Goal: Task Accomplishment & Management: Manage account settings

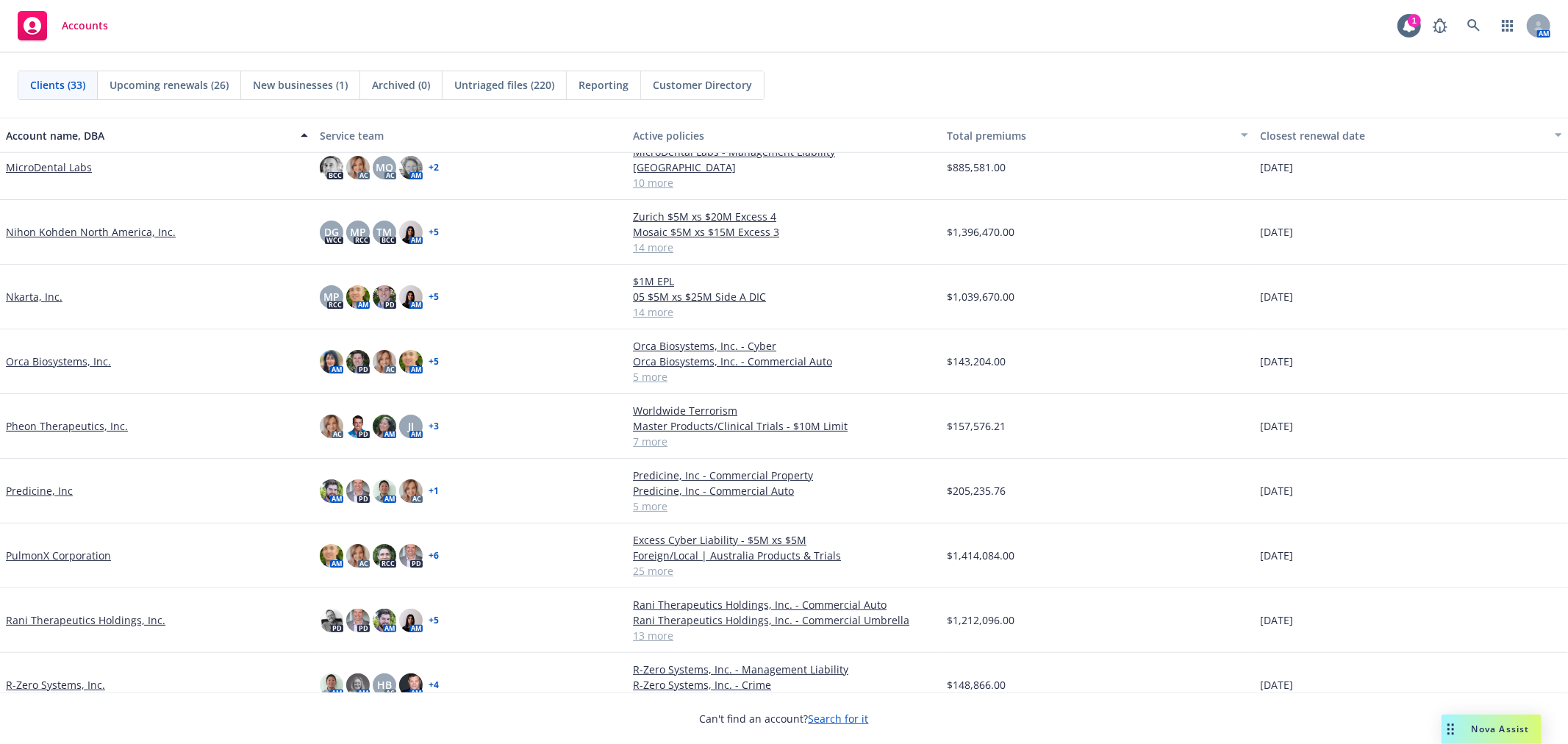
scroll to position [817, 0]
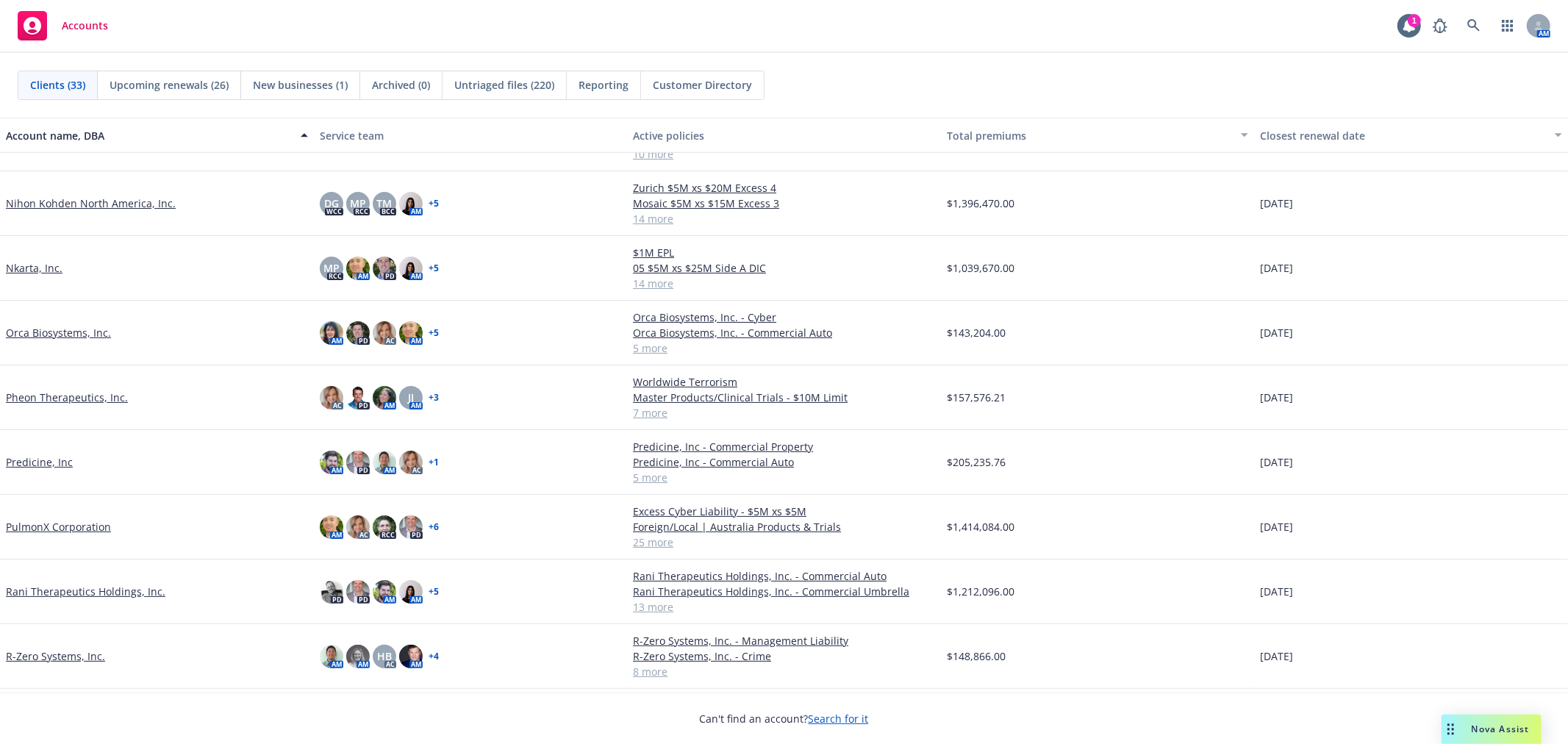
click at [49, 526] on link "PulmonX Corporation" at bounding box center [58, 527] width 105 height 16
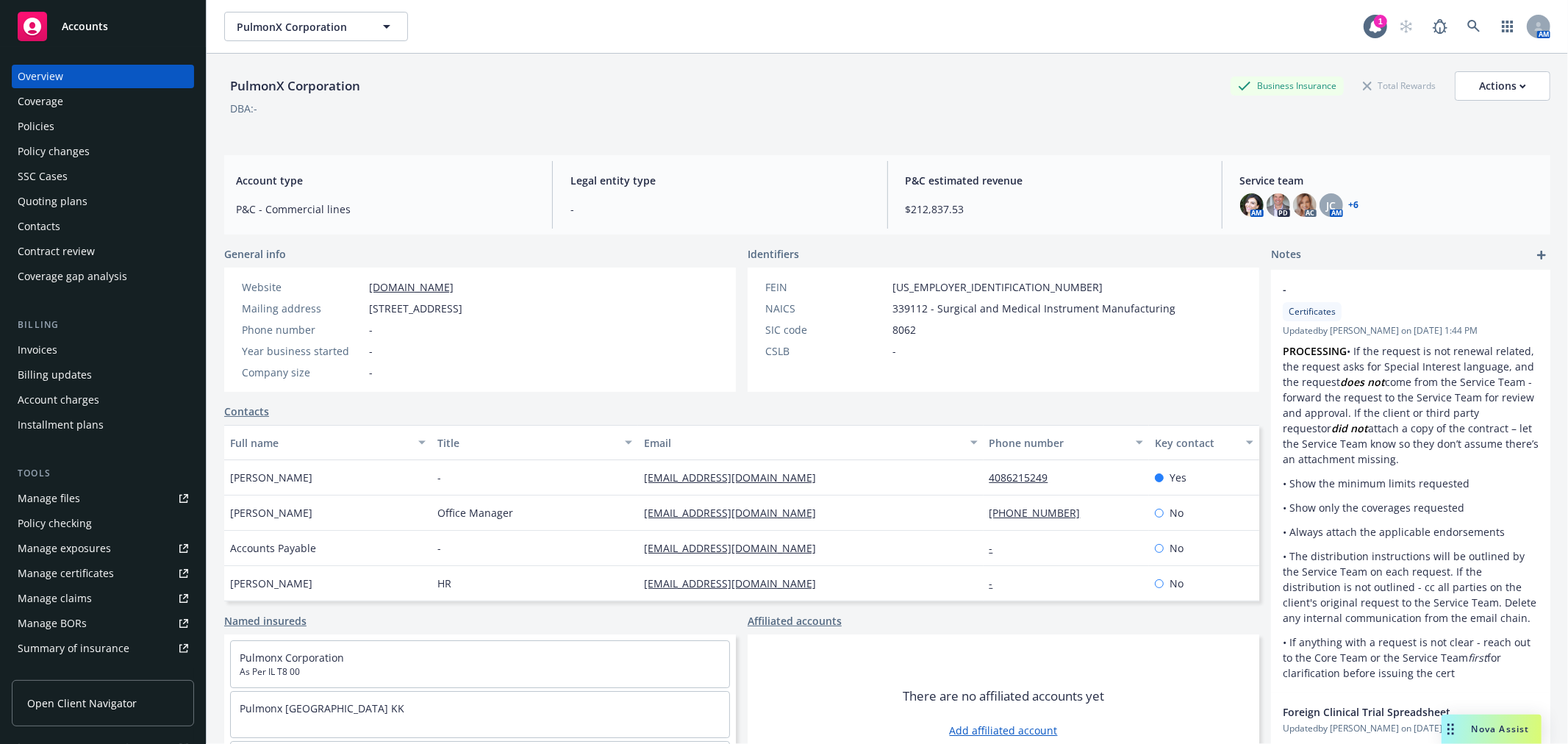
click at [71, 123] on div "Policies" at bounding box center [103, 126] width 170 height 23
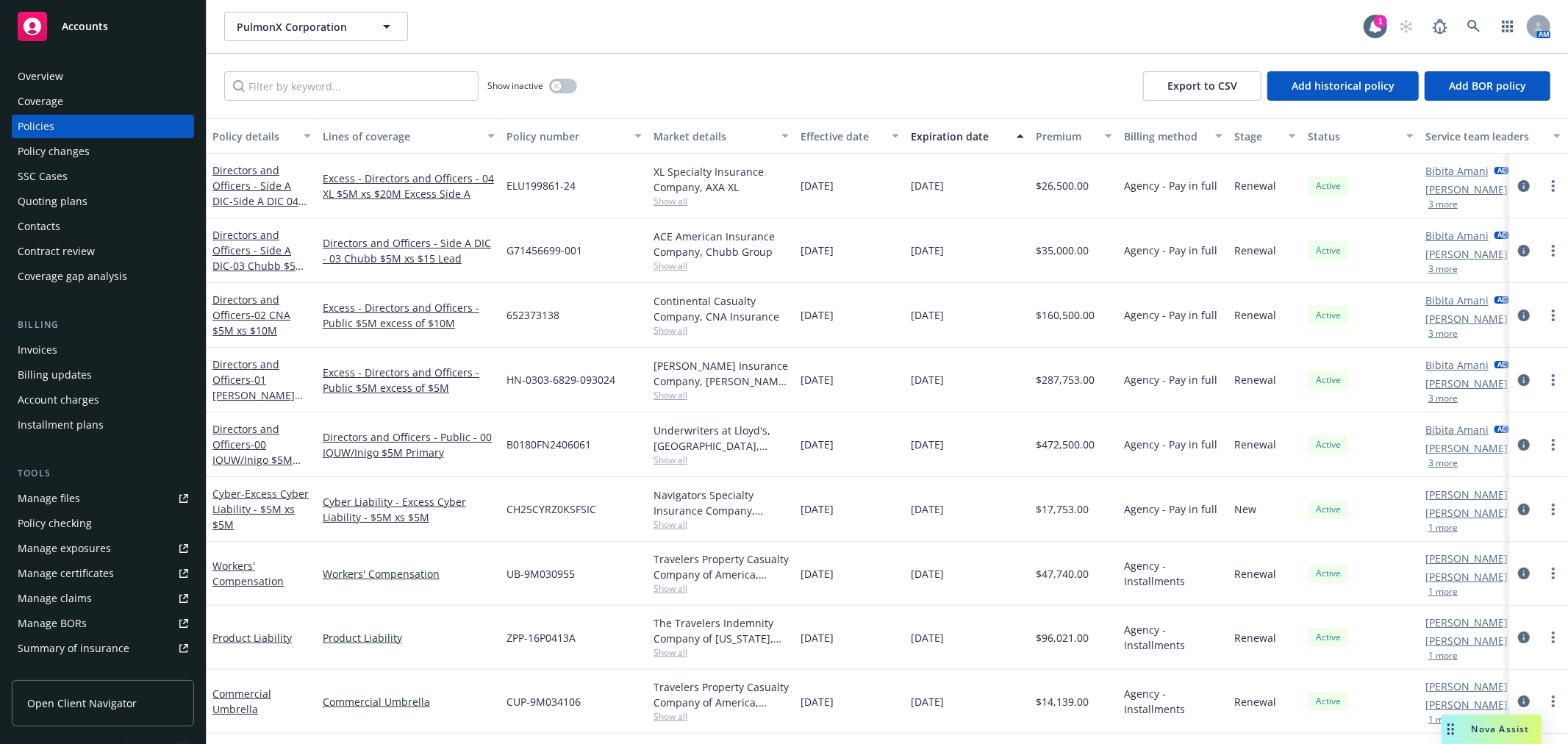
click at [219, 572] on div "Workers' Compensation" at bounding box center [261, 573] width 98 height 31
click at [222, 571] on link "Workers' Compensation" at bounding box center [248, 573] width 71 height 29
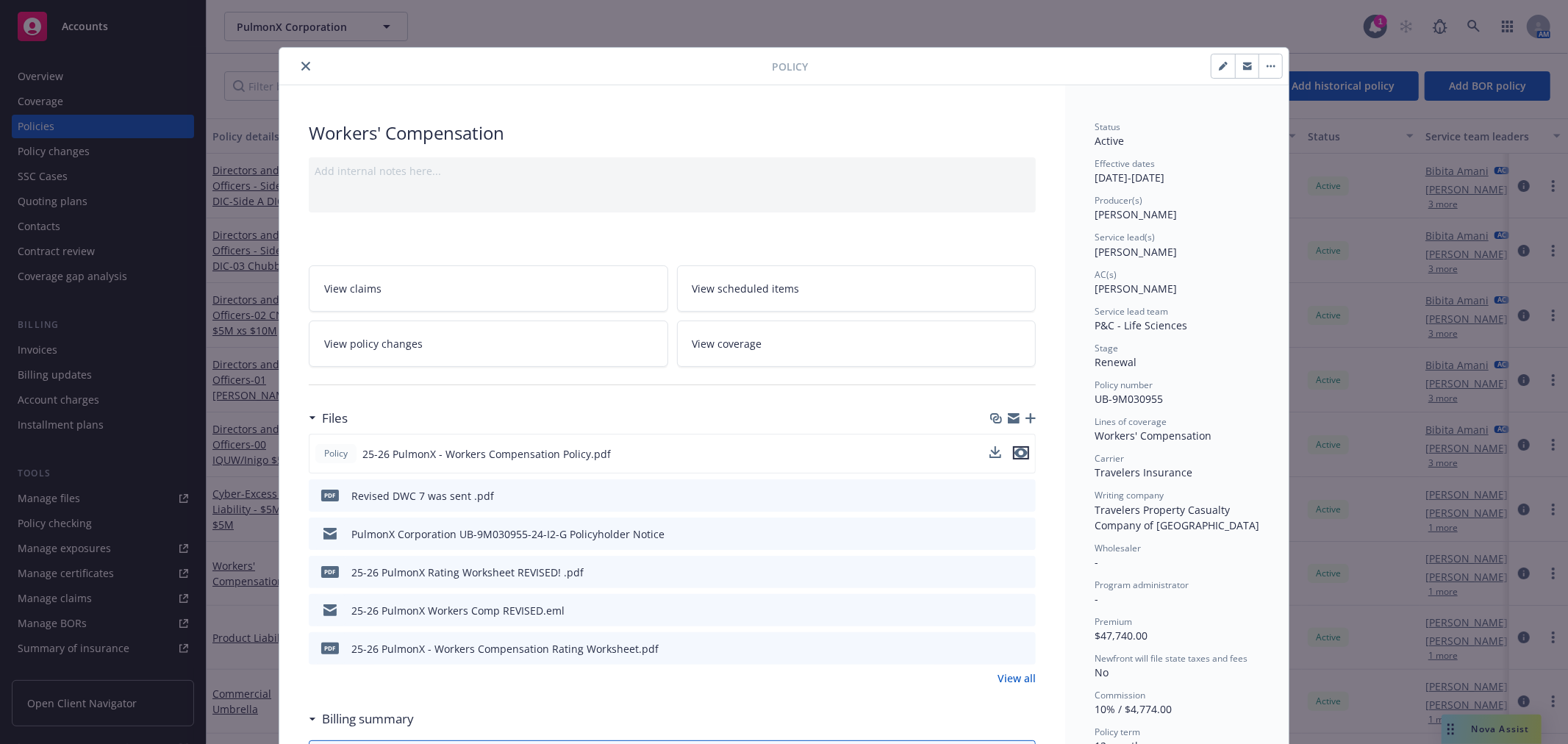
click at [1017, 450] on icon "preview file" at bounding box center [1021, 453] width 13 height 10
click at [304, 66] on button "close" at bounding box center [305, 66] width 18 height 18
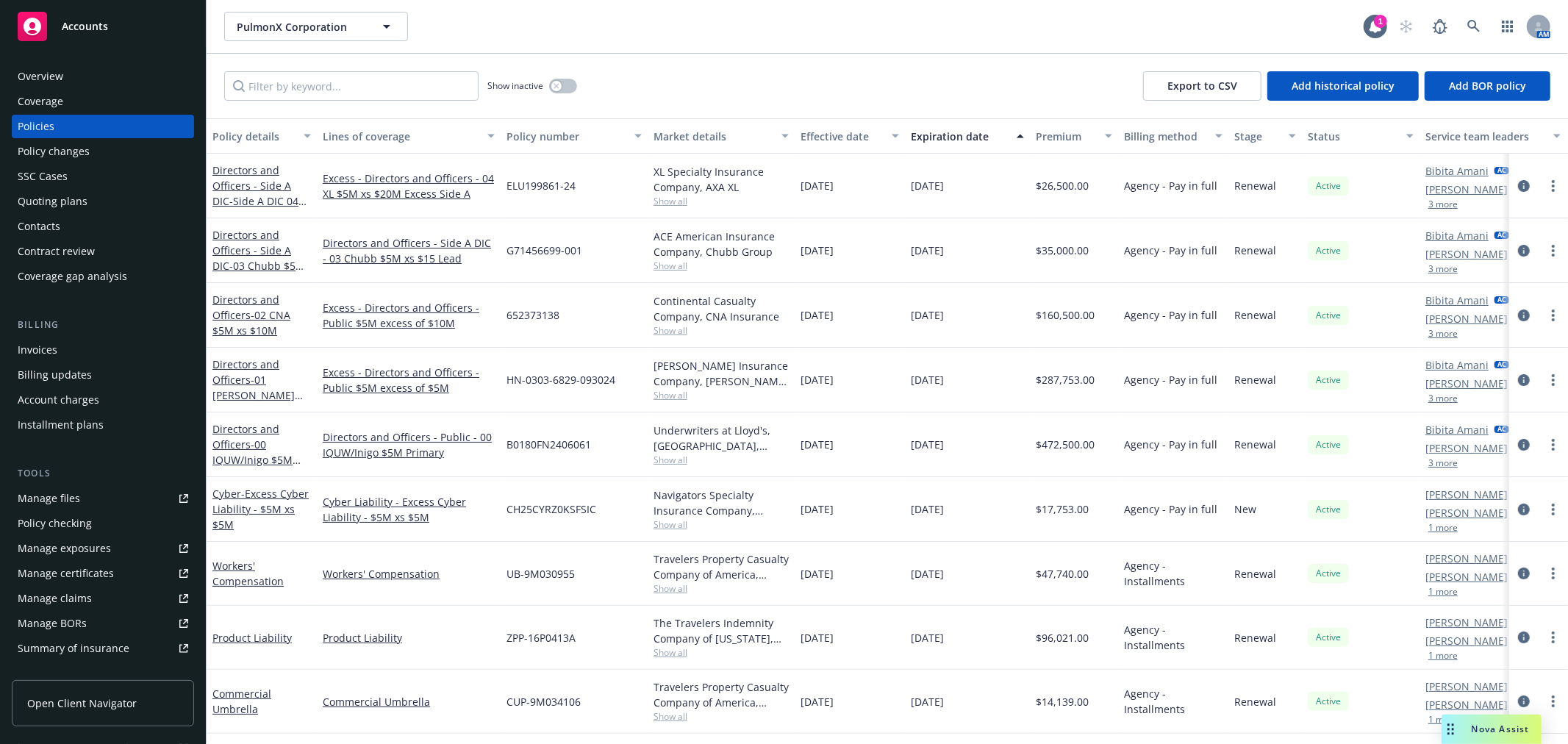
click at [84, 576] on div "Manage certificates" at bounding box center [65, 573] width 96 height 23
click at [258, 3] on div "PulmonX Corporation PulmonX Corporation 1 AM" at bounding box center [887, 26] width 1361 height 53
click at [311, 25] on span "PulmonX Corporation" at bounding box center [300, 26] width 127 height 16
type input "grail"
click at [325, 70] on div "GRAIL, Inc." at bounding box center [316, 67] width 163 height 22
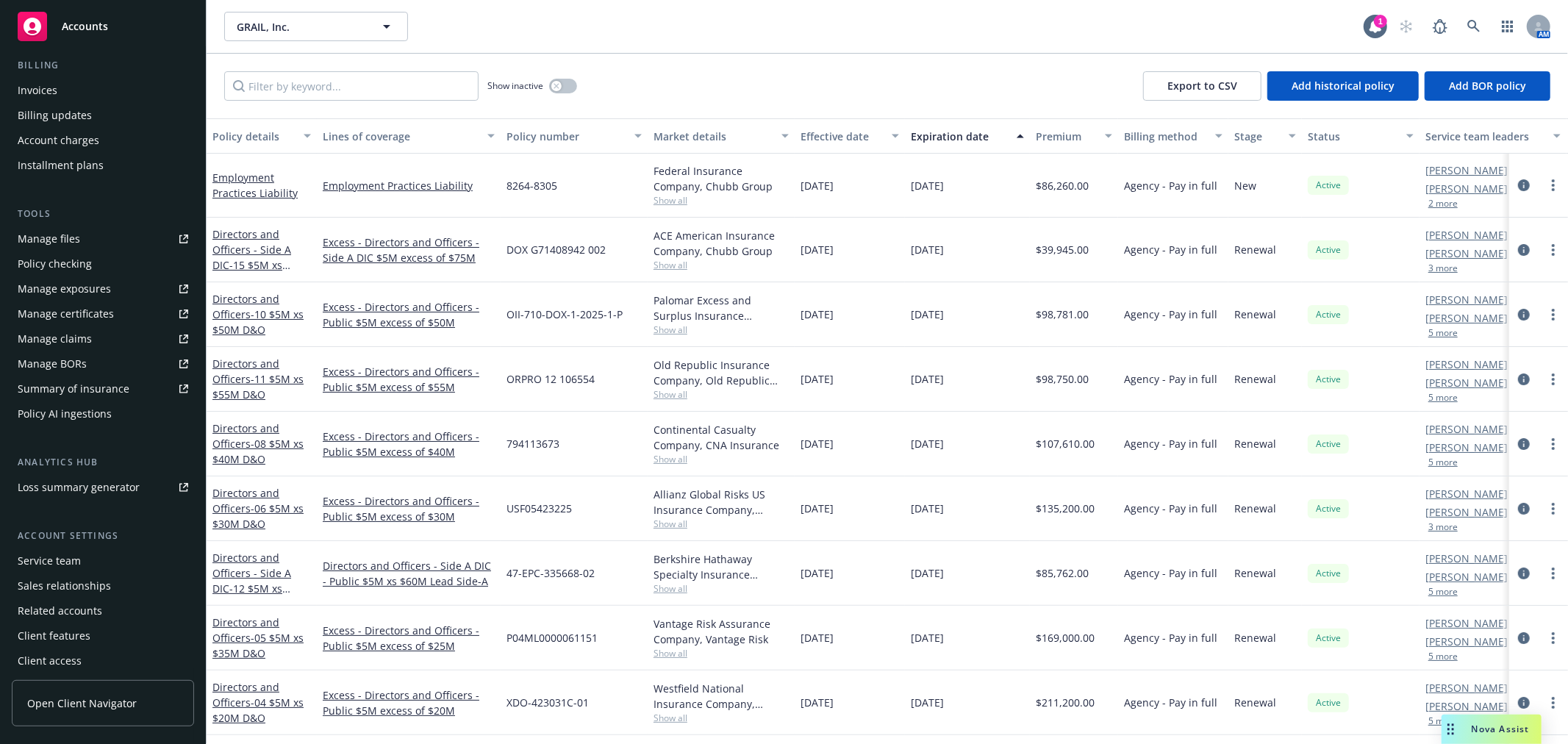
scroll to position [263, 0]
click at [97, 304] on div "Manage certificates" at bounding box center [65, 310] width 96 height 23
click at [101, 393] on div "Summary of insurance" at bounding box center [73, 385] width 111 height 23
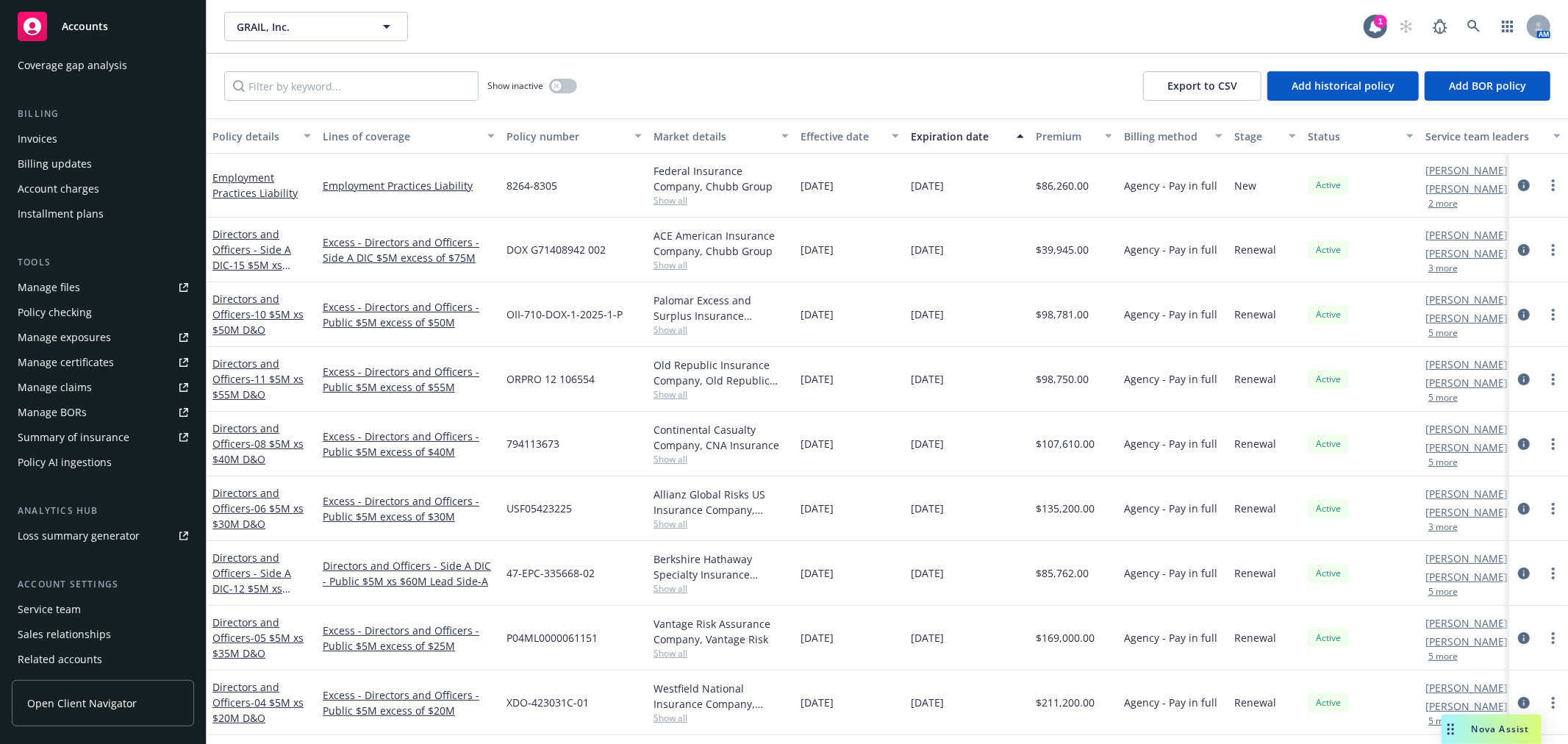
scroll to position [182, 0]
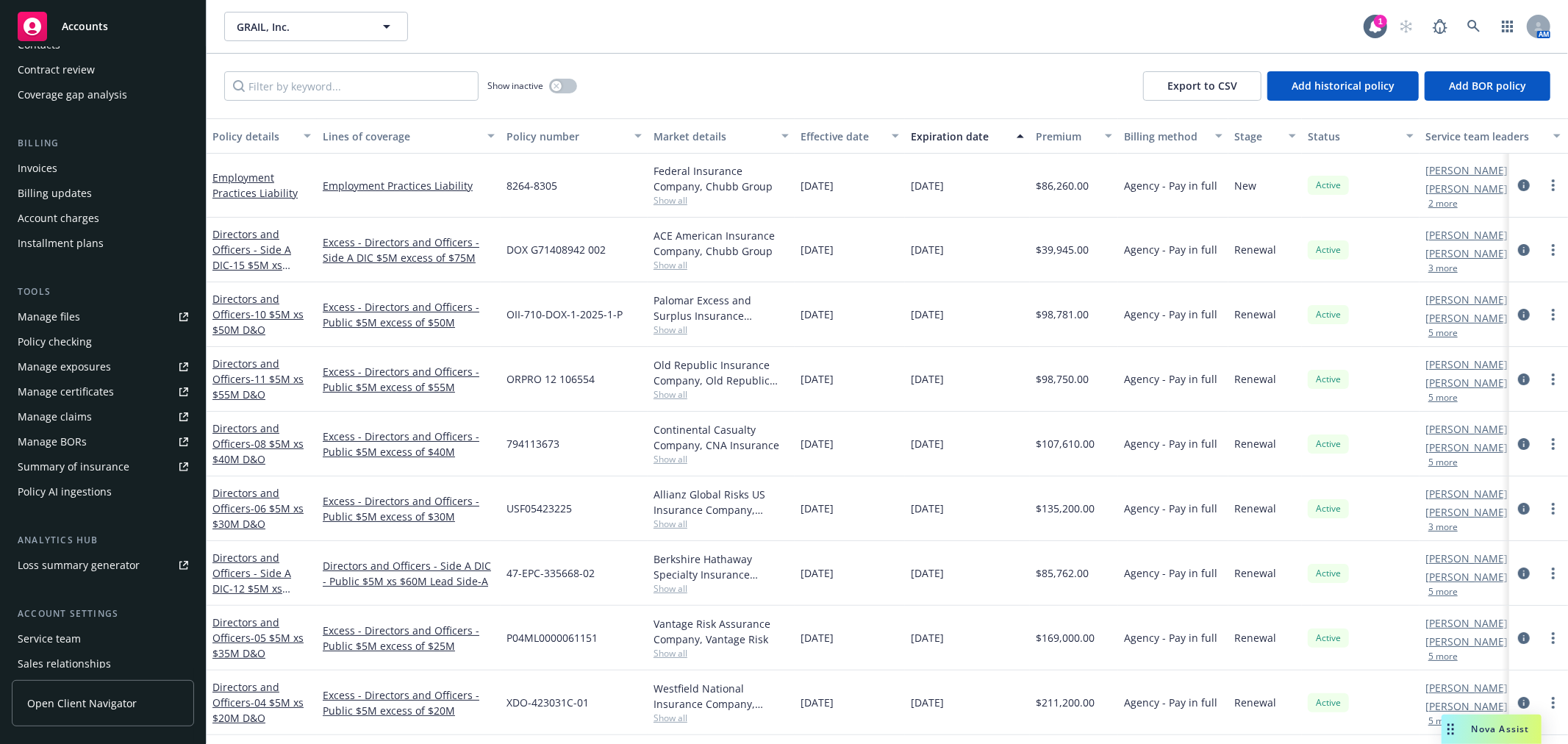
click at [74, 317] on div "Manage files" at bounding box center [49, 316] width 63 height 23
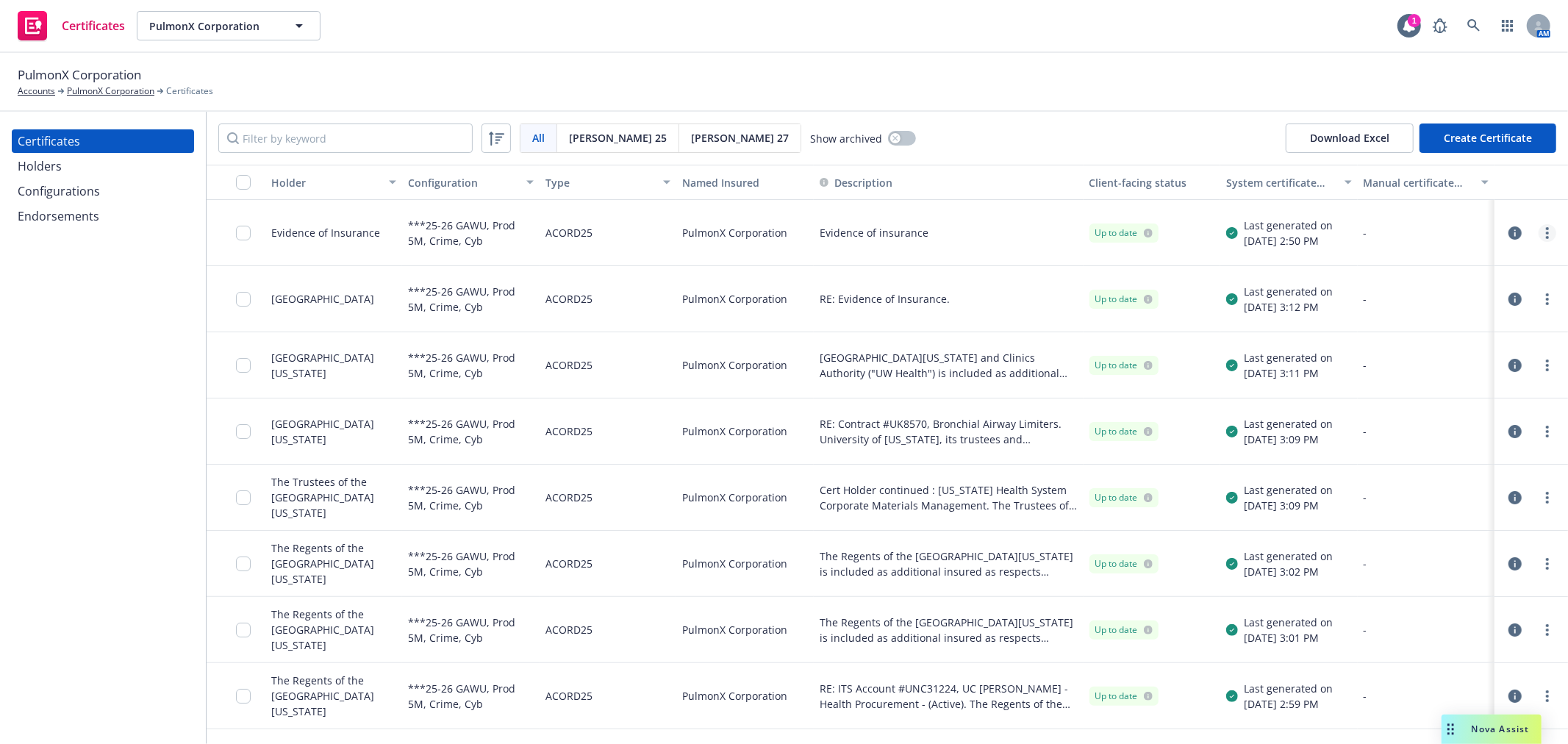
click at [1546, 230] on icon "more" at bounding box center [1546, 233] width 3 height 12
click at [1355, 255] on link "Edit" at bounding box center [1426, 263] width 235 height 29
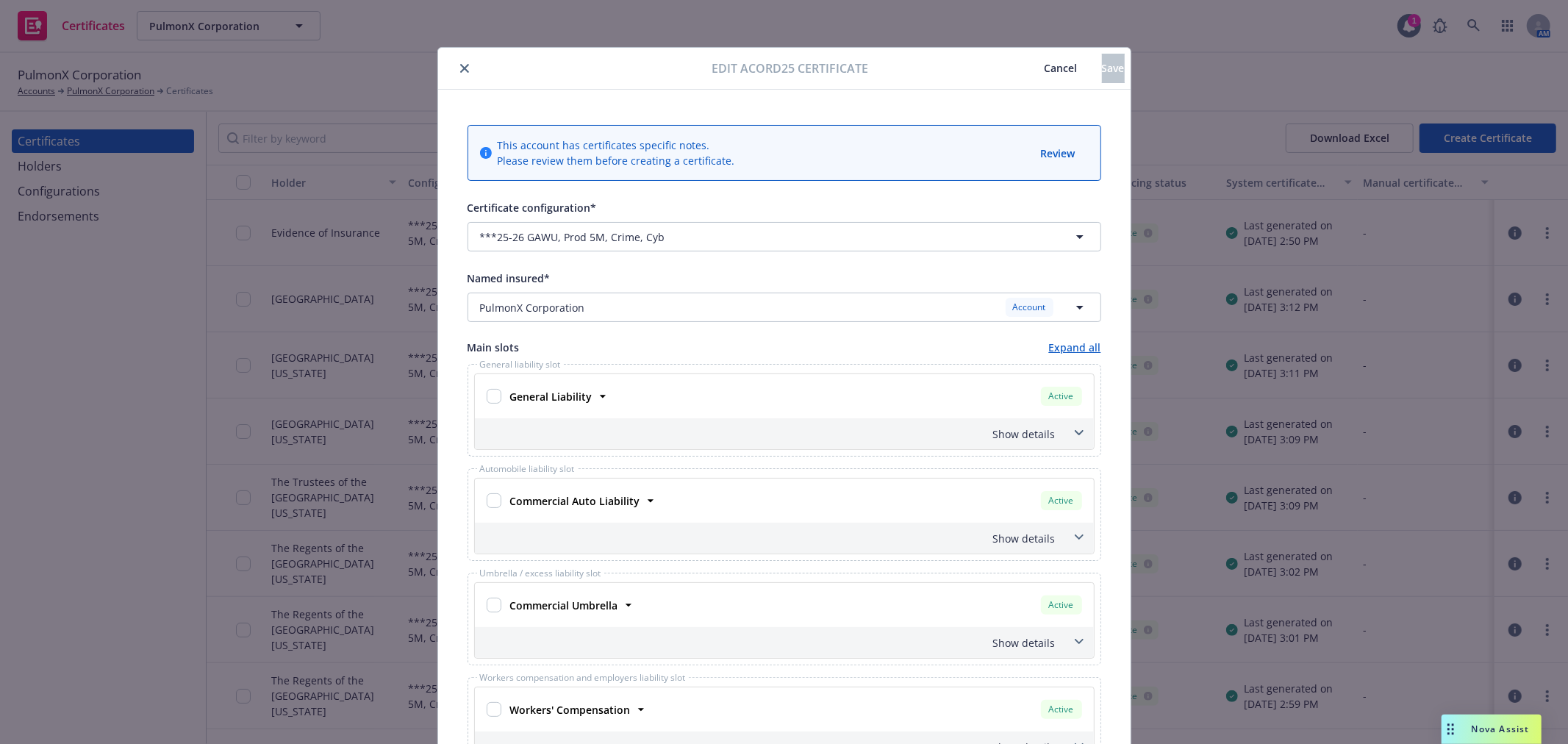
click at [458, 63] on button "close" at bounding box center [464, 68] width 18 height 18
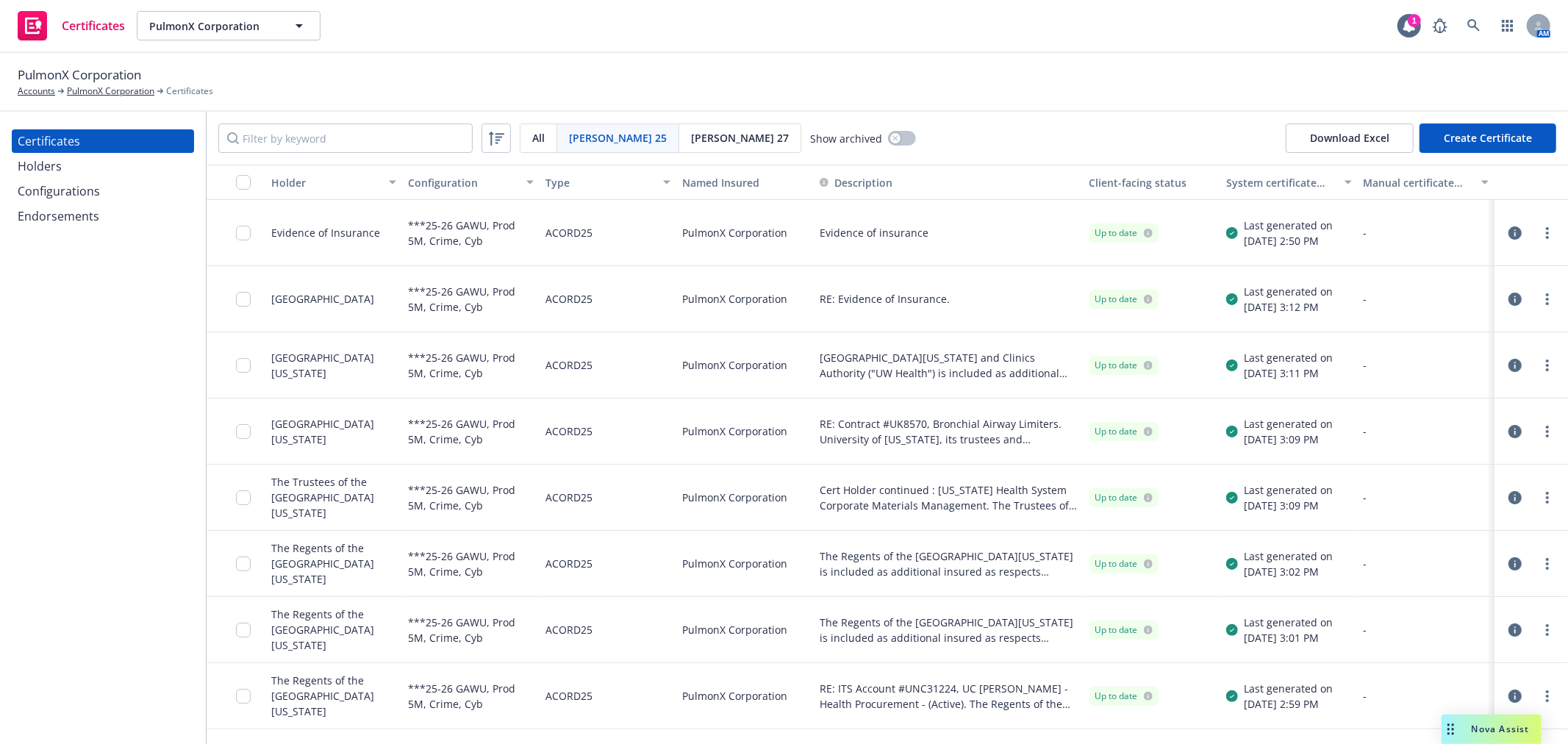
click at [86, 175] on div "Holders" at bounding box center [103, 166] width 170 height 23
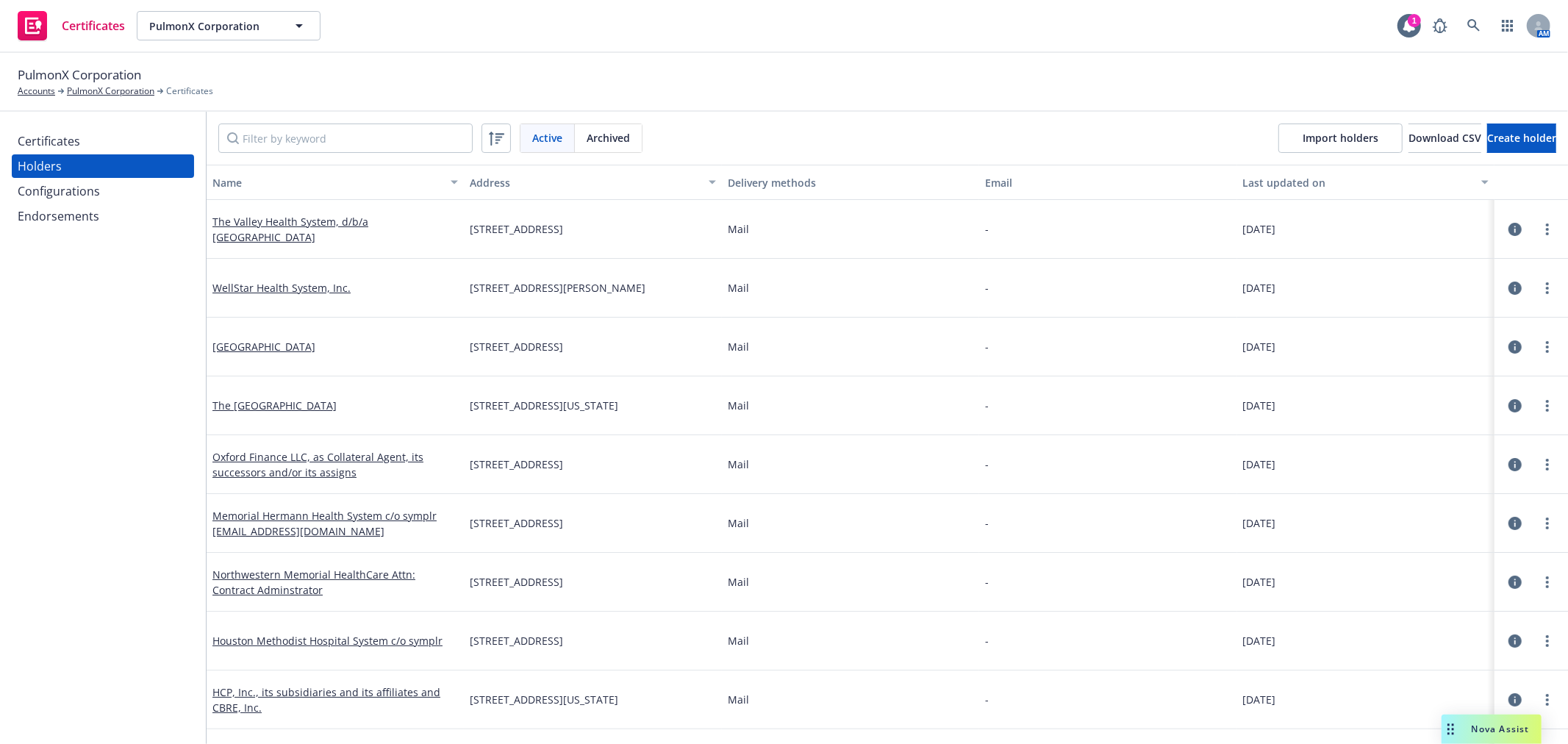
click at [253, 228] on div "The Valley Health System, d/b/a Valley Hospital Medical Center" at bounding box center [335, 229] width 245 height 31
click at [237, 232] on link "The Valley Health System, d/b/a Valley Hospital Medical Center" at bounding box center [290, 228] width 156 height 29
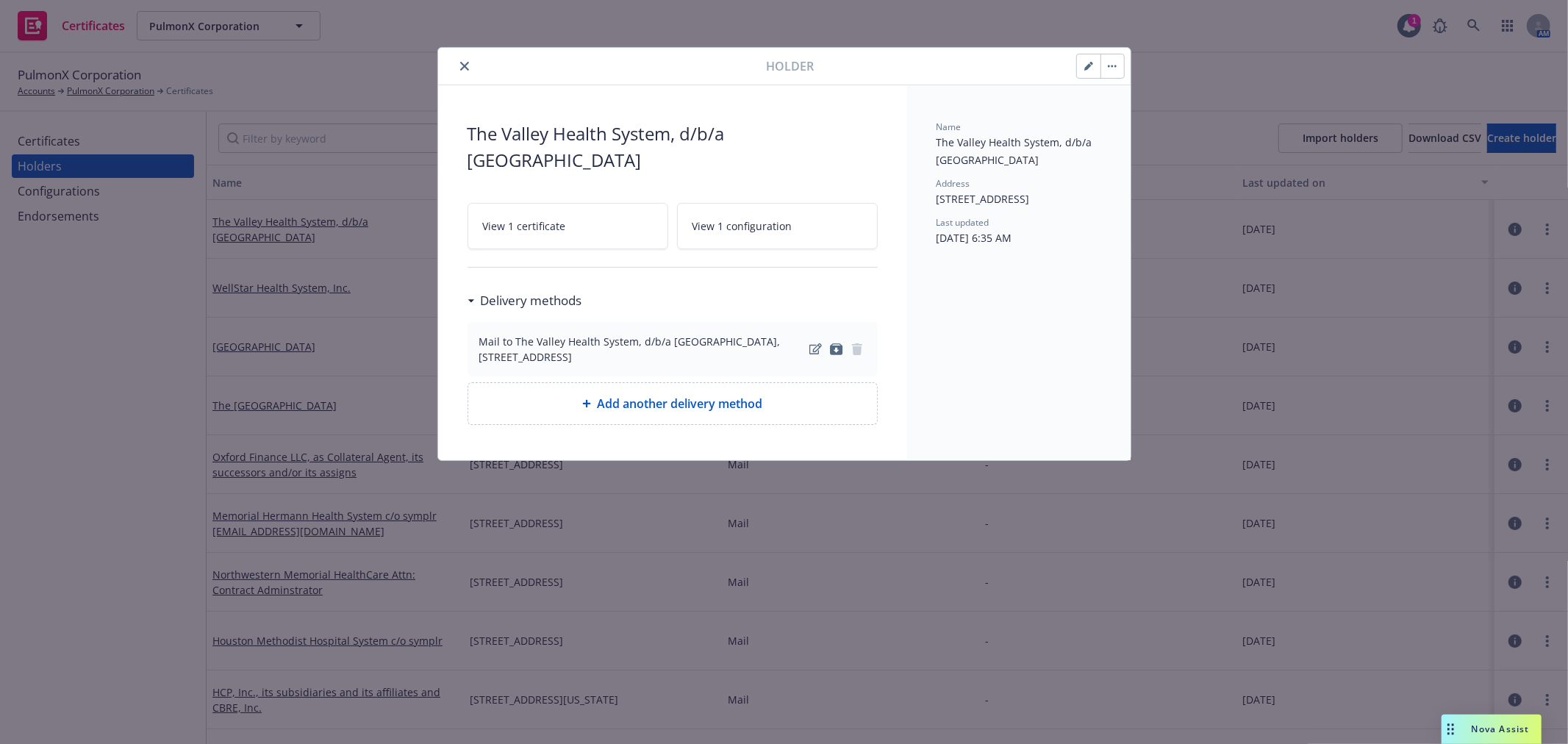
click at [460, 65] on icon "close" at bounding box center [464, 66] width 8 height 8
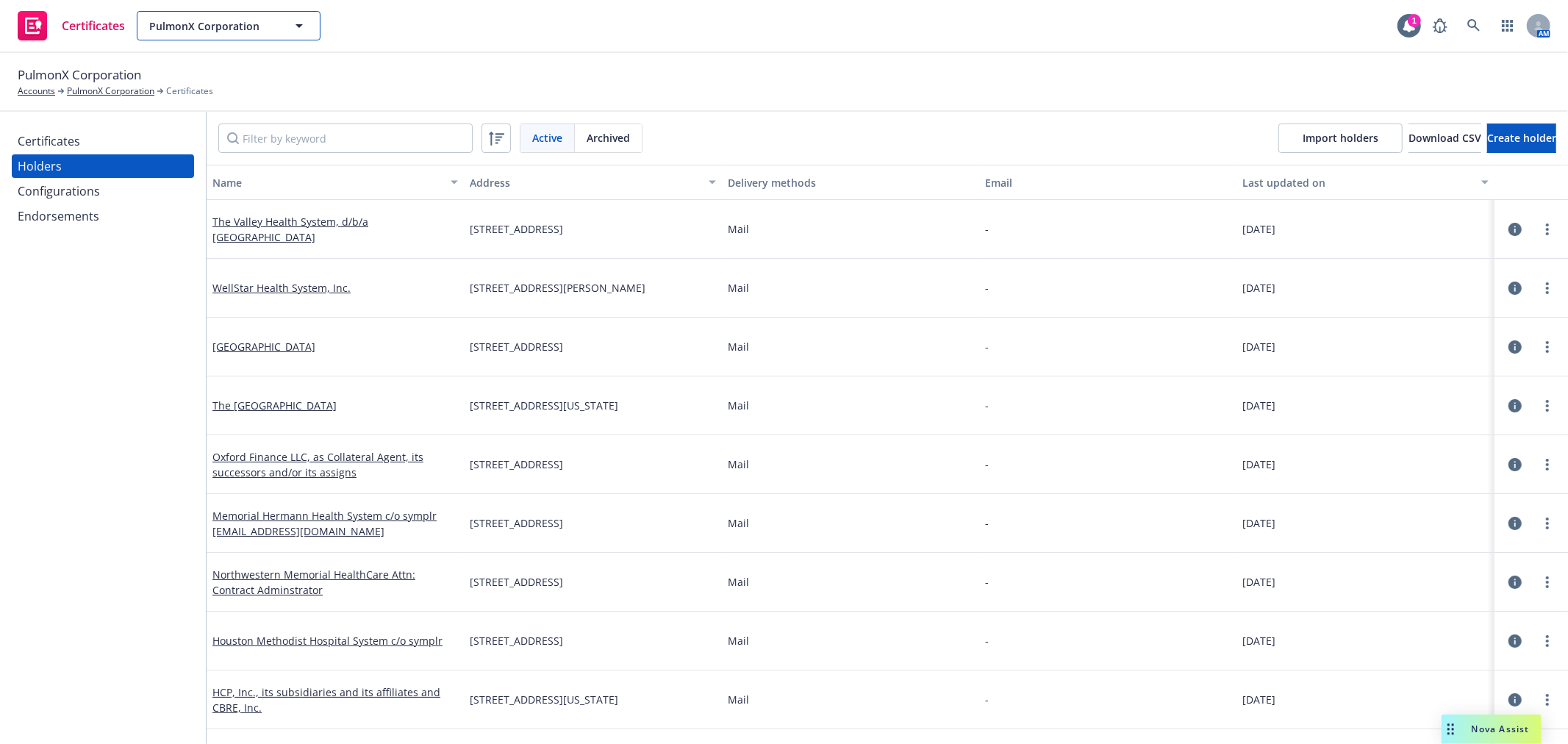
click at [208, 31] on span "PulmonX Corporation" at bounding box center [213, 26] width 127 height 16
type input "gr"
click at [203, 67] on strong "GRAIL, Inc." at bounding box center [181, 66] width 53 height 14
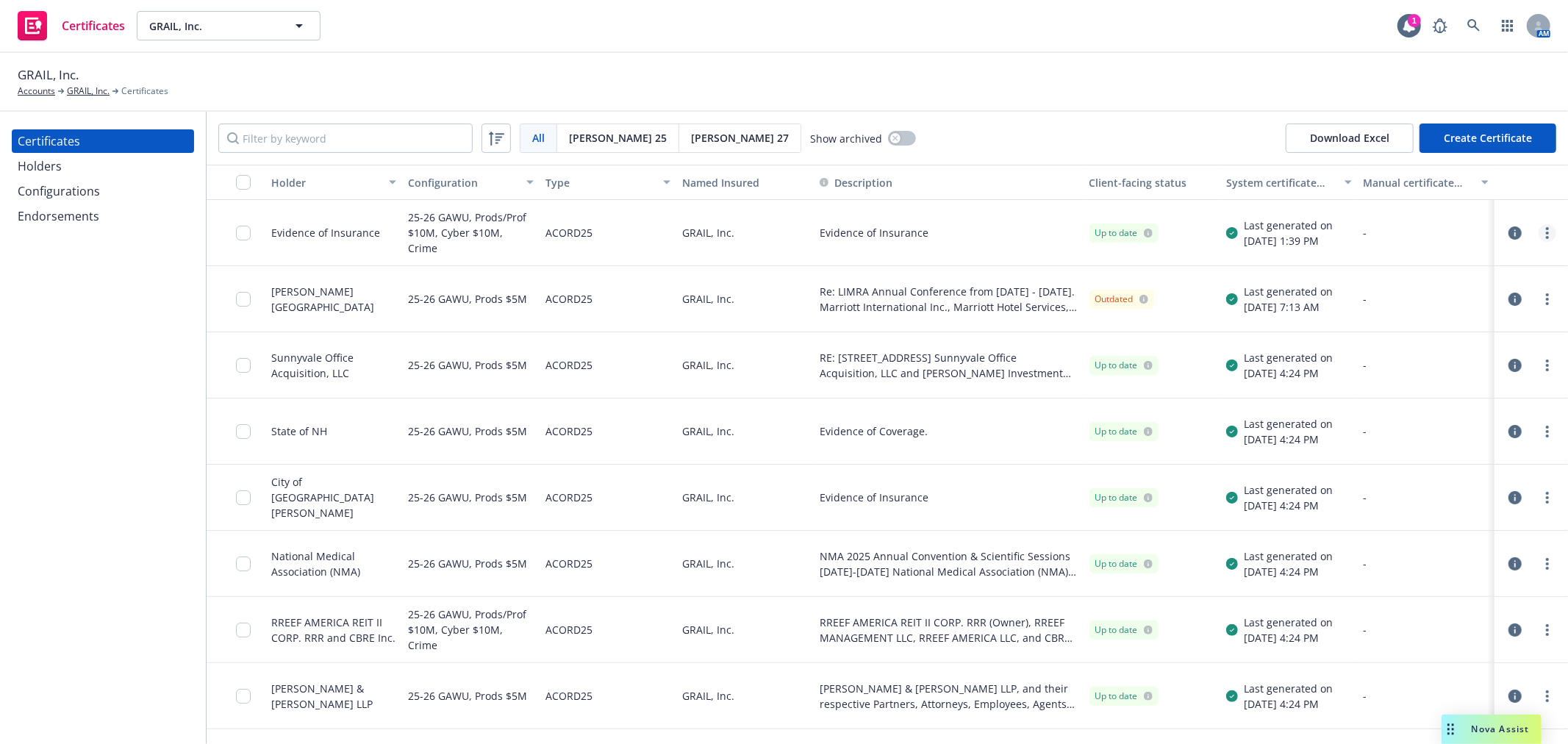
click at [1546, 234] on icon "more" at bounding box center [1546, 233] width 3 height 12
click at [993, 195] on button "Description" at bounding box center [949, 182] width 269 height 36
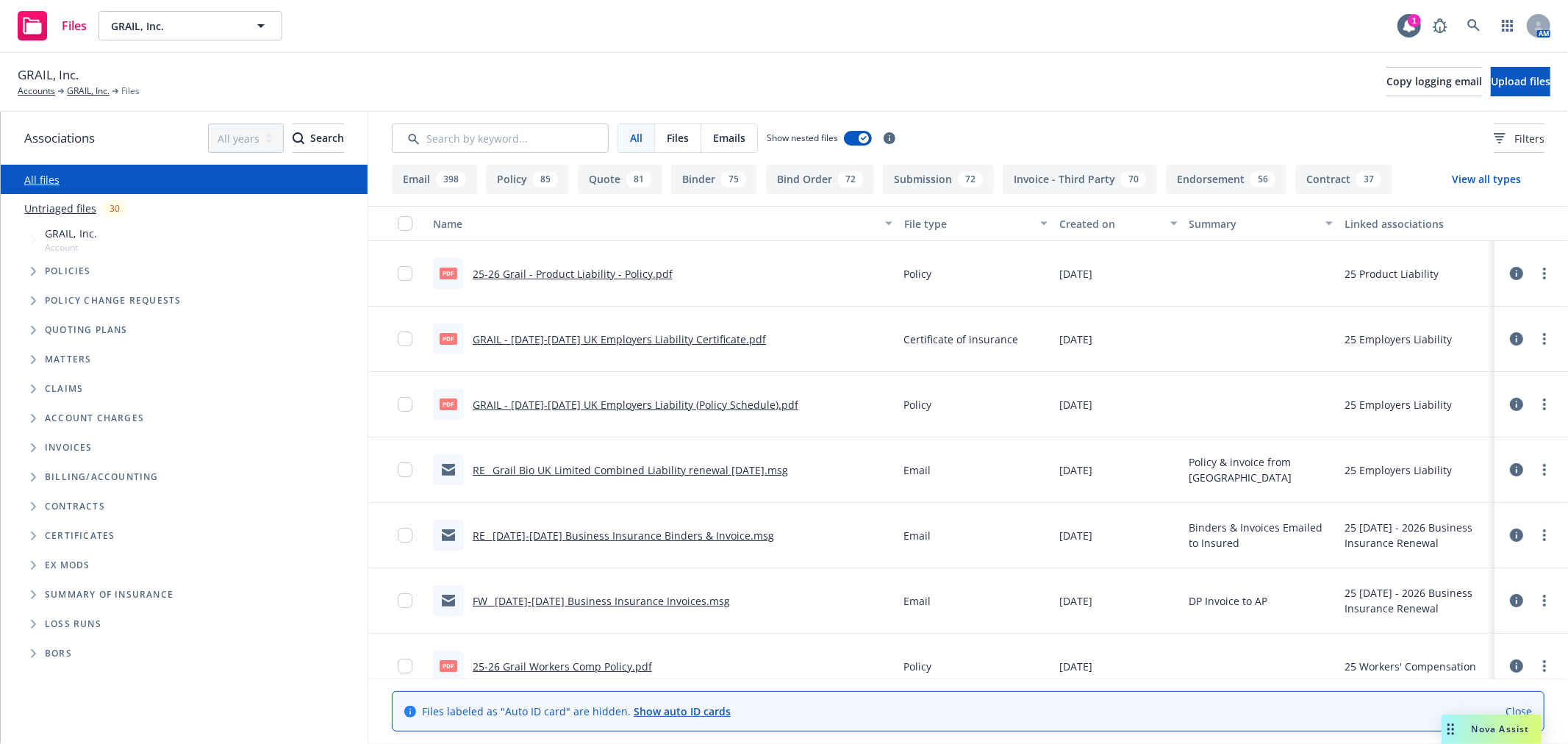
click at [36, 597] on icon "Folder Tree Example" at bounding box center [34, 594] width 6 height 8
click at [99, 620] on link "Create new year folder" at bounding box center [119, 620] width 112 height 16
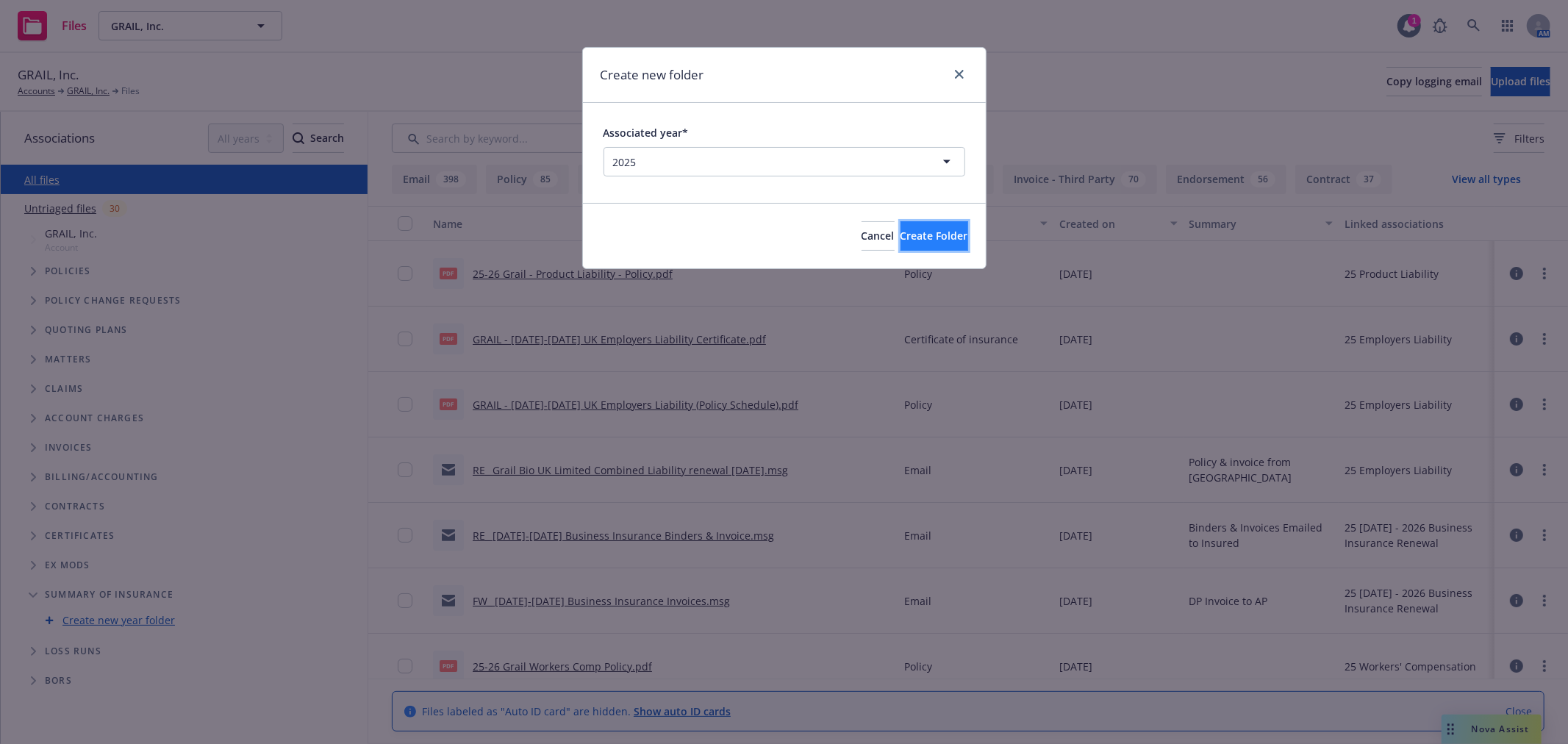
click at [928, 237] on span "Create Folder" at bounding box center [935, 235] width 67 height 14
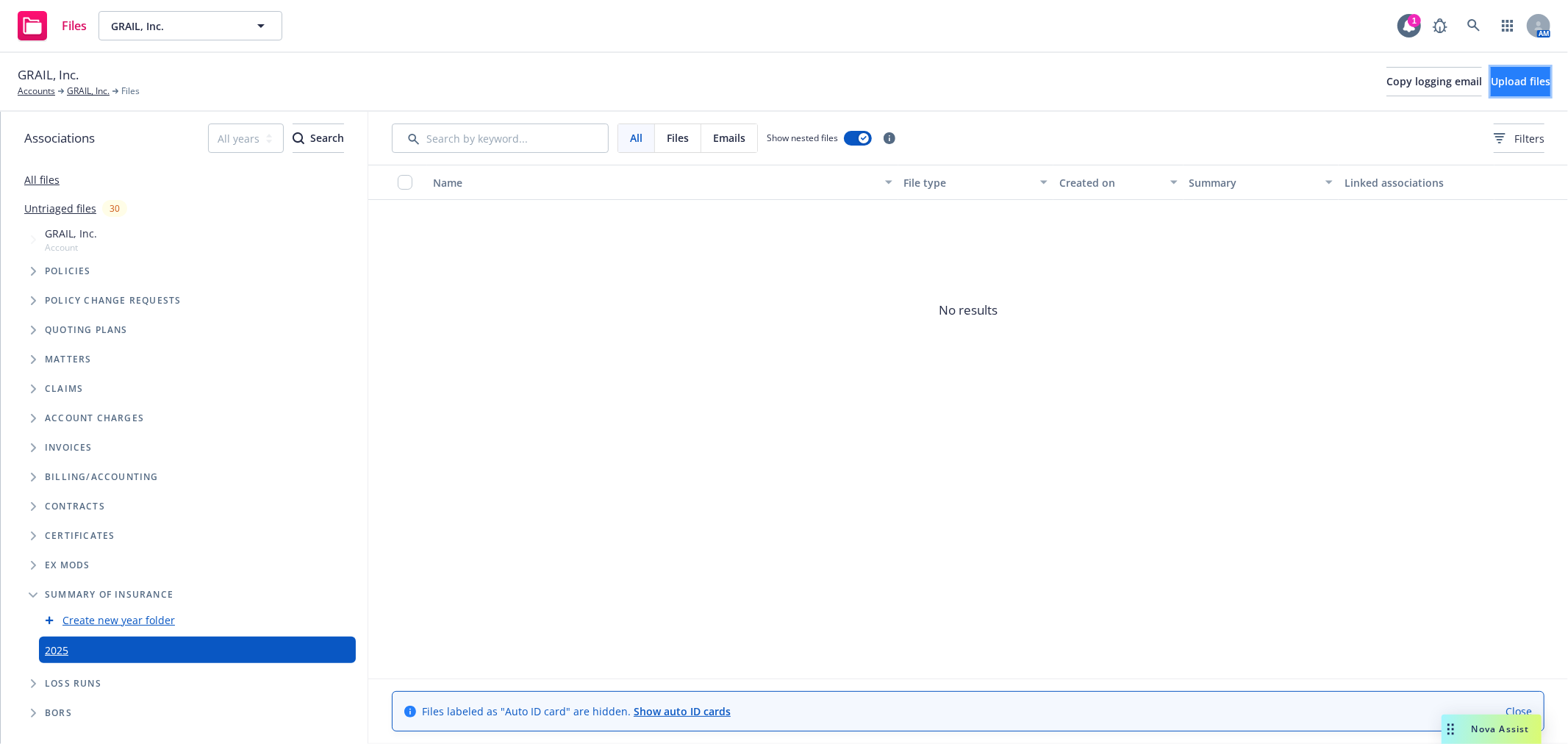
click at [1495, 82] on span "Upload files" at bounding box center [1521, 80] width 60 height 14
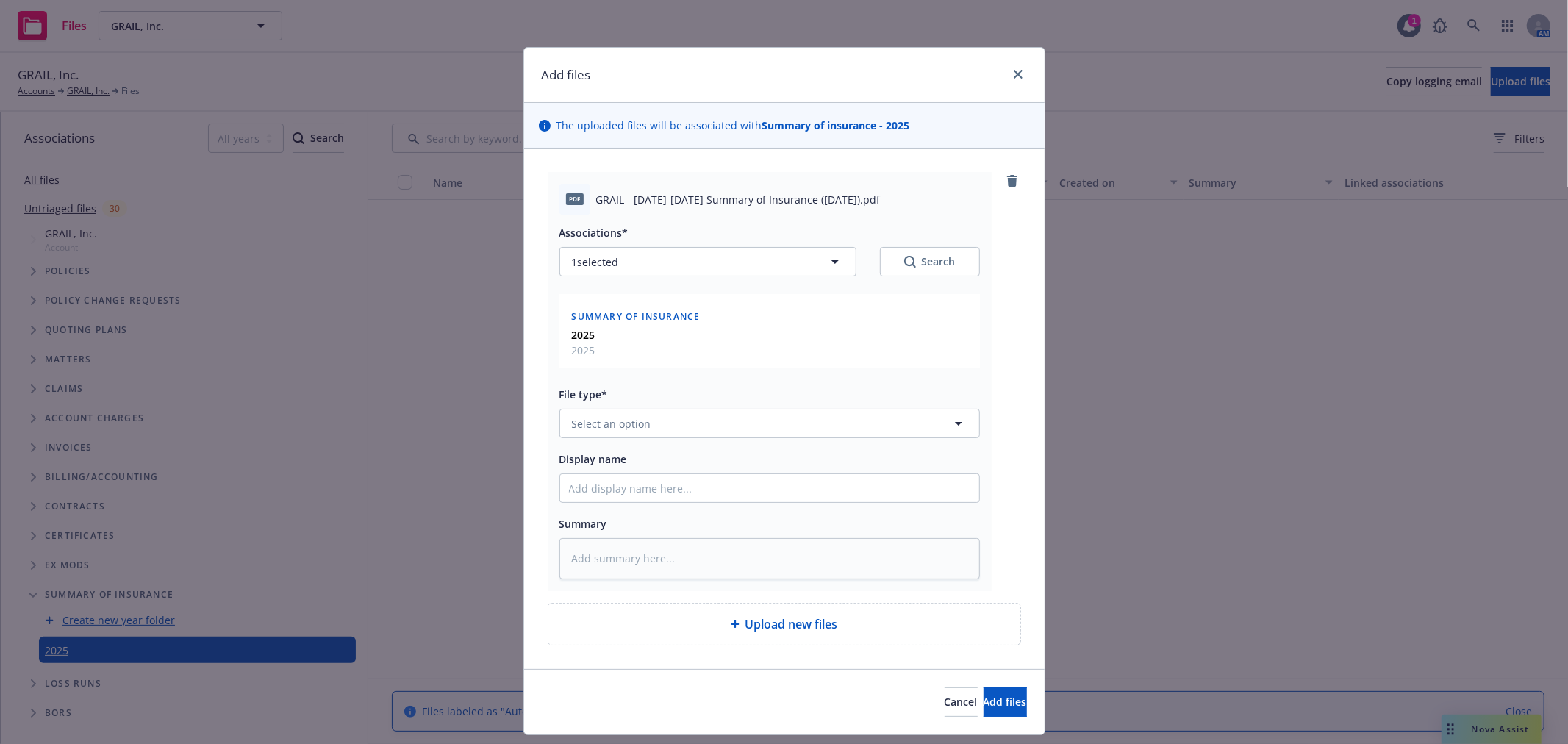
click at [797, 197] on span "GRAIL - 2025-2026 Summary of Insurance (September 2025).pdf" at bounding box center [738, 199] width 284 height 16
copy span "GRAIL - 2025-2026 Summary of Insurance (September 2025).pdf"
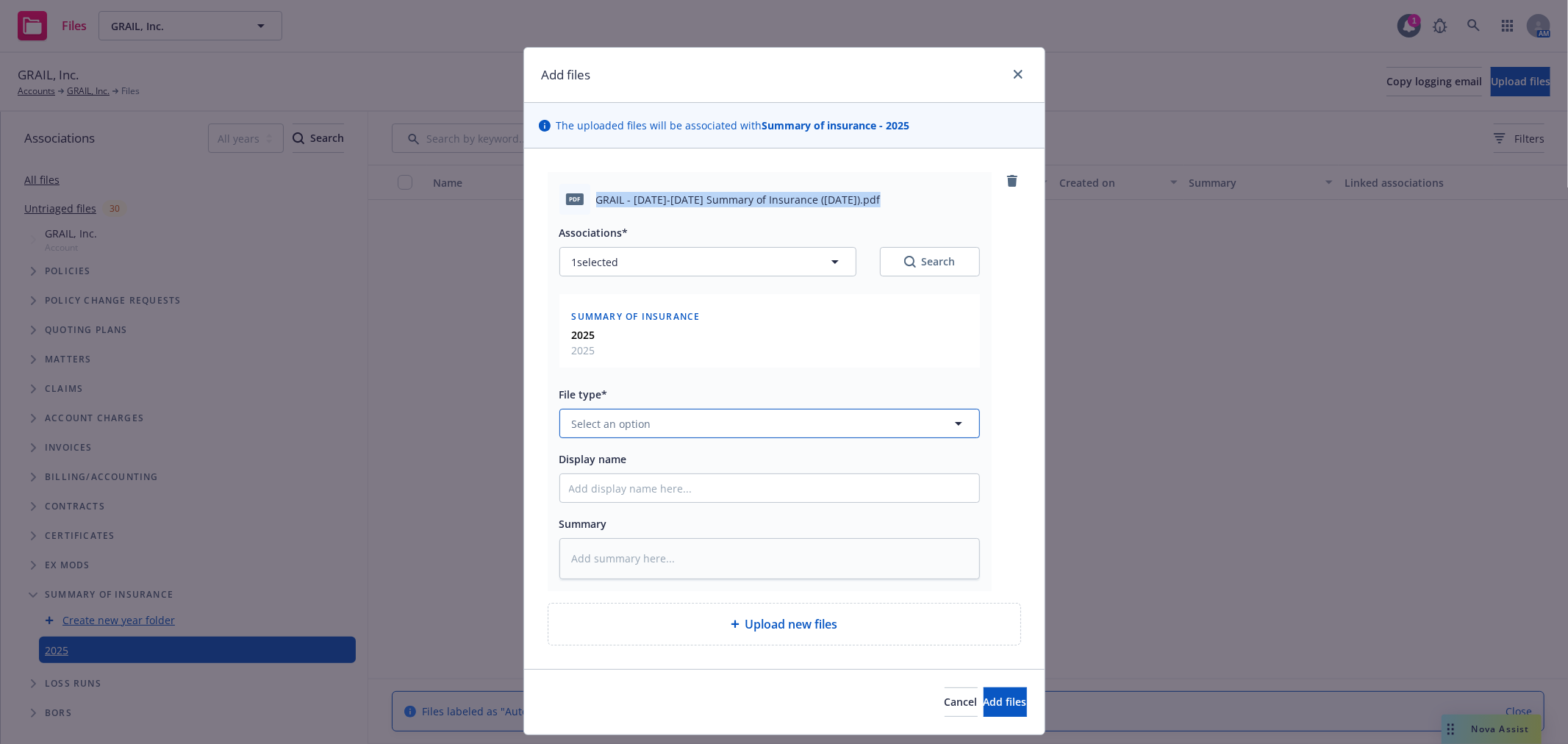
click at [706, 421] on button "Select an option" at bounding box center [769, 423] width 420 height 29
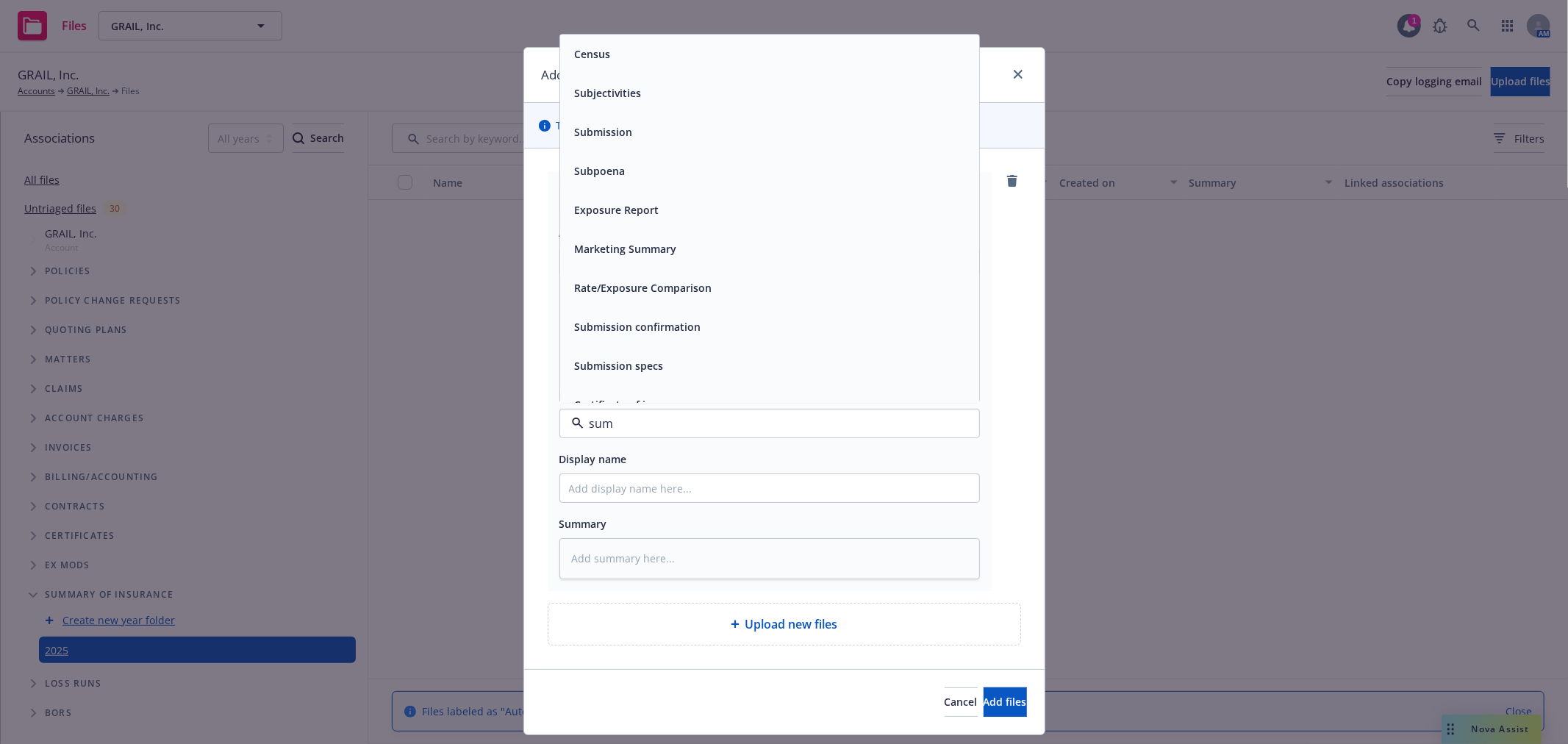
type input "summ"
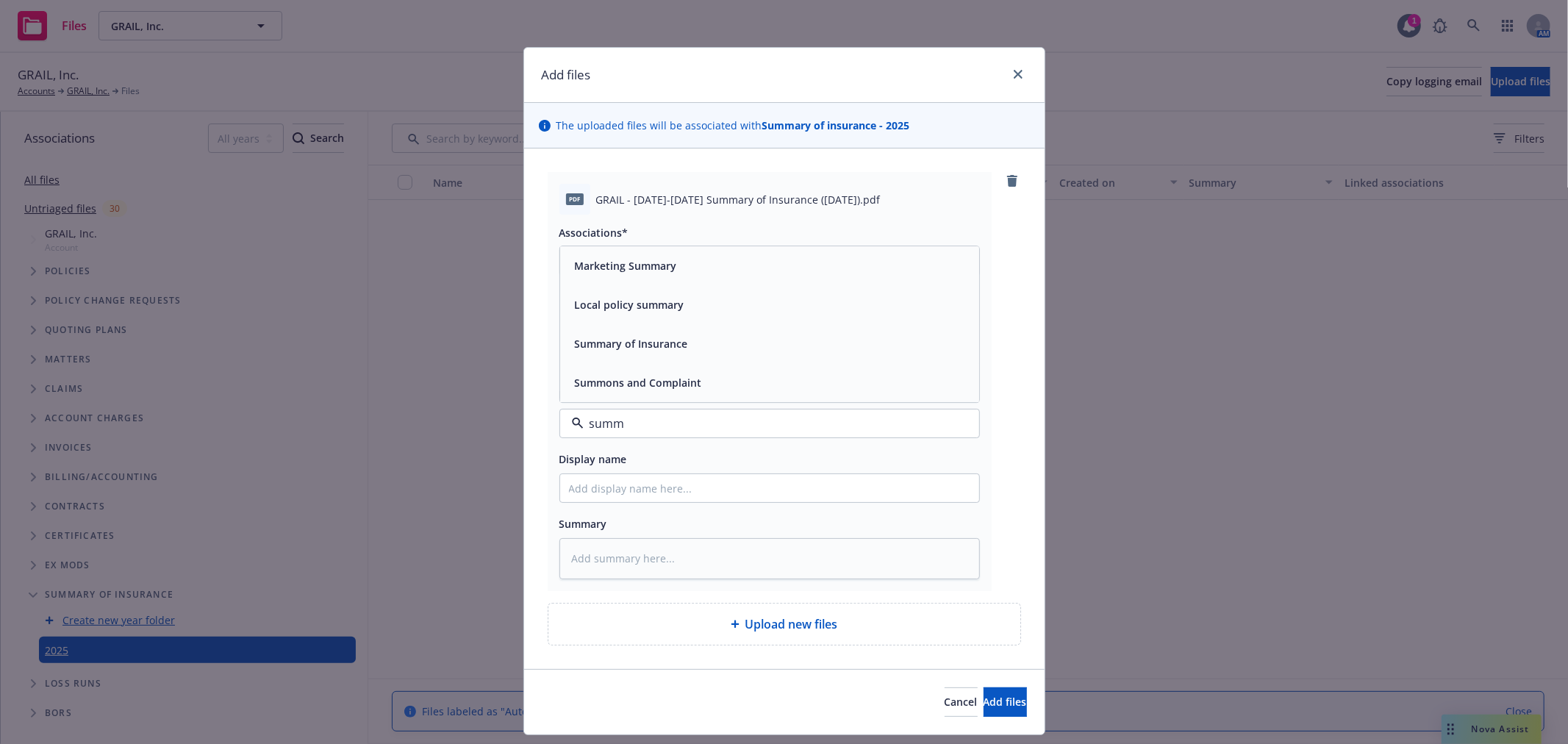
click at [685, 351] on div "Summary of Insurance" at bounding box center [769, 344] width 401 height 22
click at [650, 475] on div at bounding box center [769, 488] width 420 height 29
click at [650, 500] on input "Display name" at bounding box center [770, 489] width 419 height 28
paste input "GRAIL - 2025-2026 Summary of Insurance (September 2025).pdf"
type textarea "x"
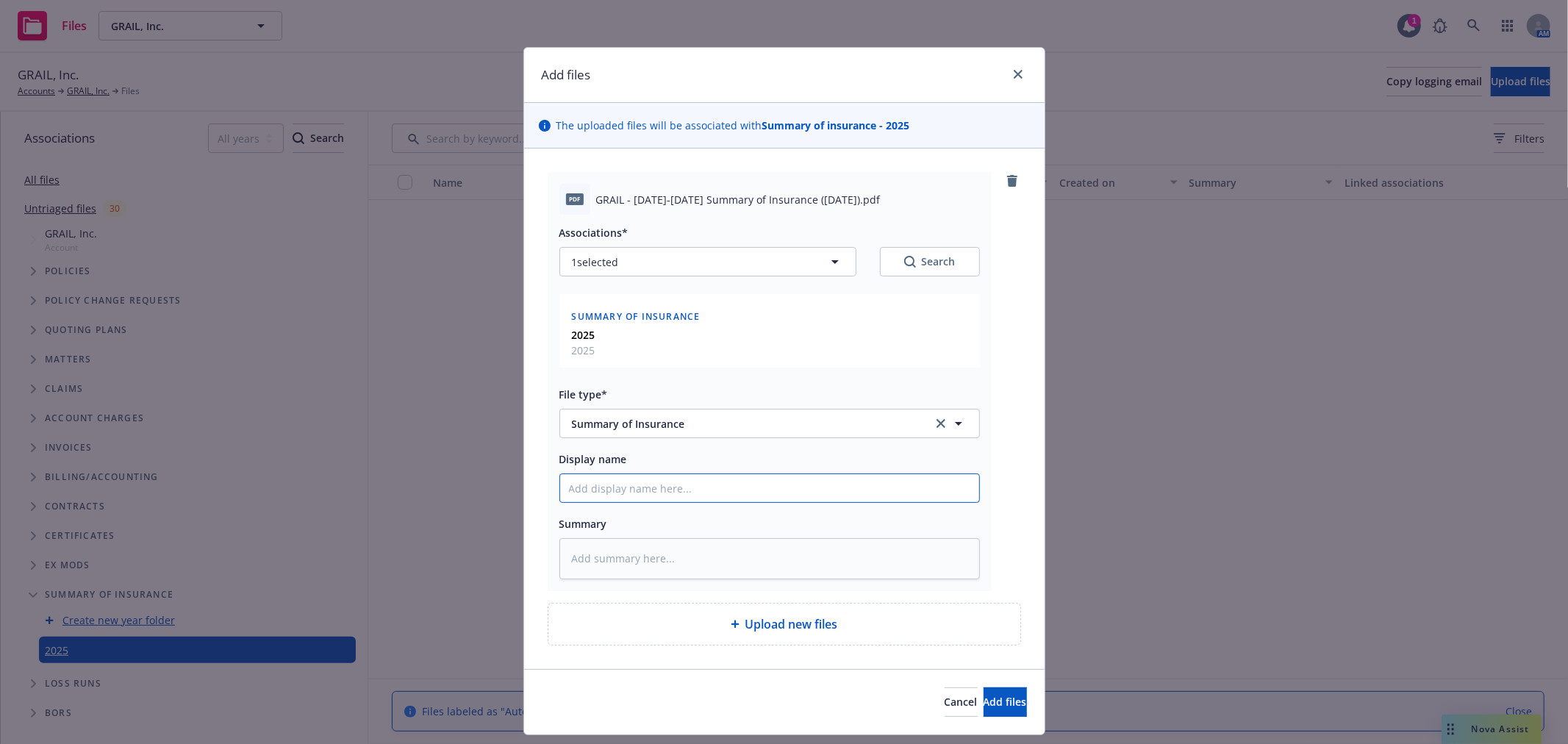
type input "GRAIL - 2025-2026 Summary of Insurance (September 2025).pdf"
type textarea "x"
type input "GRAIL - 2025-2026 Summary of Insurance (September 2025).pd"
type textarea "x"
type input "GRAIL - 2025-2026 Summary of Insurance (September 2025).p"
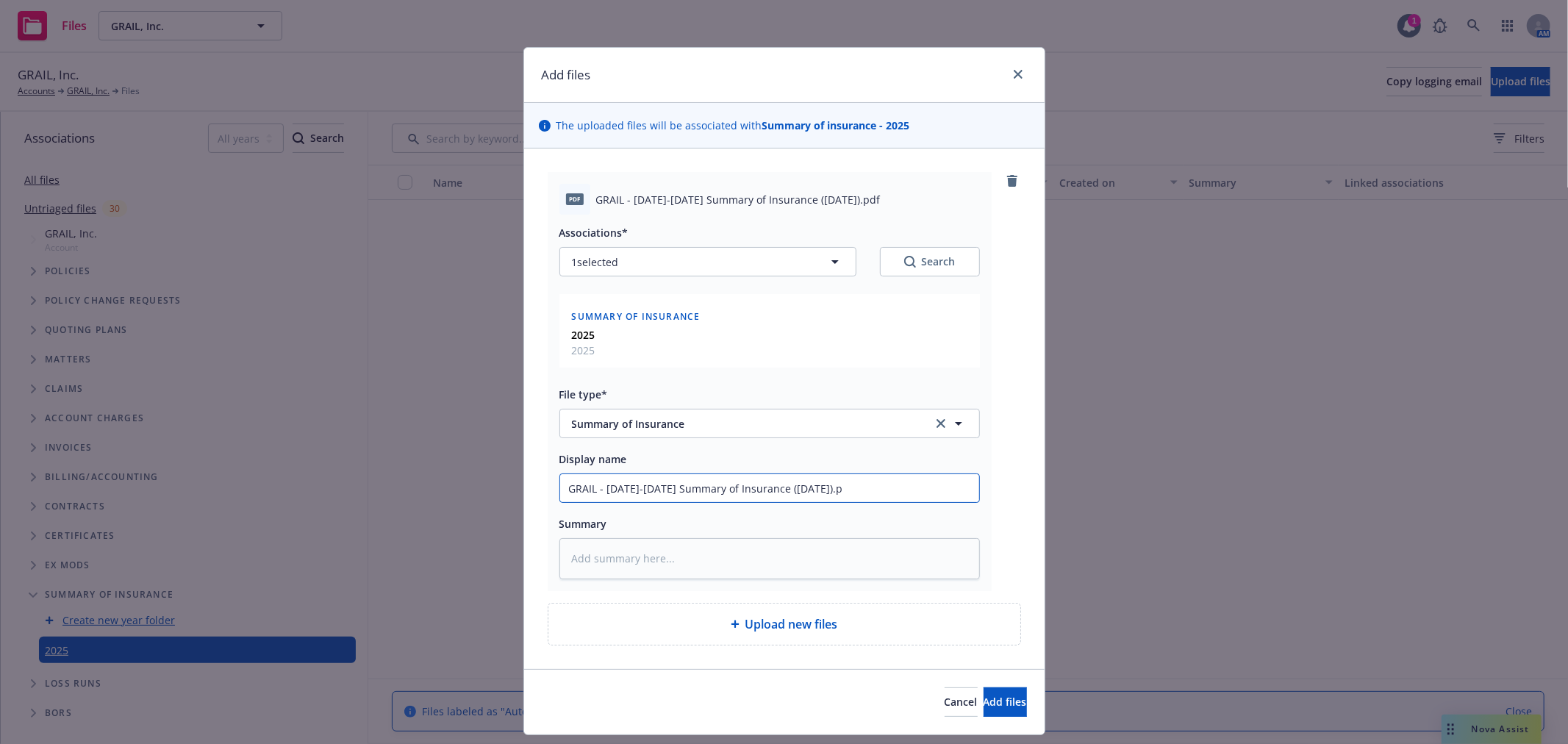
type textarea "x"
type input "GRAIL - 2025-2026 Summary of Insurance (September 2025)."
type textarea "x"
type input "GRAIL - 2025-2026 Summary of Insurance (September 2025)"
click at [983, 702] on span "Add files" at bounding box center [1005, 702] width 43 height 14
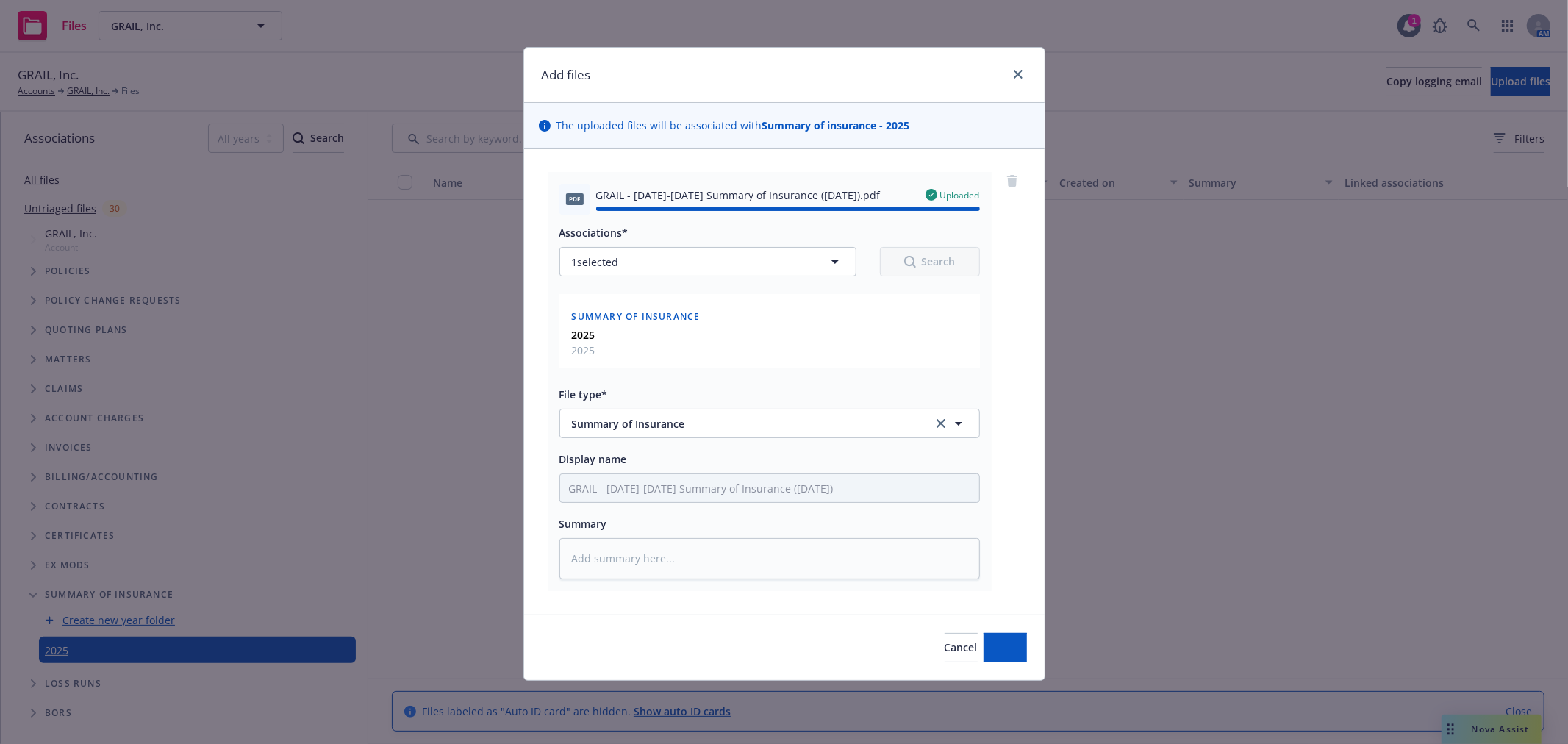
type textarea "x"
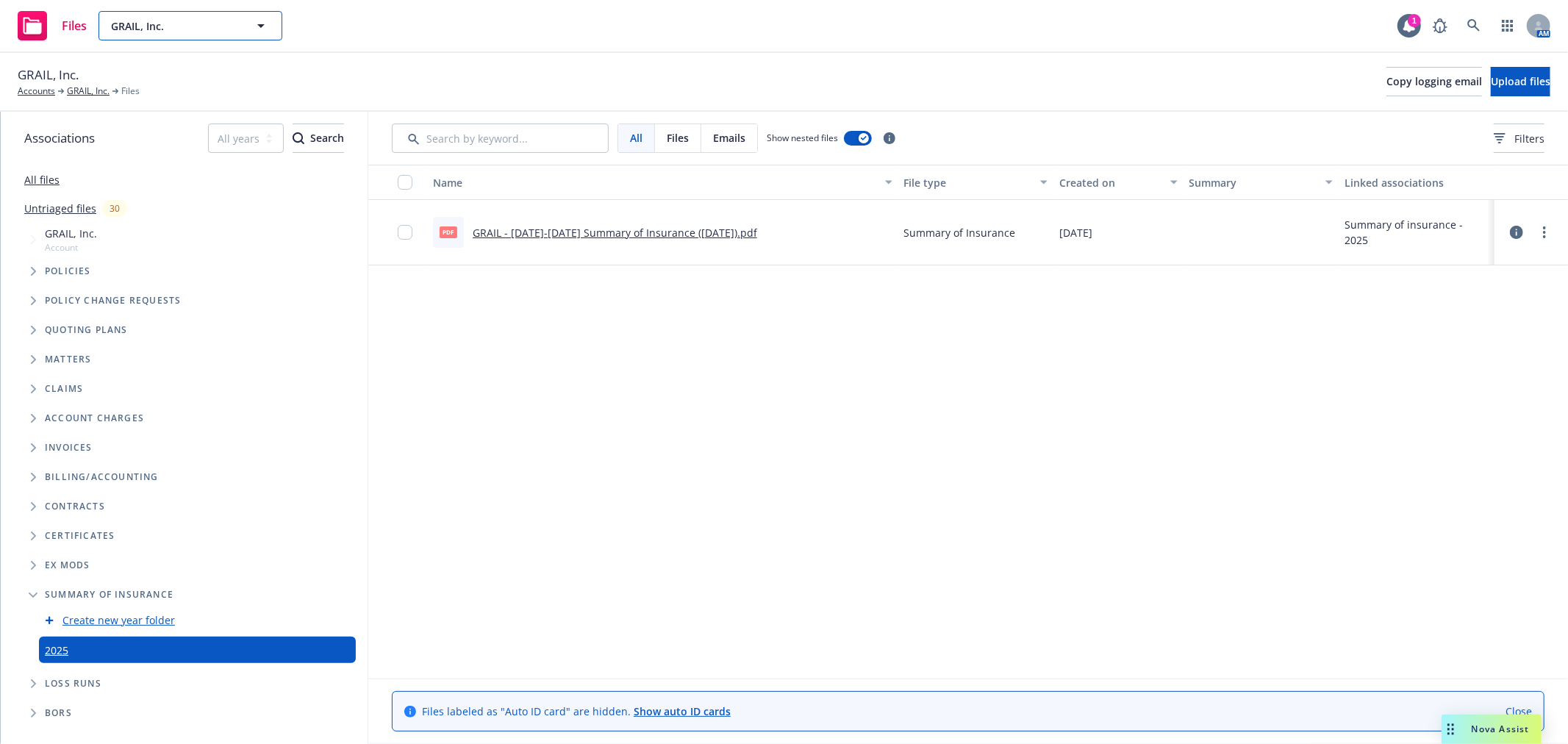
click at [203, 24] on span "GRAIL, Inc." at bounding box center [175, 26] width 127 height 16
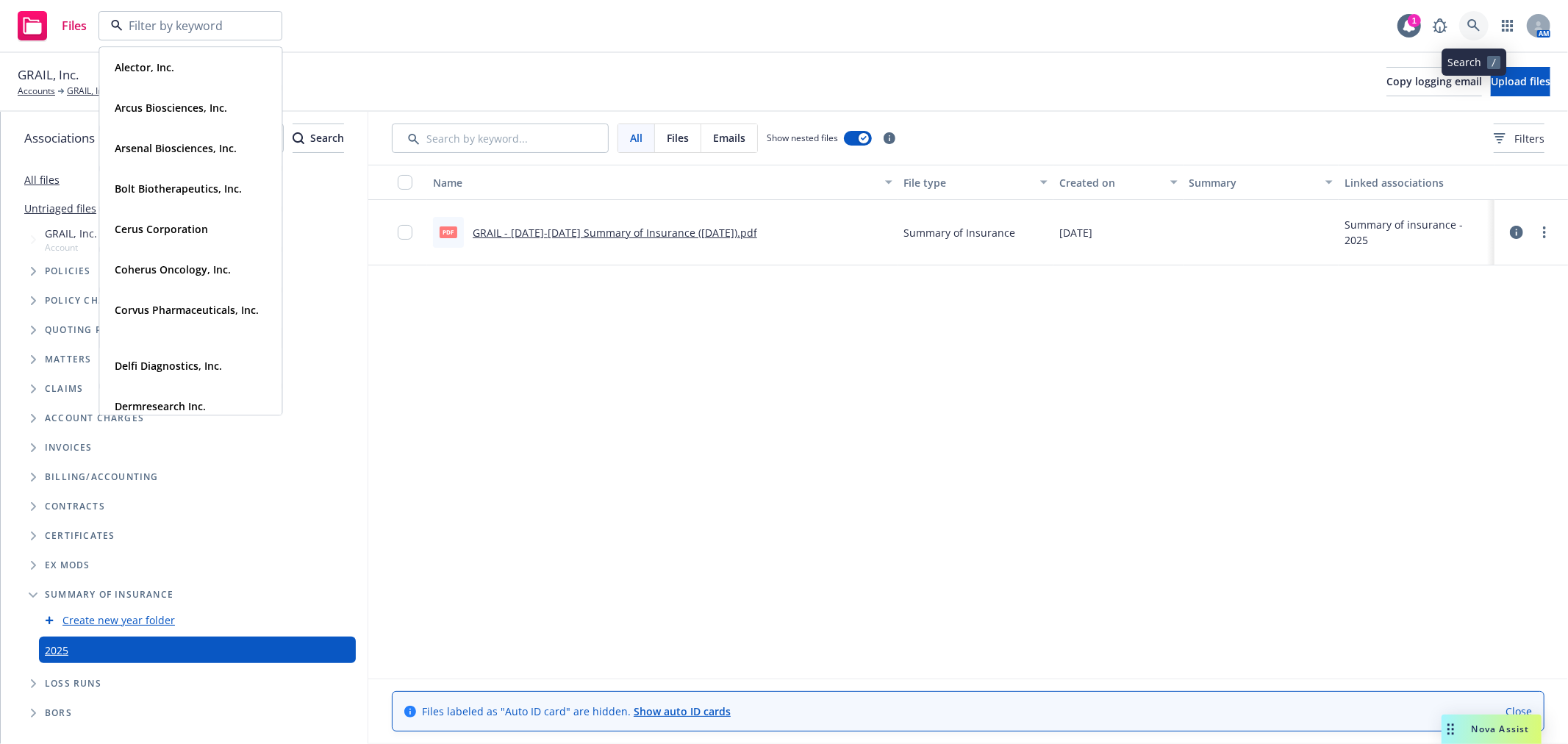
click at [1479, 29] on icon at bounding box center [1474, 25] width 13 height 13
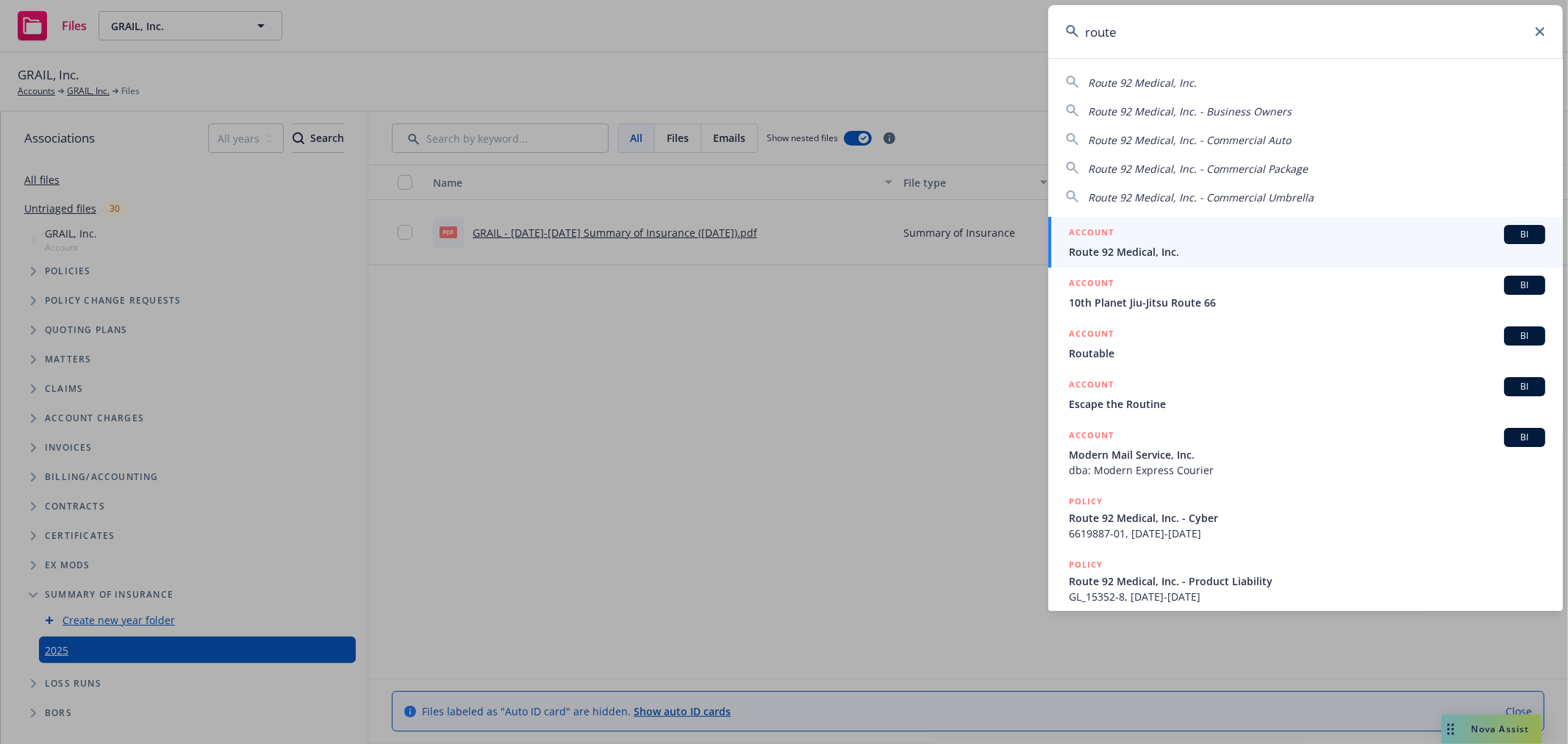
type input "route"
click at [1149, 249] on span "Route 92 Medical, Inc." at bounding box center [1307, 252] width 476 height 16
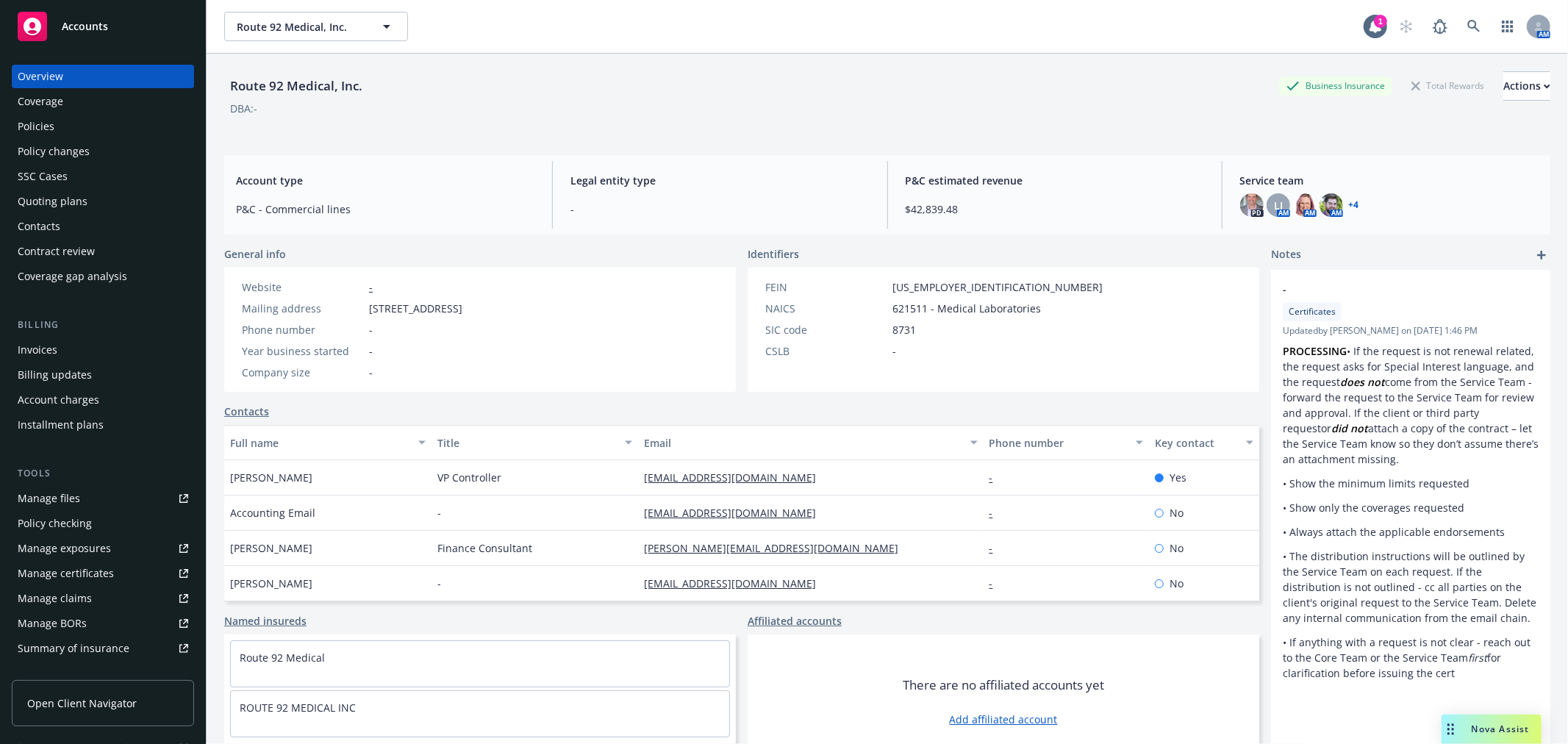
click at [84, 129] on div "Policies" at bounding box center [103, 126] width 170 height 23
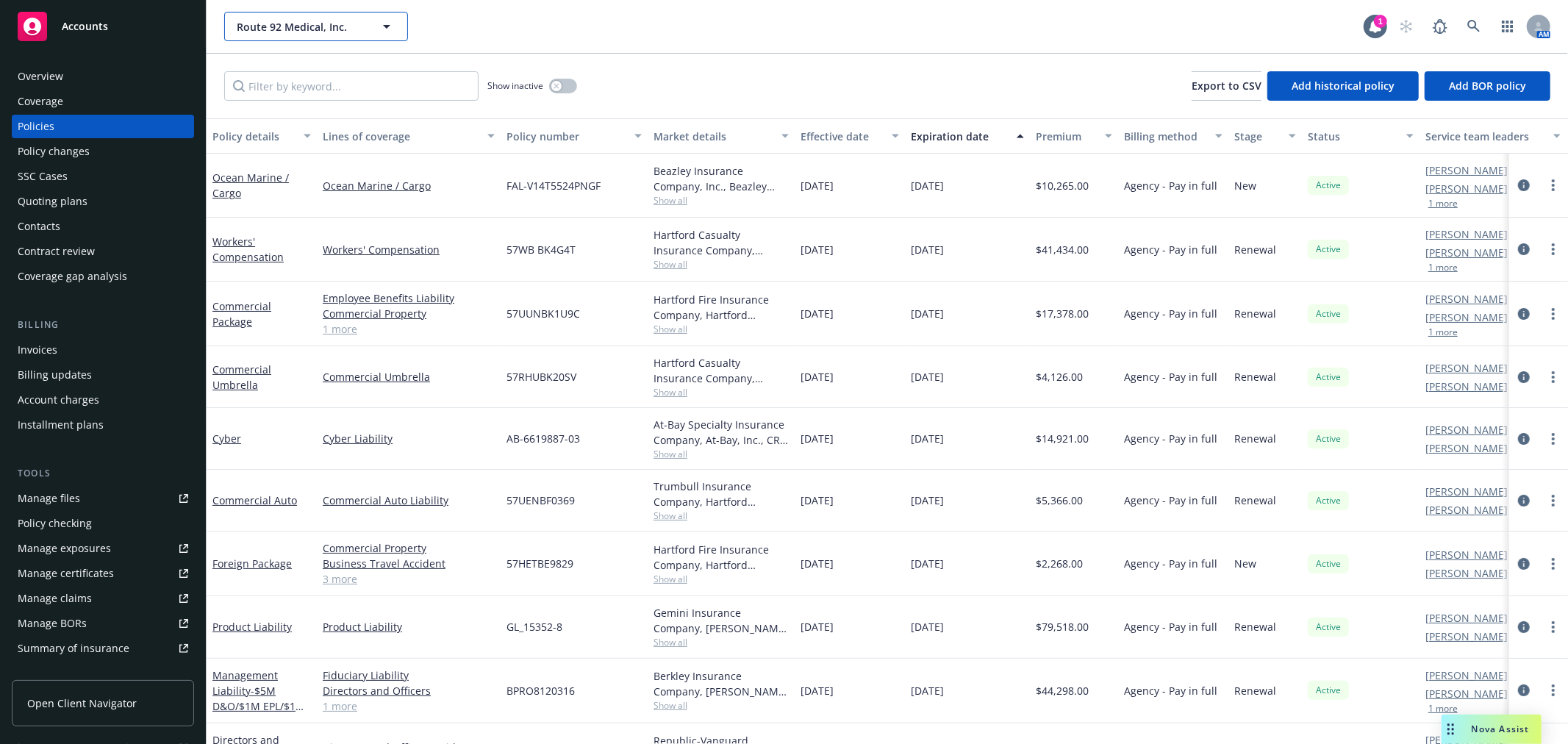
click at [327, 19] on span "Route 92 Medical, Inc." at bounding box center [300, 26] width 127 height 16
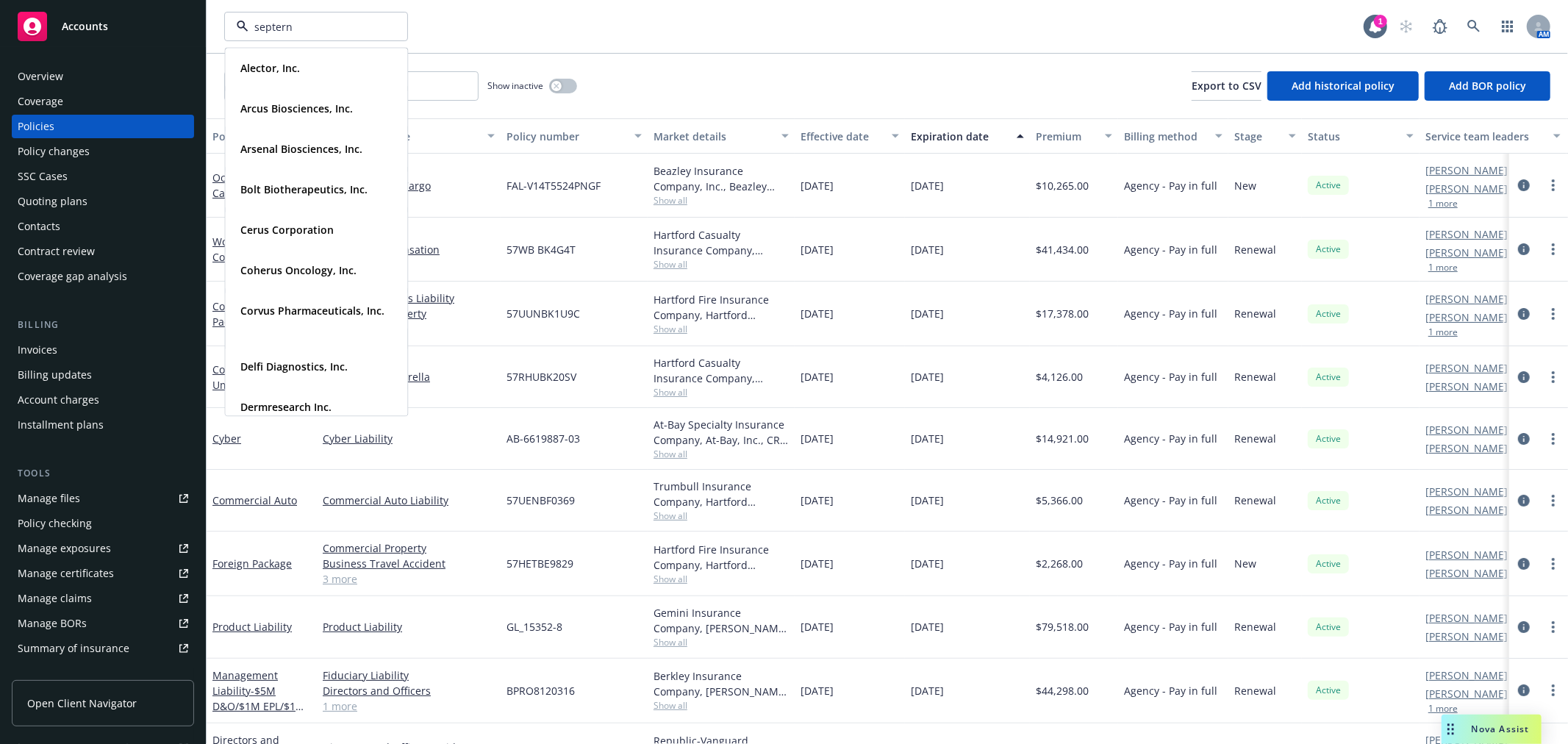
type input "septerna"
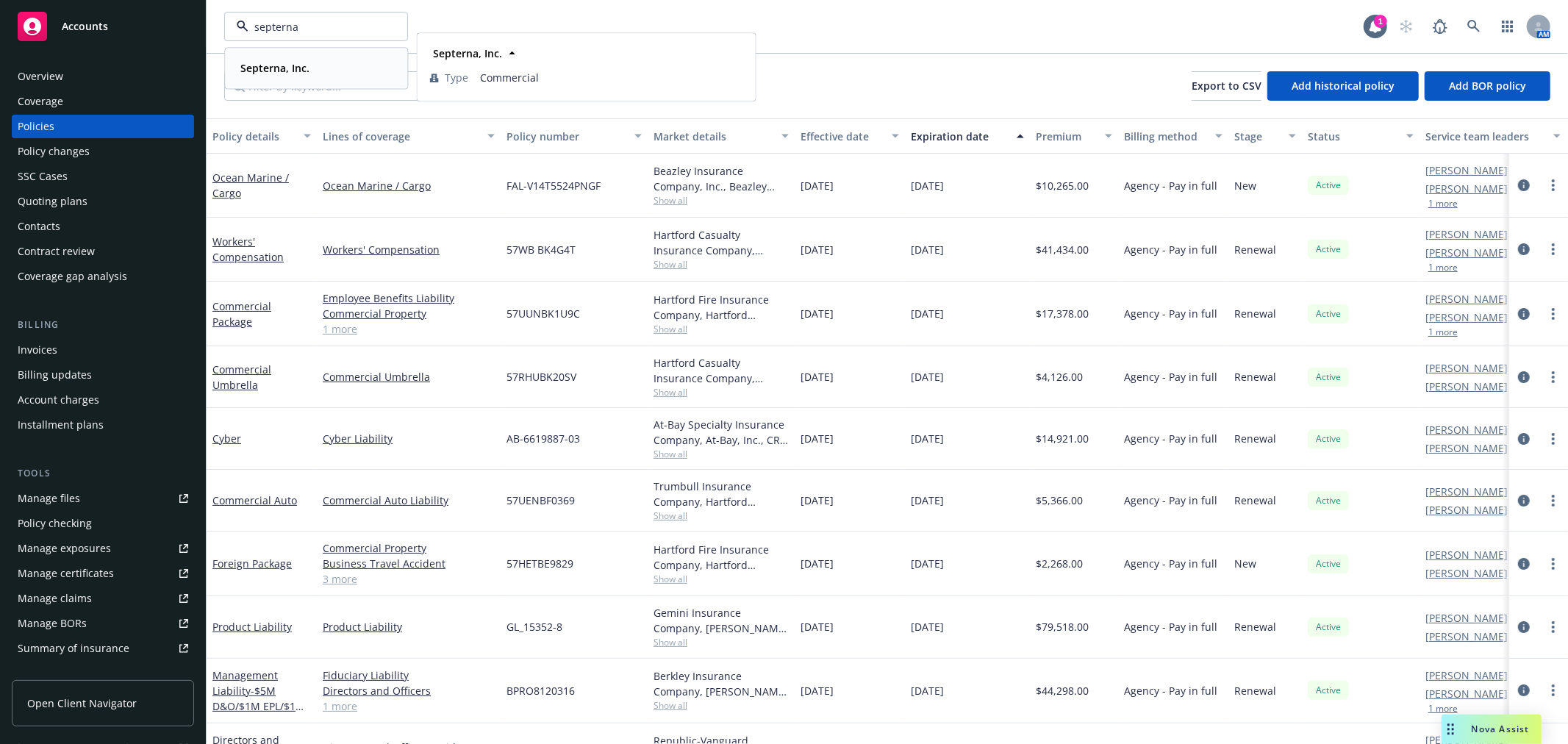
click at [321, 70] on div "Septerna, Inc." at bounding box center [316, 67] width 163 height 22
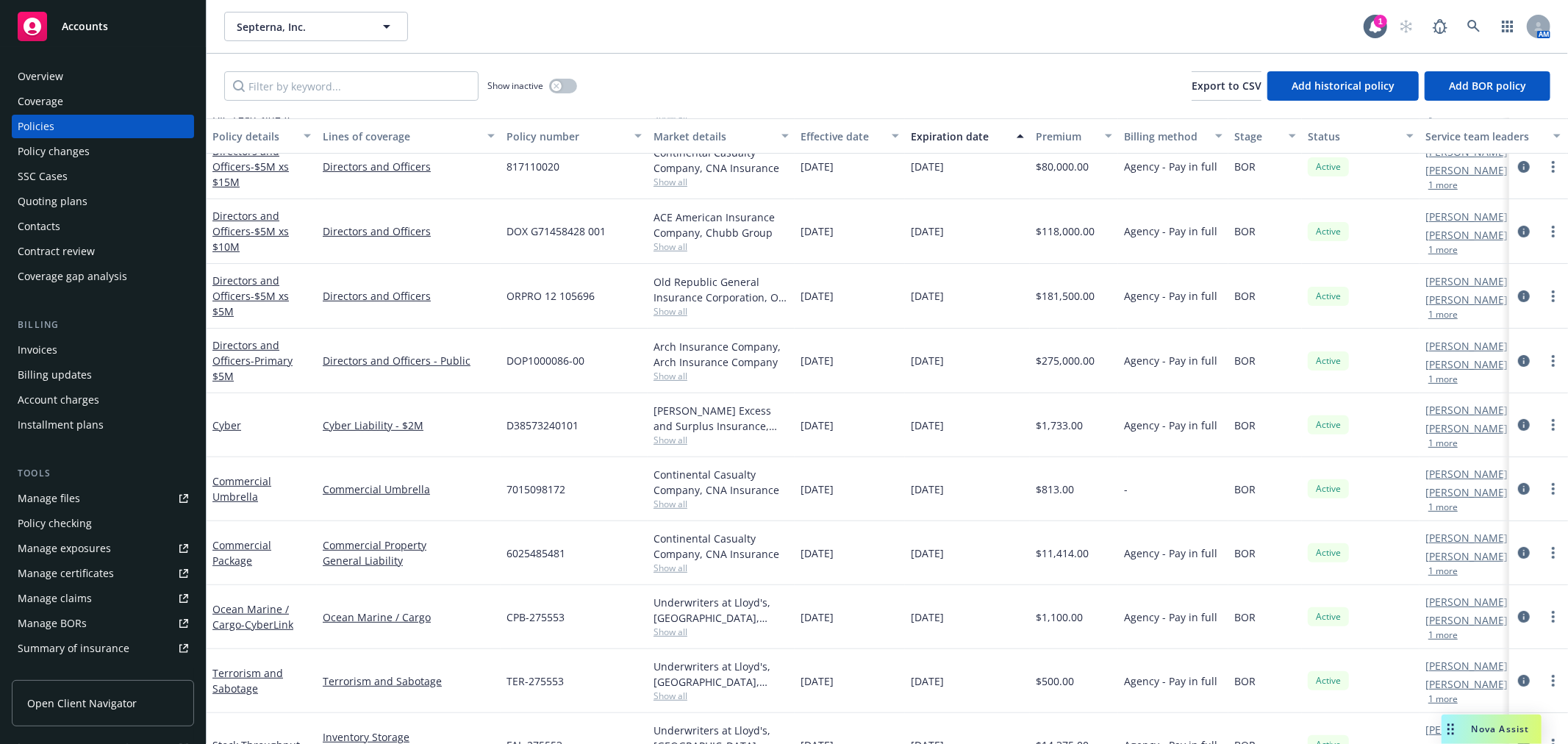
scroll to position [358, 0]
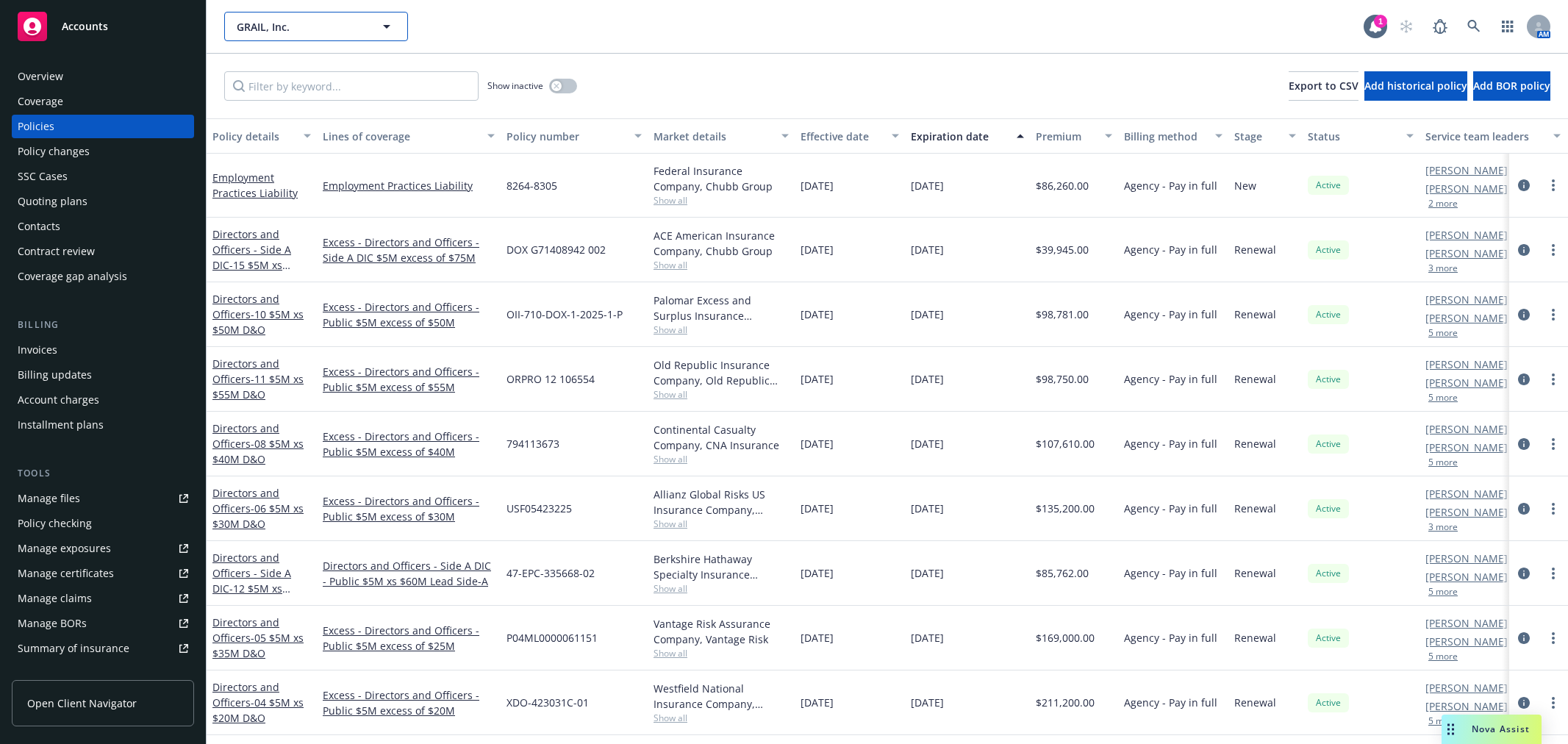
click at [309, 26] on span "GRAIL, Inc." at bounding box center [300, 26] width 127 height 16
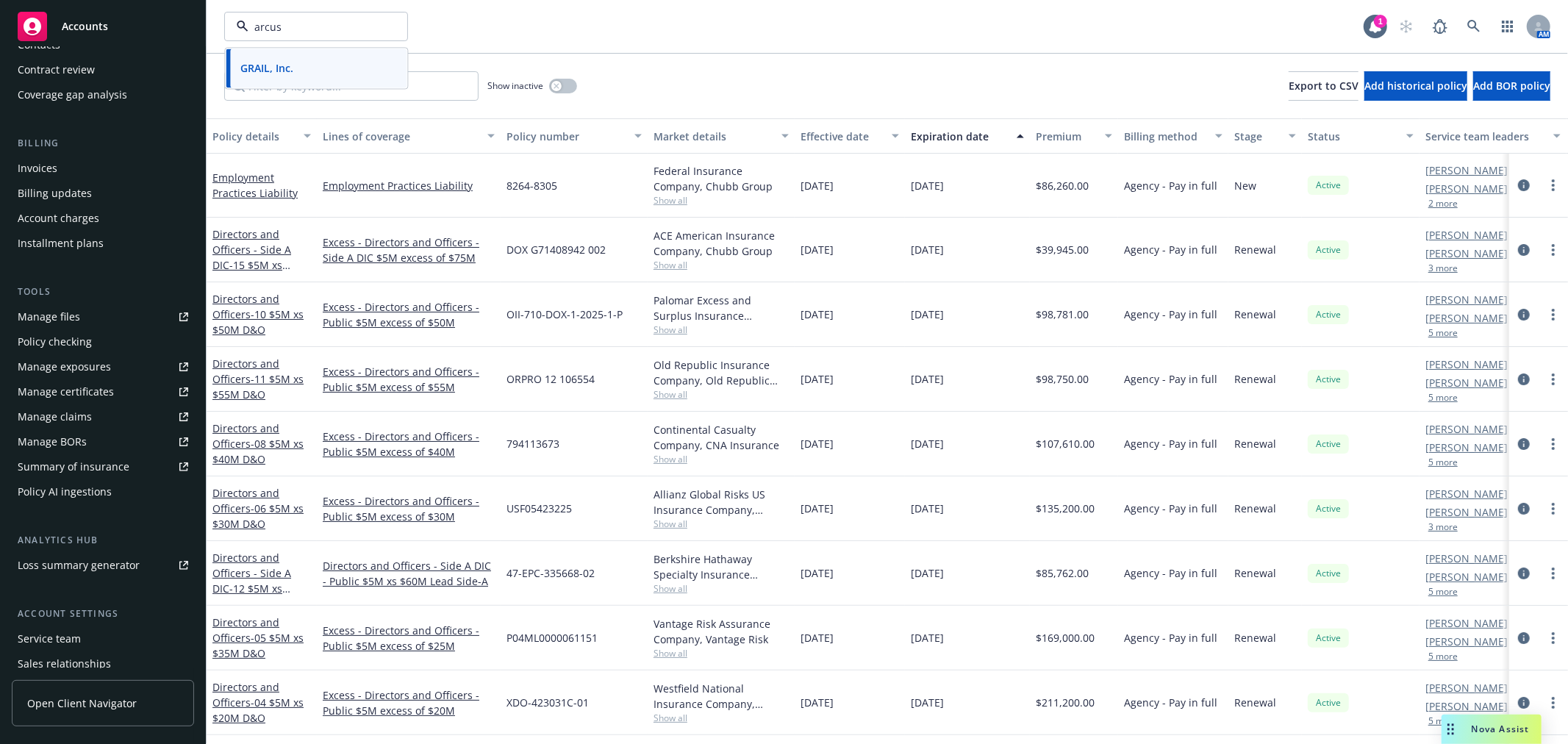
type input "arcus"
click at [319, 75] on span "Arcus Biosciences, Inc." at bounding box center [297, 67] width 112 height 16
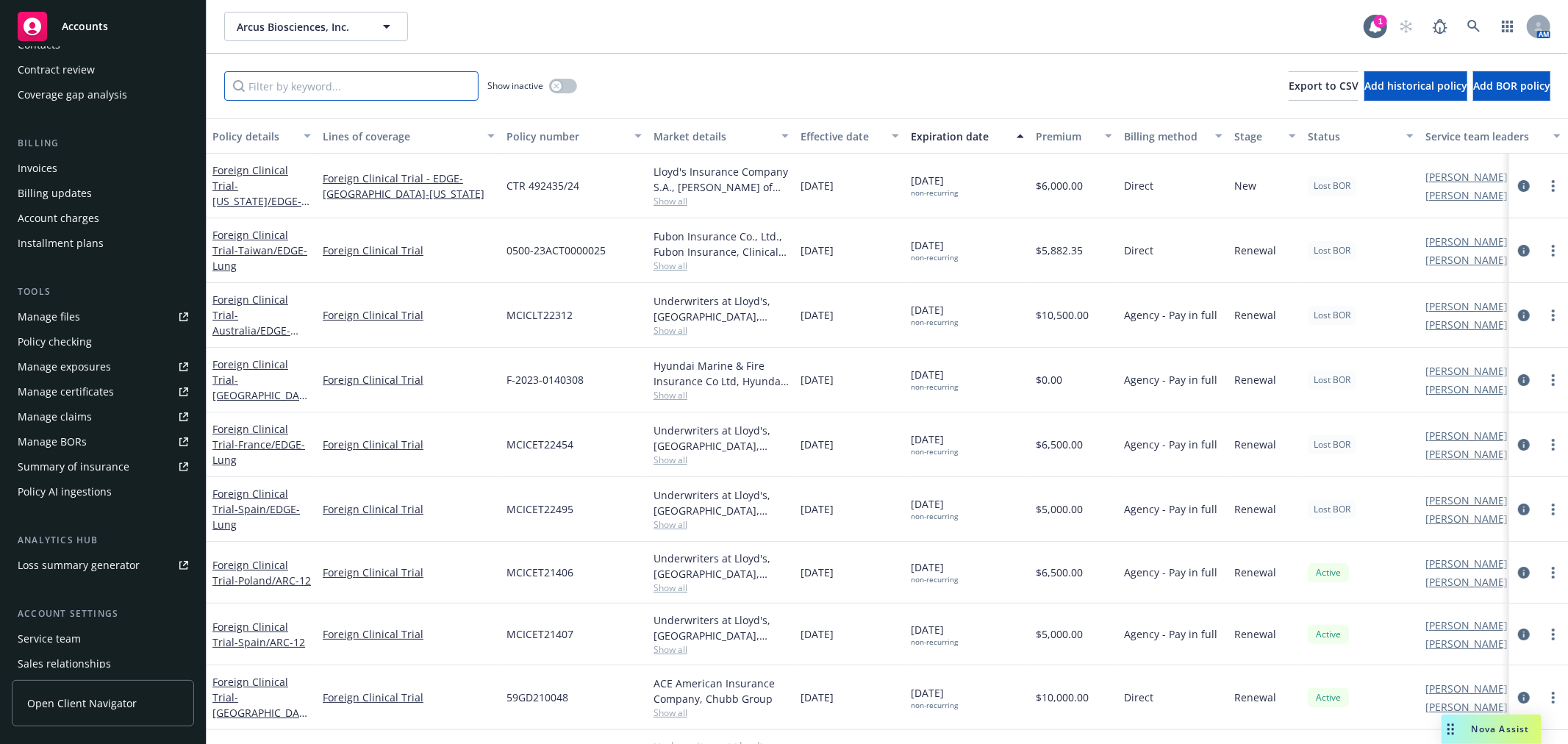
click at [331, 80] on input "Filter by keyword..." at bounding box center [352, 85] width 254 height 29
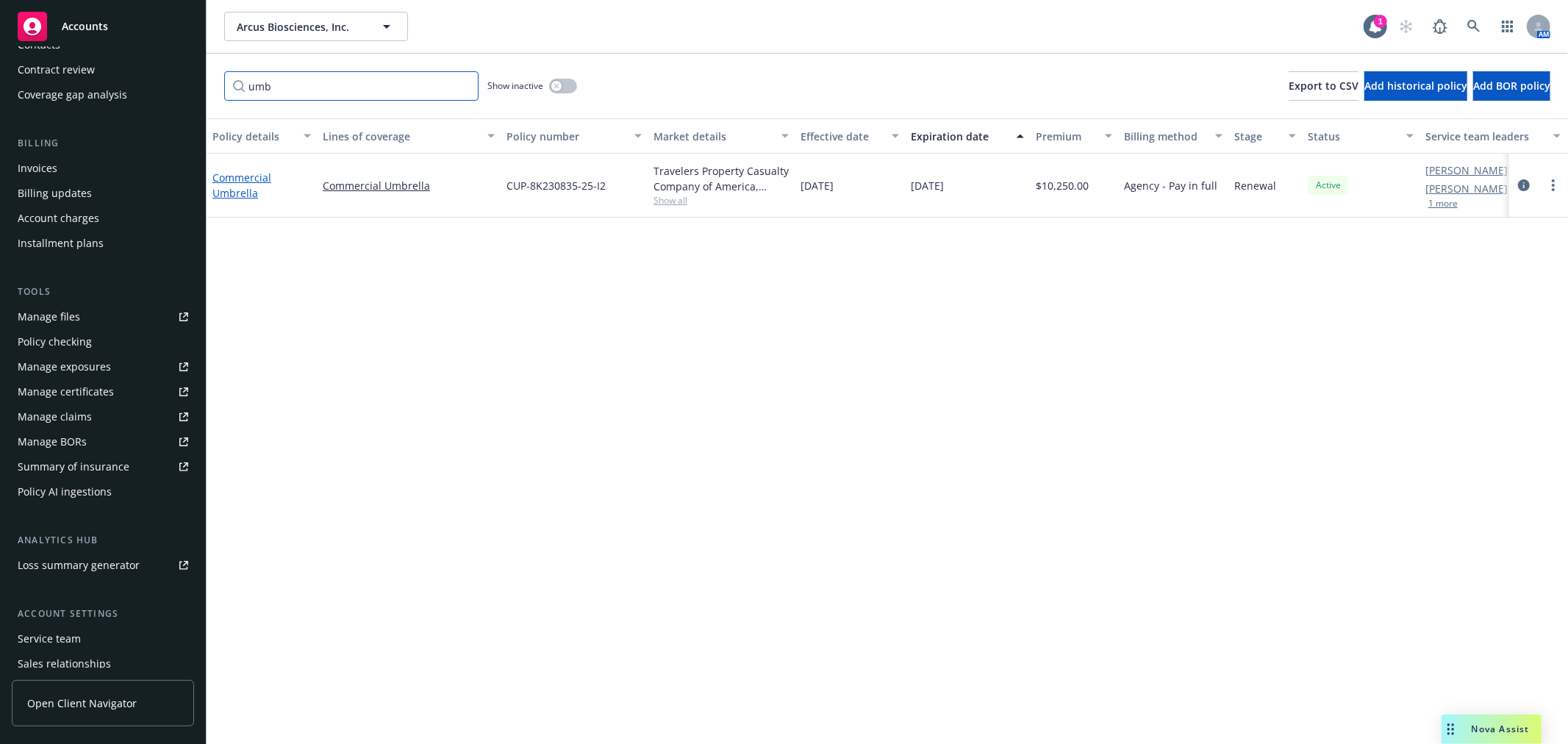
type input "umb"
click at [235, 186] on link "Commercial Umbrella" at bounding box center [241, 184] width 59 height 29
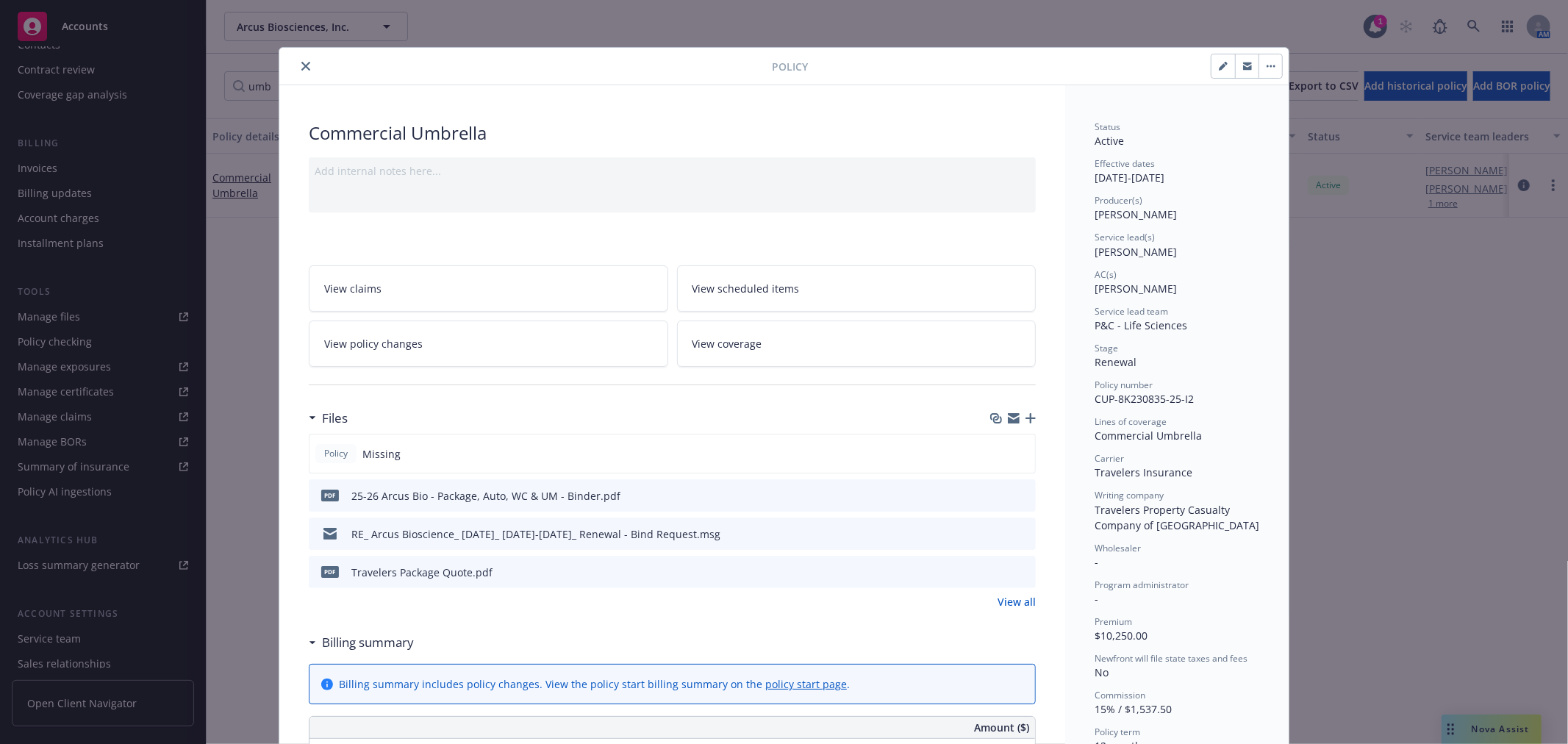
click at [1025, 417] on icon "button" at bounding box center [1030, 418] width 10 height 10
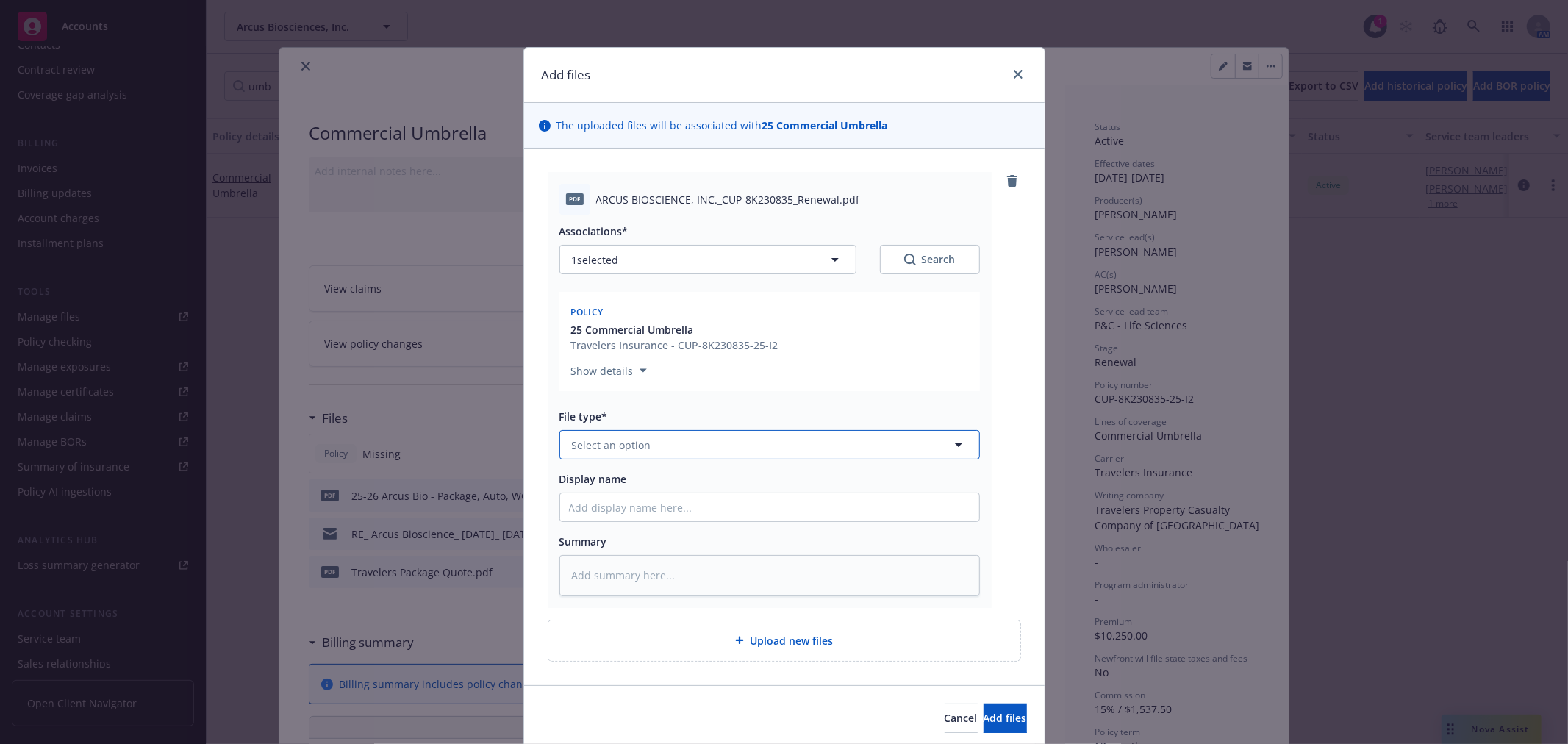
click at [649, 454] on button "Select an option" at bounding box center [769, 445] width 420 height 29
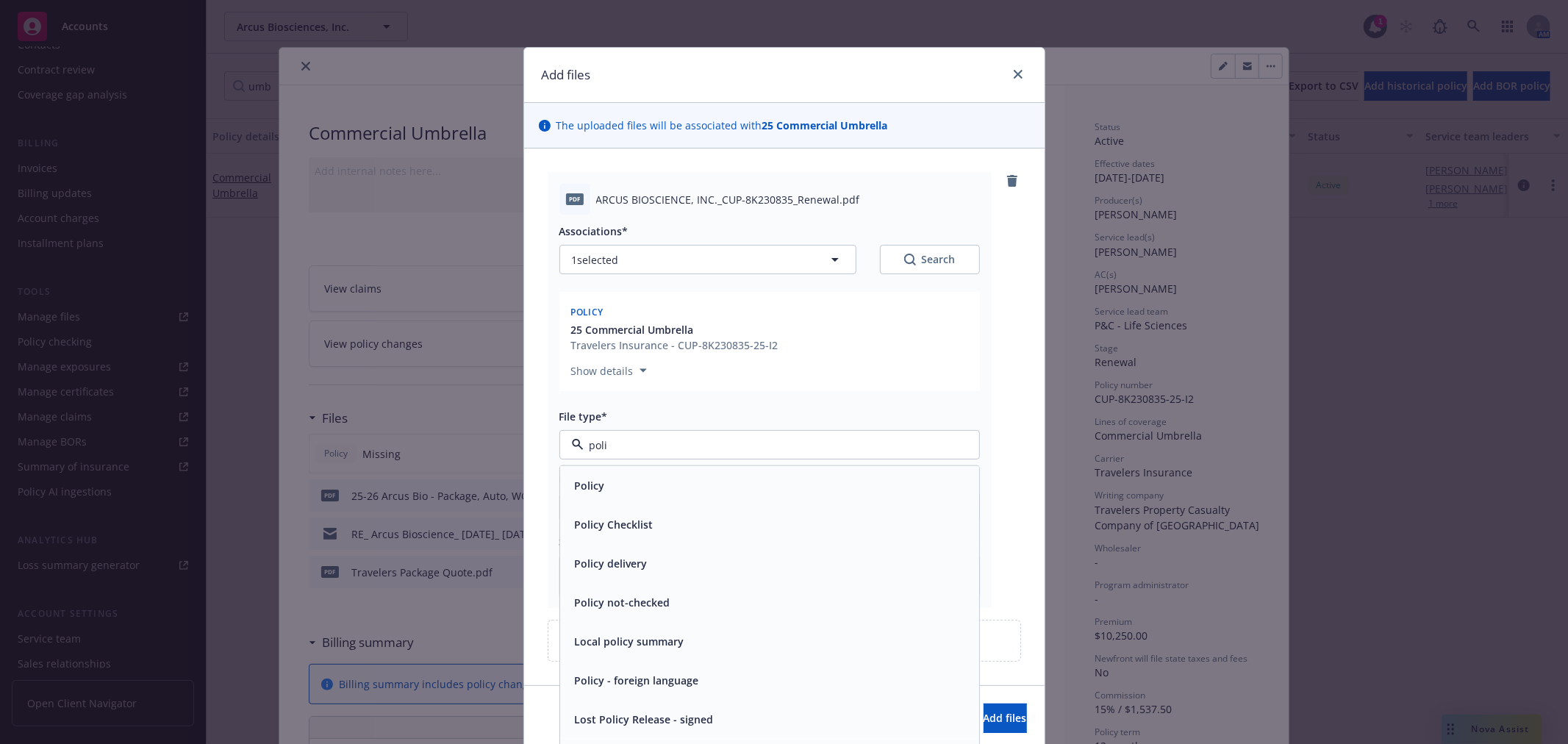
type input "polic"
click at [640, 481] on div "Policy" at bounding box center [769, 486] width 401 height 22
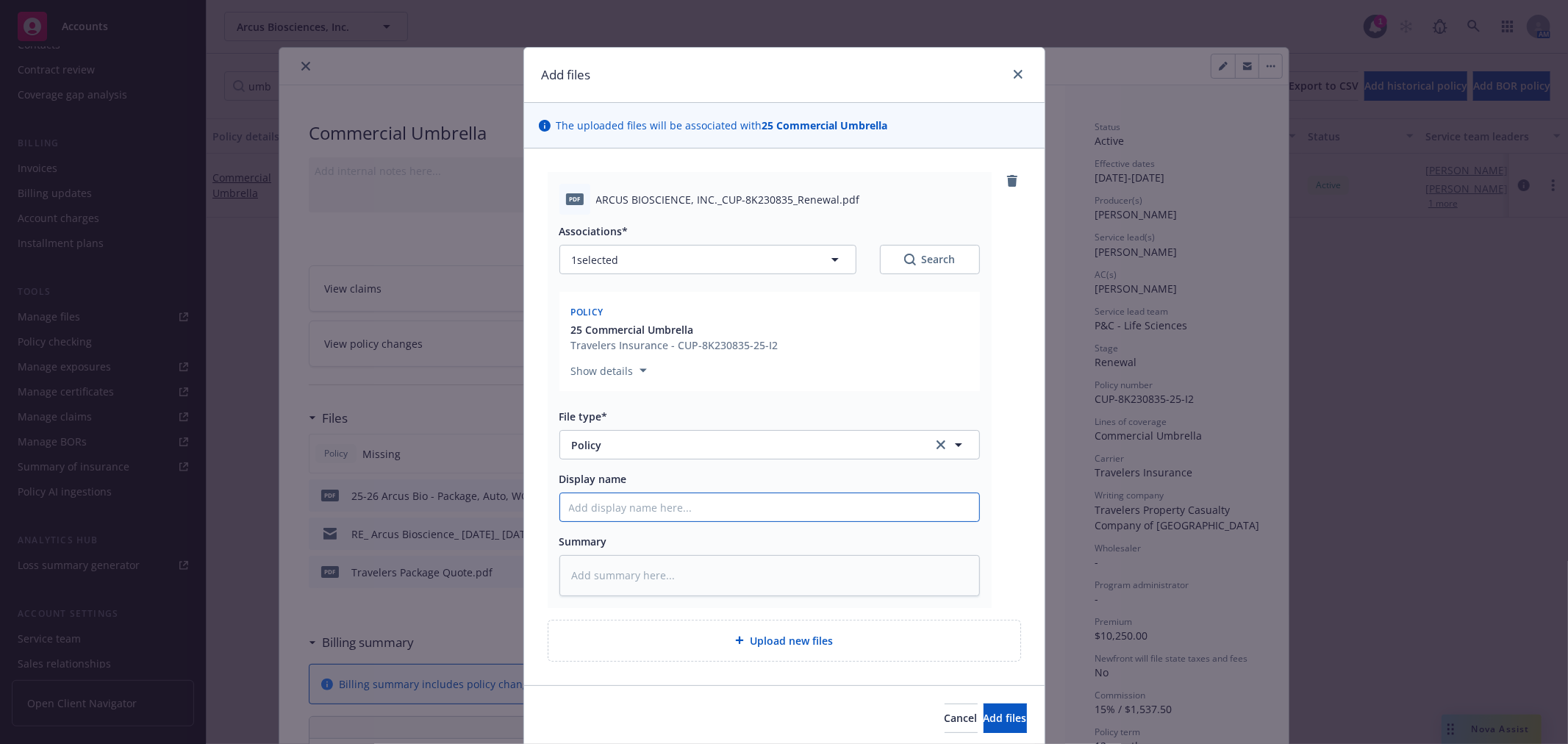
click at [664, 510] on input "Display name" at bounding box center [770, 507] width 419 height 28
type textarea "x"
type input "2"
type textarea "x"
type input "25"
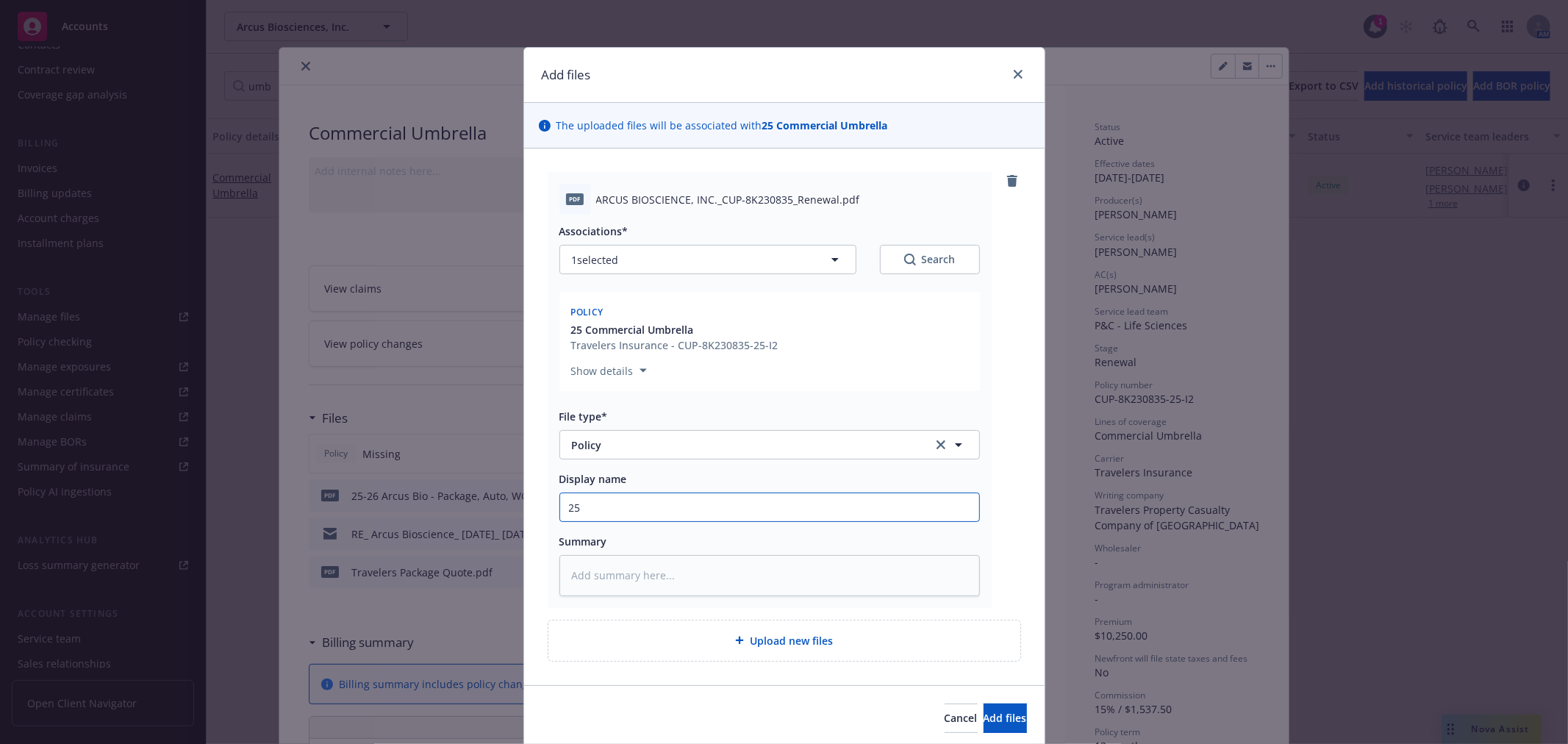
type textarea "x"
type input "25-"
type textarea "x"
type input "25-2"
type textarea "x"
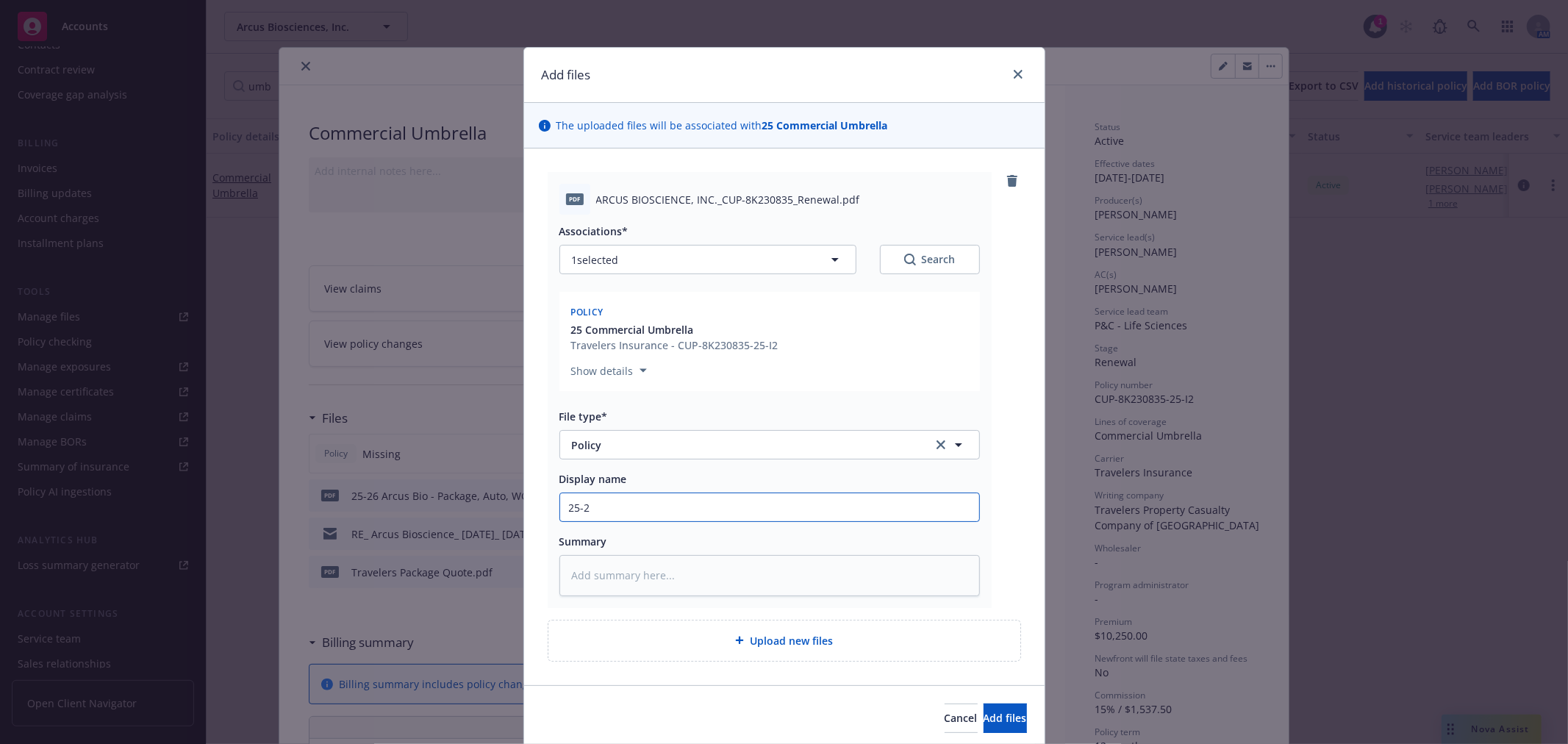
type input "25-26"
type textarea "x"
type input "25-26"
type textarea "x"
type input "25-26 A"
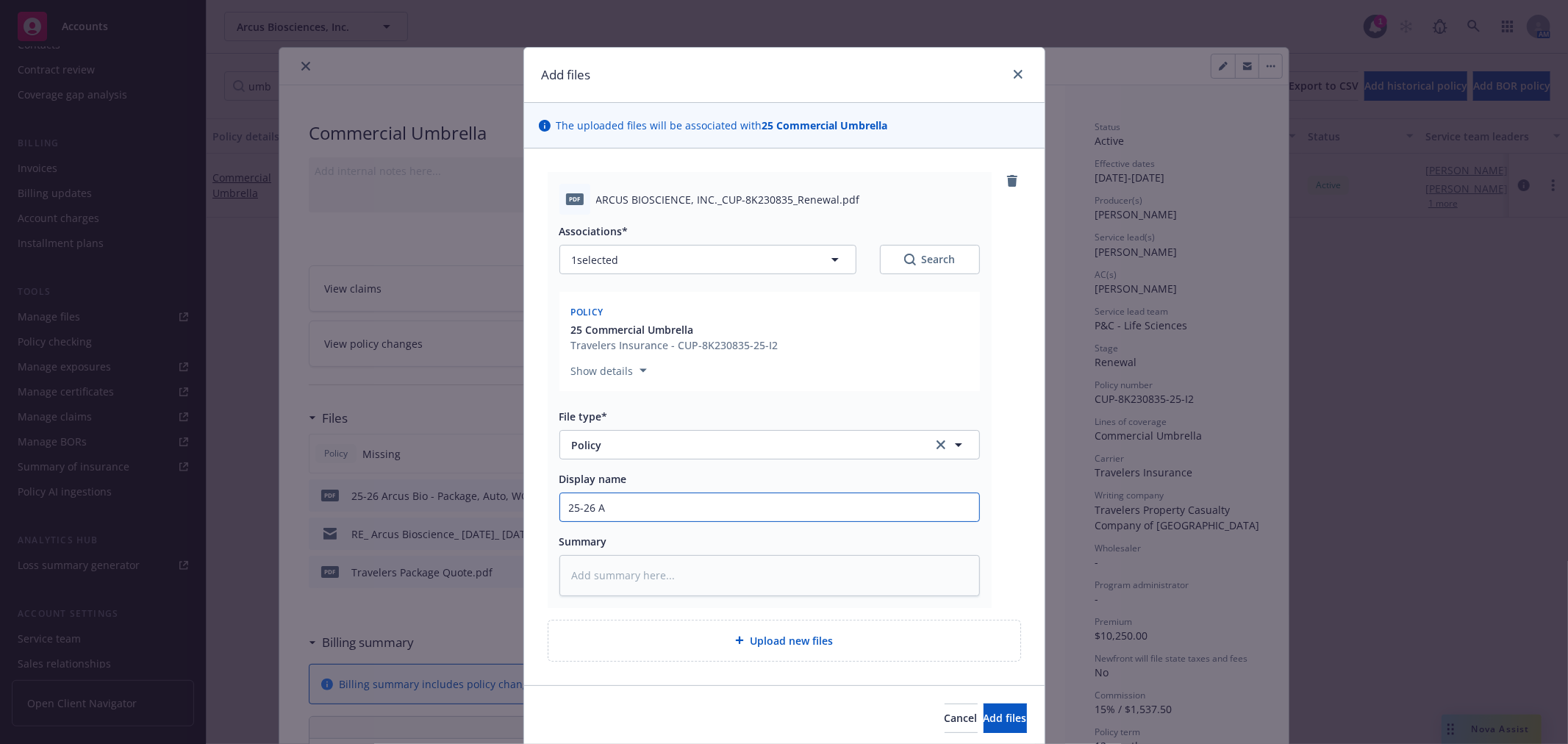
type textarea "x"
type input "25-26 Ar"
type textarea "x"
type input "25-26 Aru"
type textarea "x"
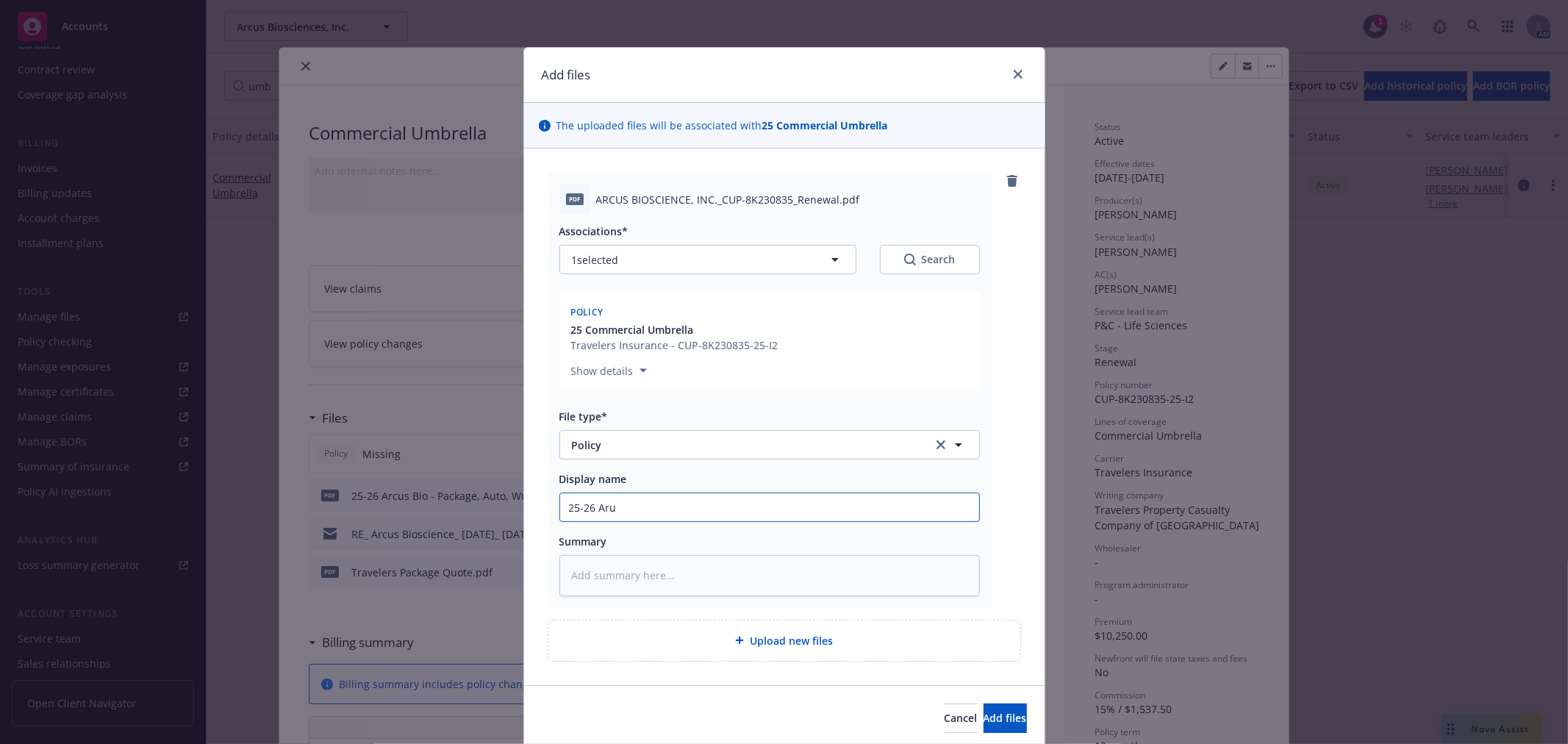
type input "25-26 Arus"
type textarea "x"
type input "25-26 Aru"
type textarea "x"
type input "25-26 Ar"
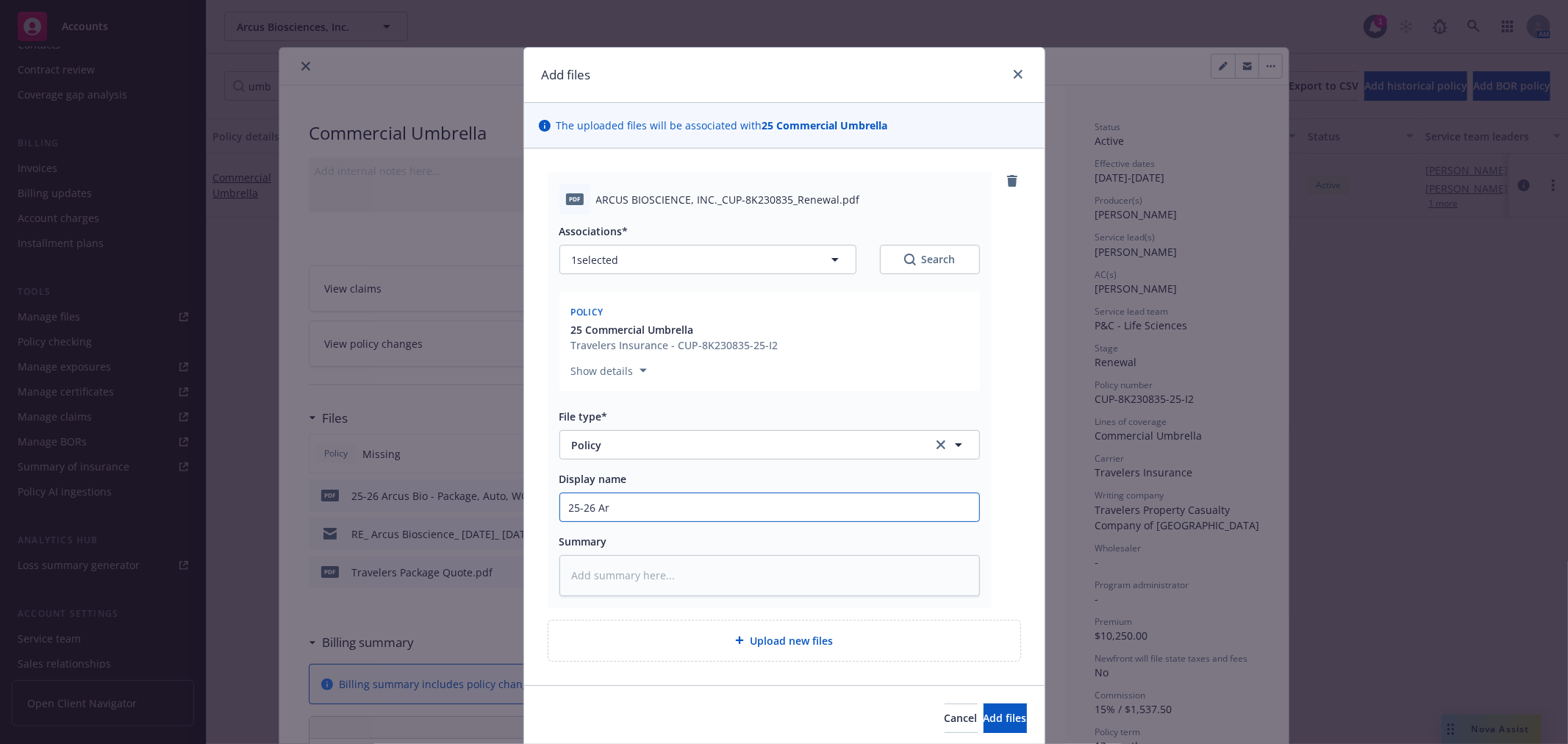
type textarea "x"
type input "25-26 Arc"
type textarea "x"
type input "25-26 Arcu"
type textarea "x"
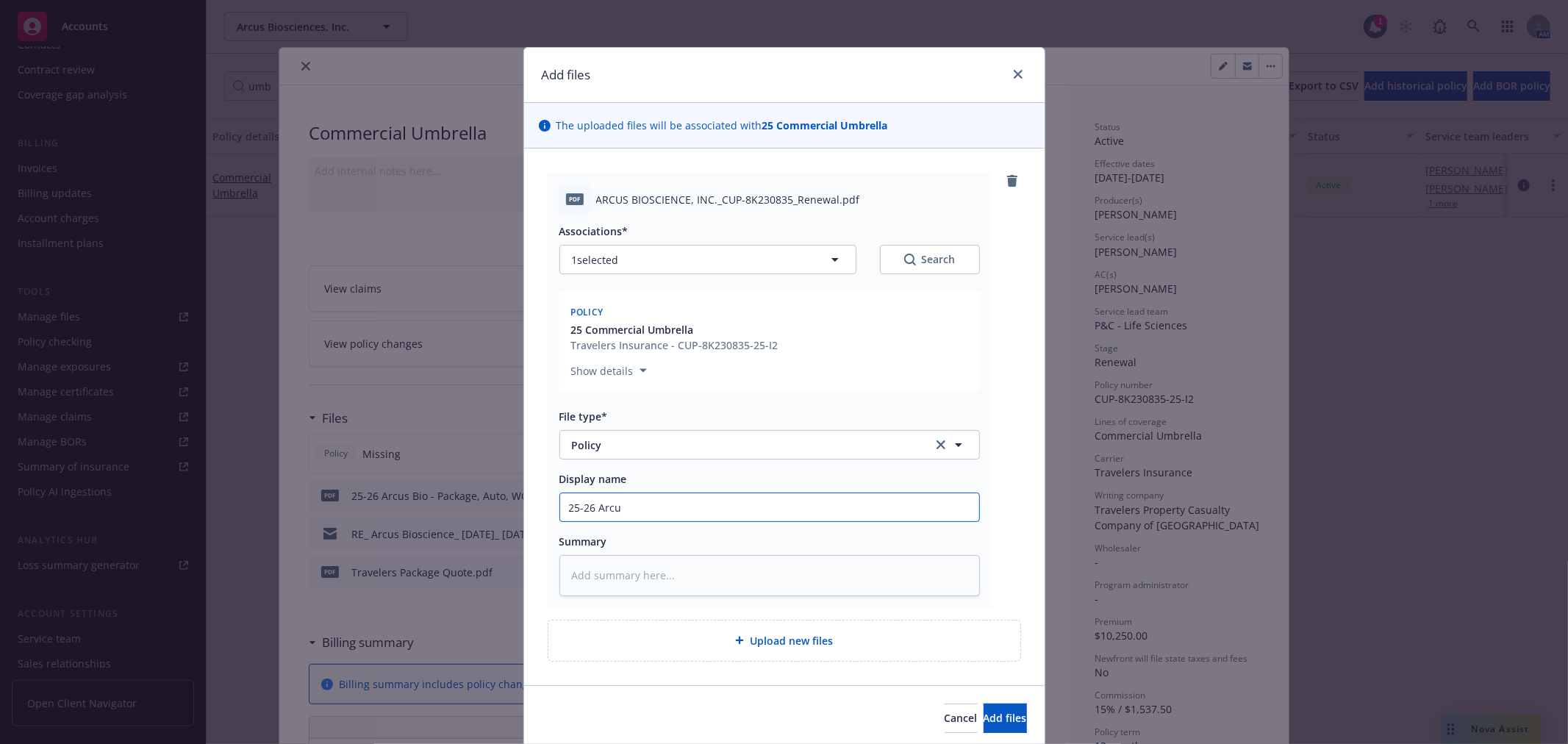
type input "25-26 Arcus"
type textarea "x"
type input "25-26 Arcus"
type textarea "x"
type input "25-26 Arcus B"
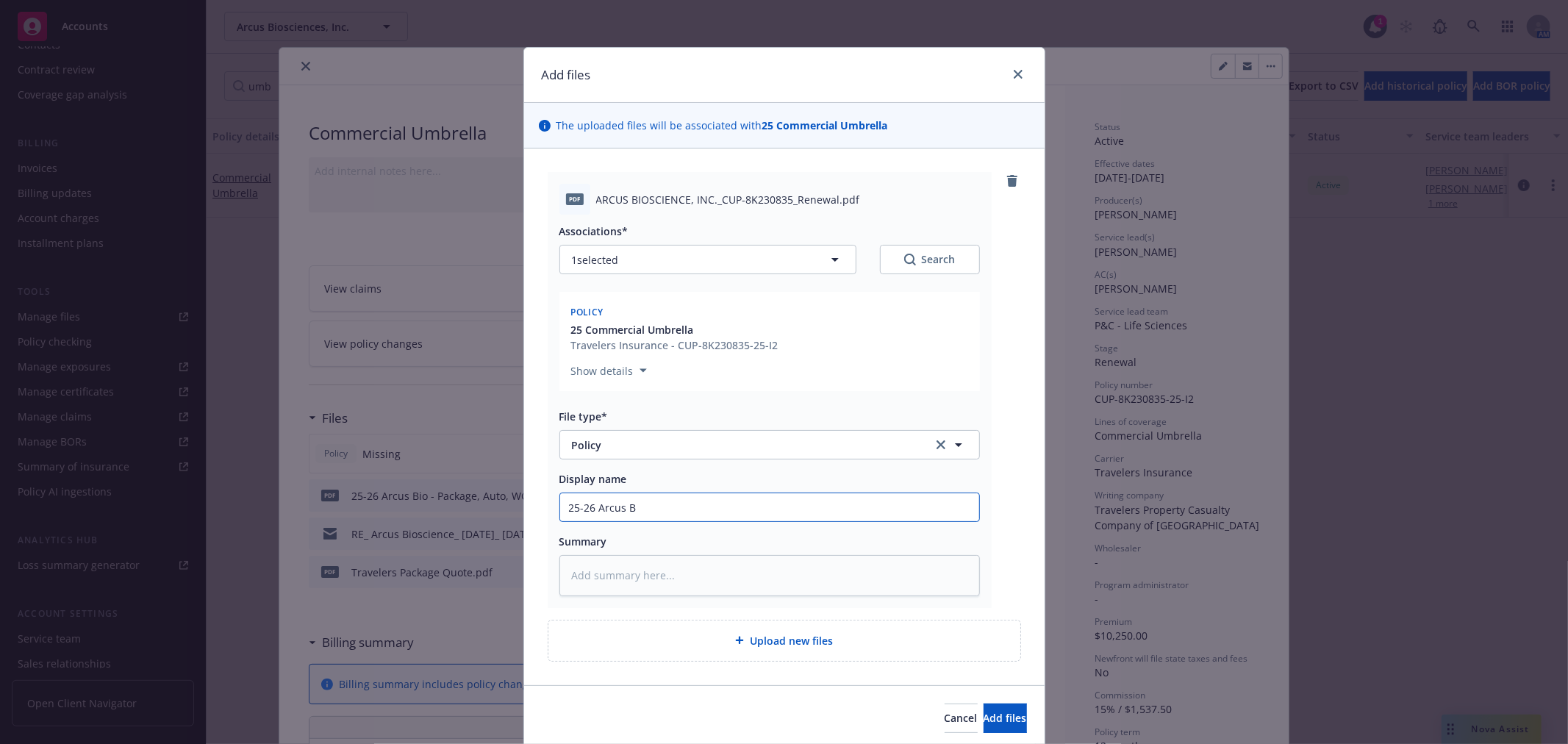
type textarea "x"
type input "25-26 Arcus Bi"
type textarea "x"
type input "25-26 Arcus Bio"
type textarea "x"
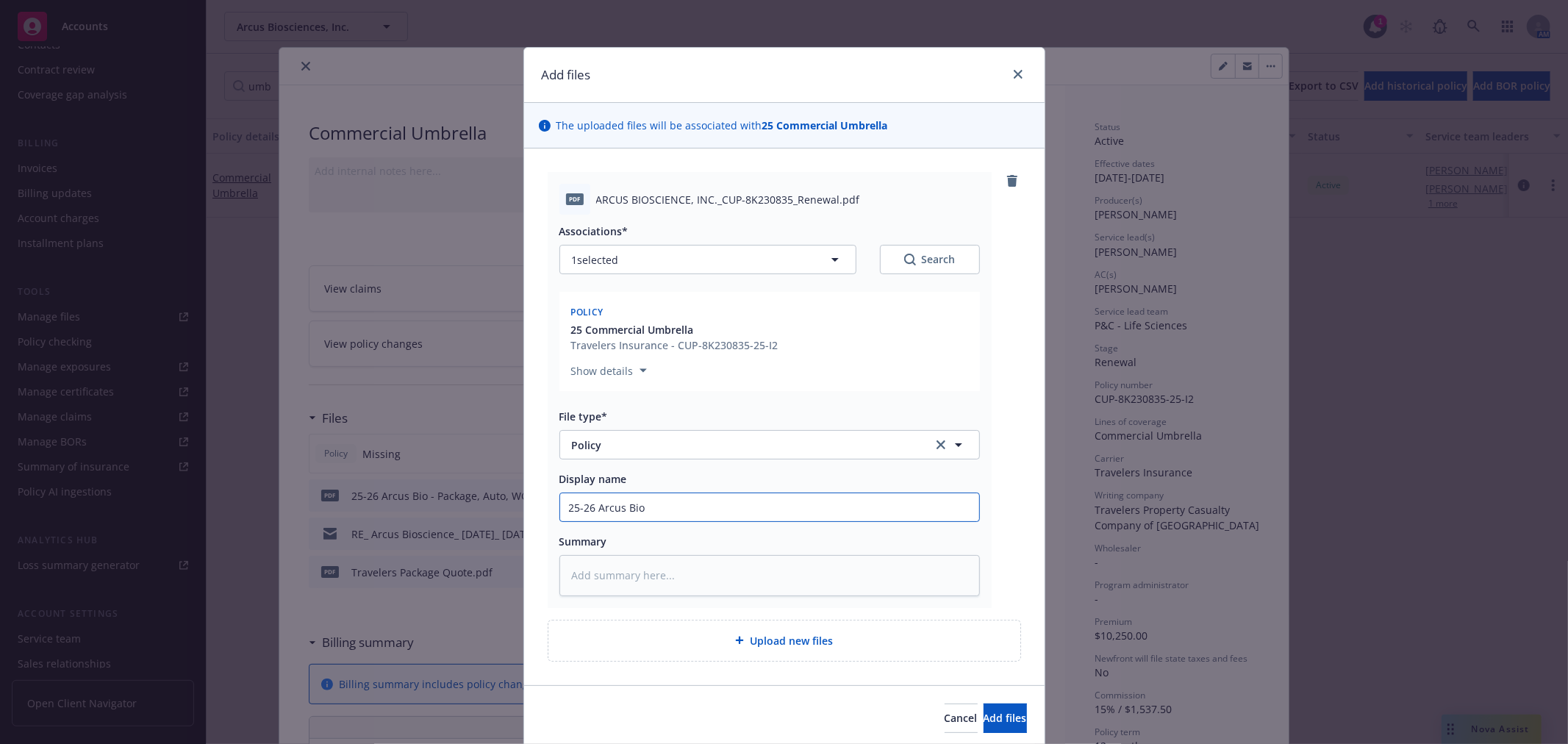
type input "25-26 Arcus Bio"
type textarea "x"
type input "25-26 Arcus Bio -"
type textarea "x"
type input "25-26 Arcus Bio -"
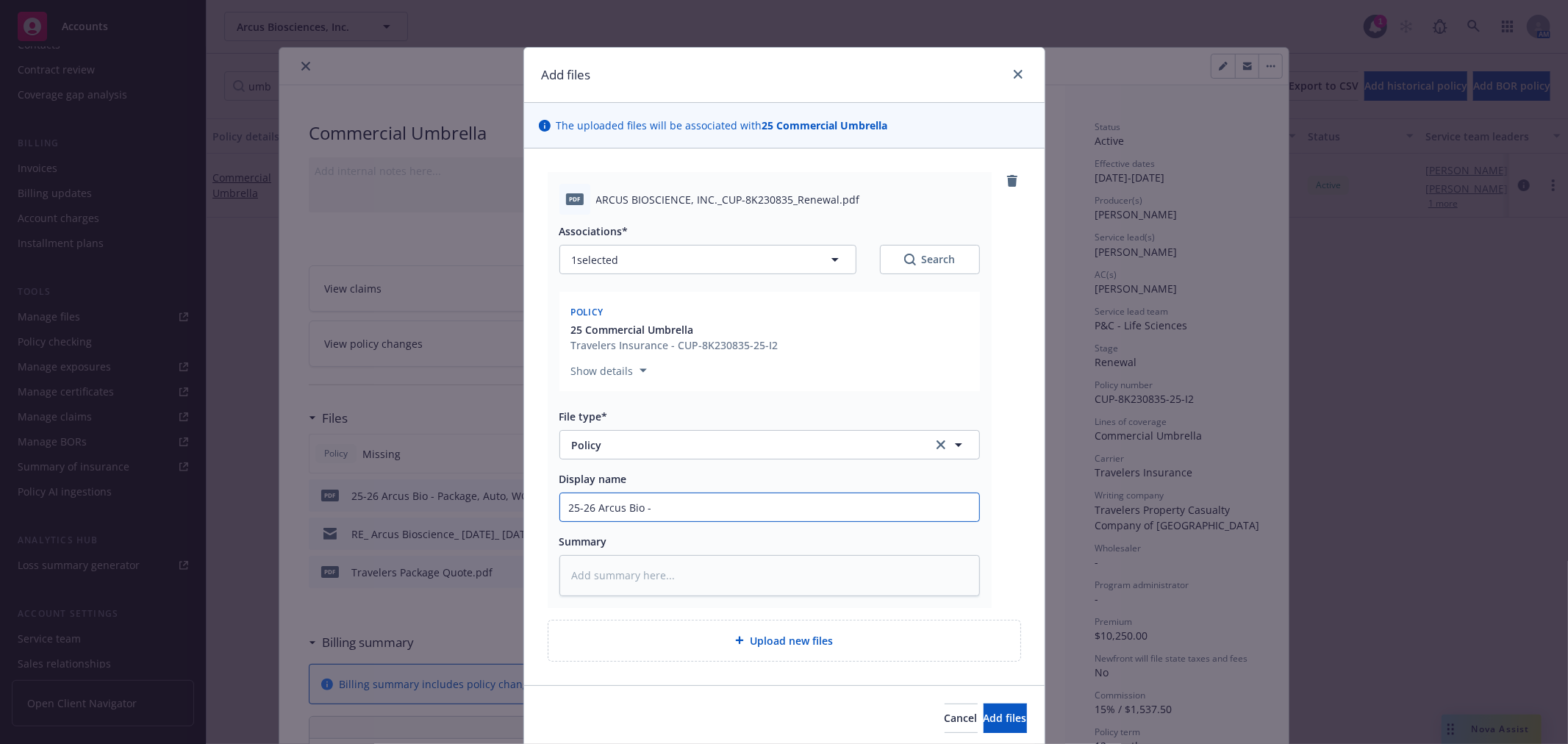
type textarea "x"
type input "25-26 Arcus Bio - P"
type textarea "x"
type input "25-26 Arcus Bio - Pa"
type textarea "x"
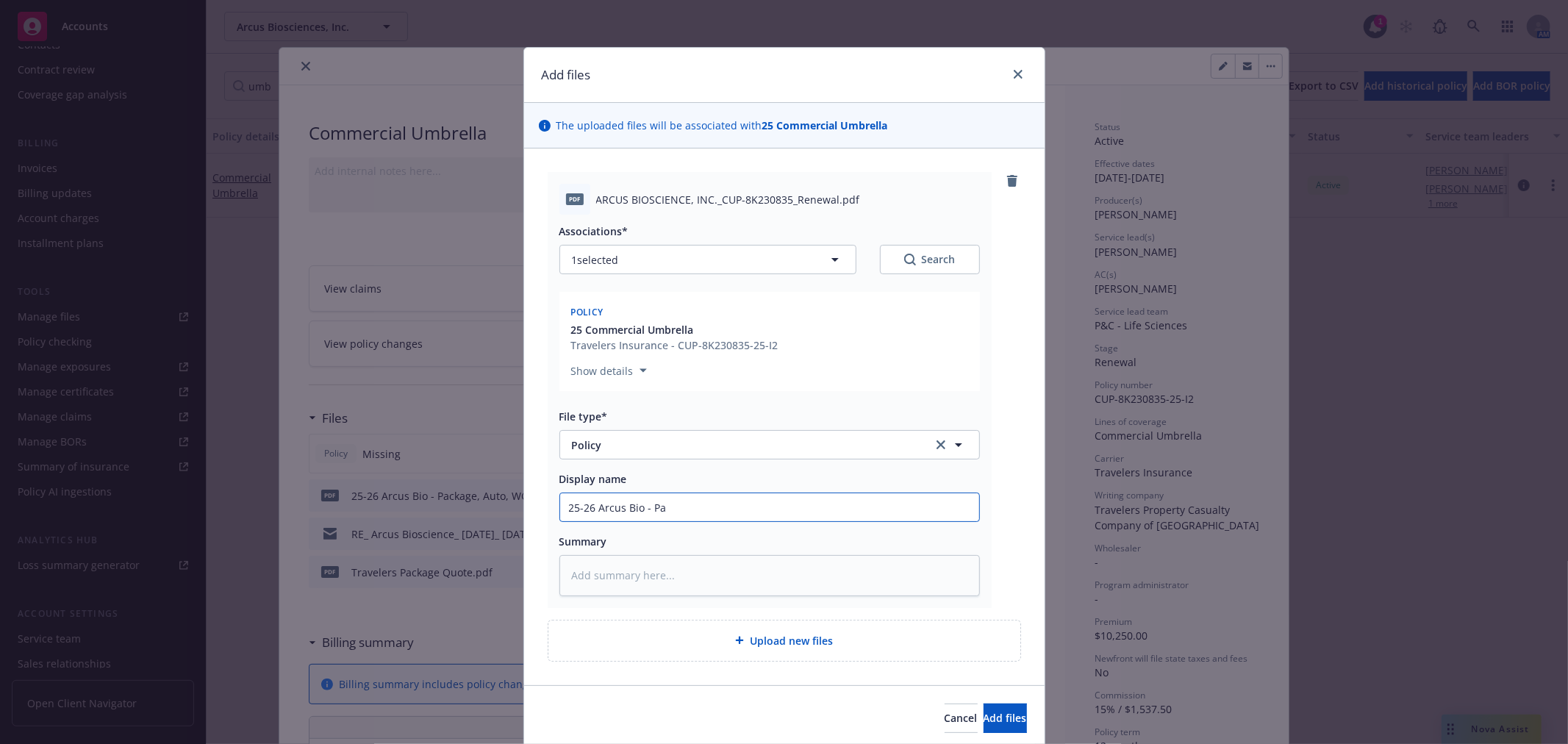
type input "25-26 Arcus Bio - Pac"
type textarea "x"
type input "25-26 Arcus Bio - Pack"
type textarea "x"
type input "25-26 Arcus Bio - Packa"
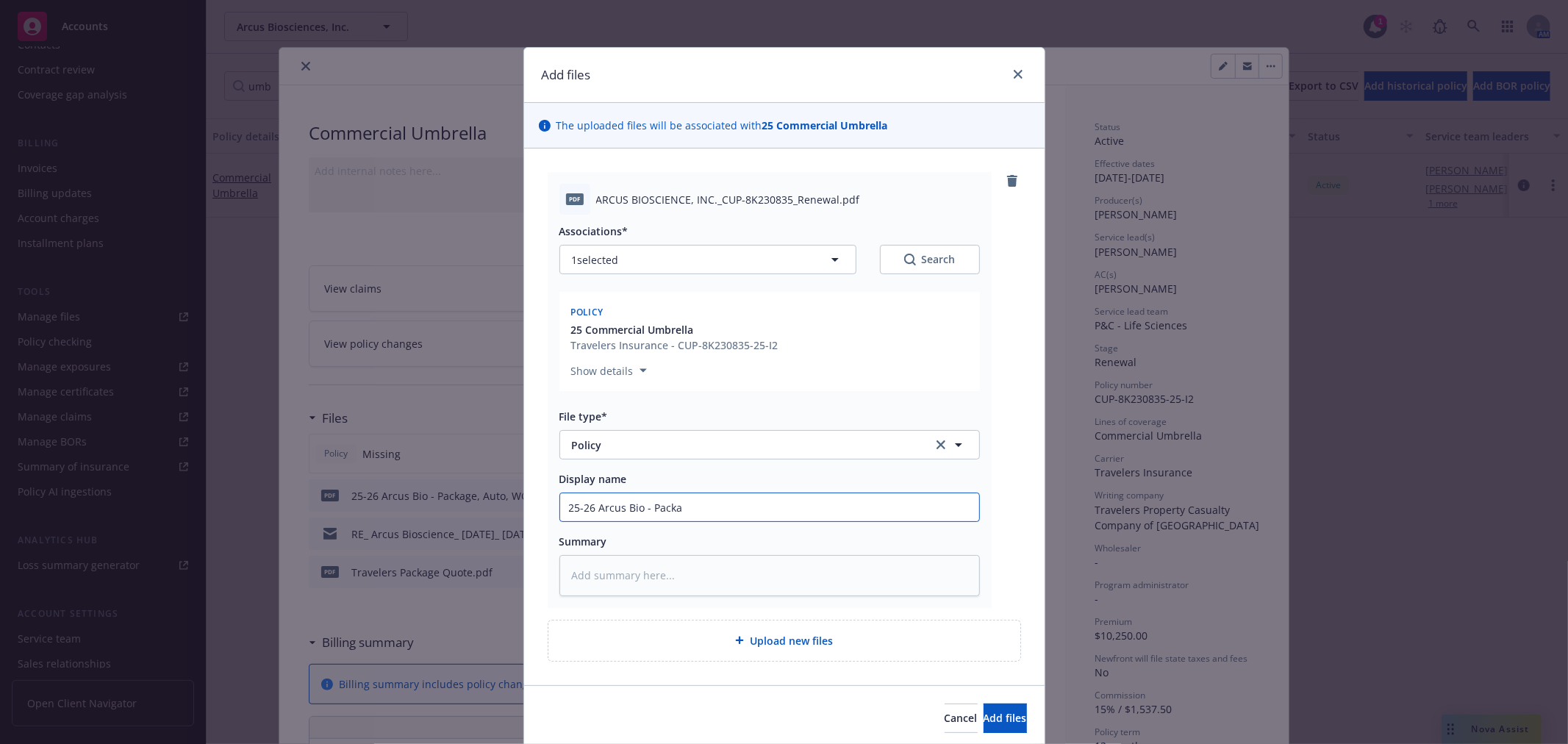
type textarea "x"
type input "25-26 Arcus Bio - Packag"
type textarea "x"
type input "25-26 Arcus Bio - Package"
type textarea "x"
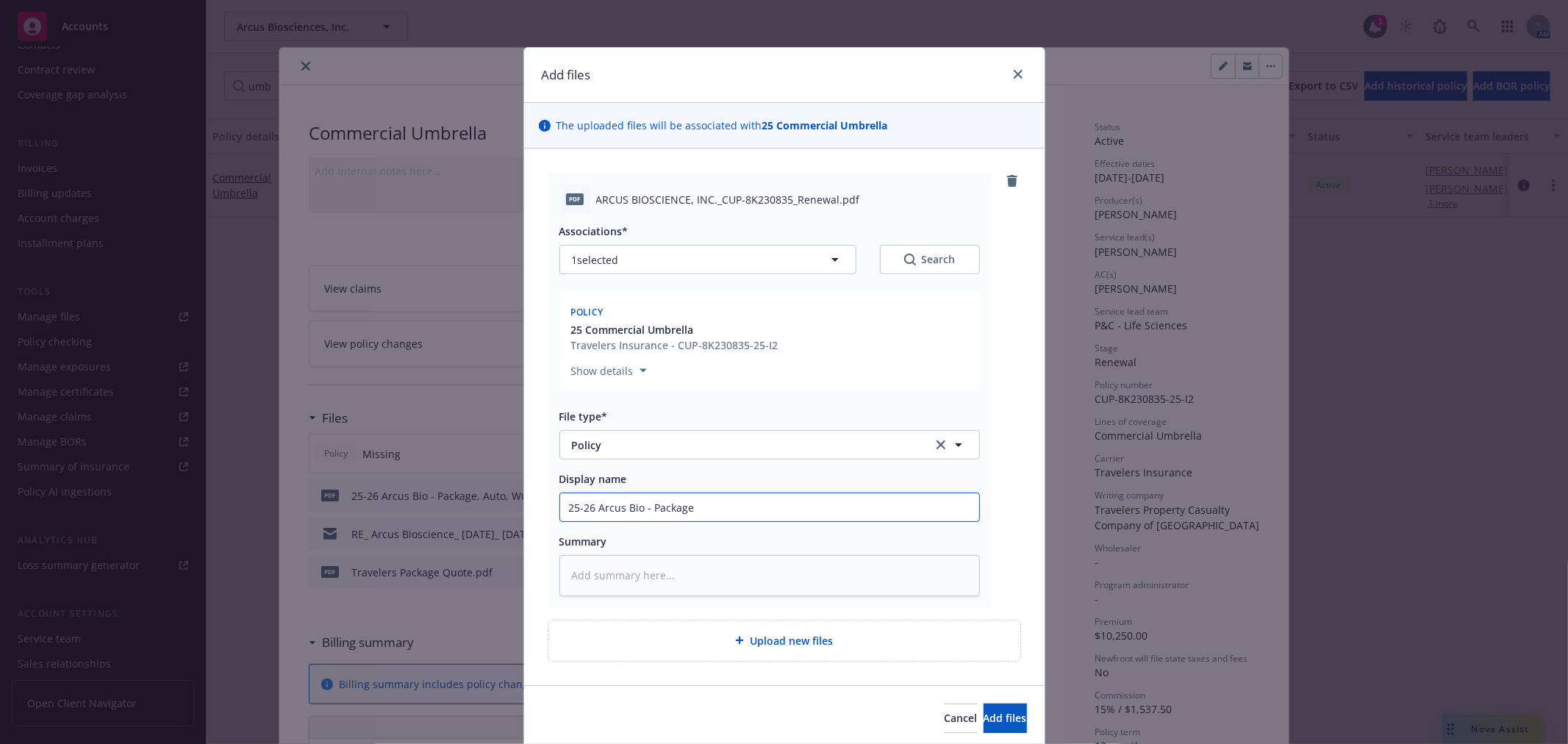
type input "25-26 Arcus Bio - Package"
type textarea "x"
type input "25-26 Arcus Bio - Package"
type textarea "x"
type input "25-26 Arcus Bio - Packag"
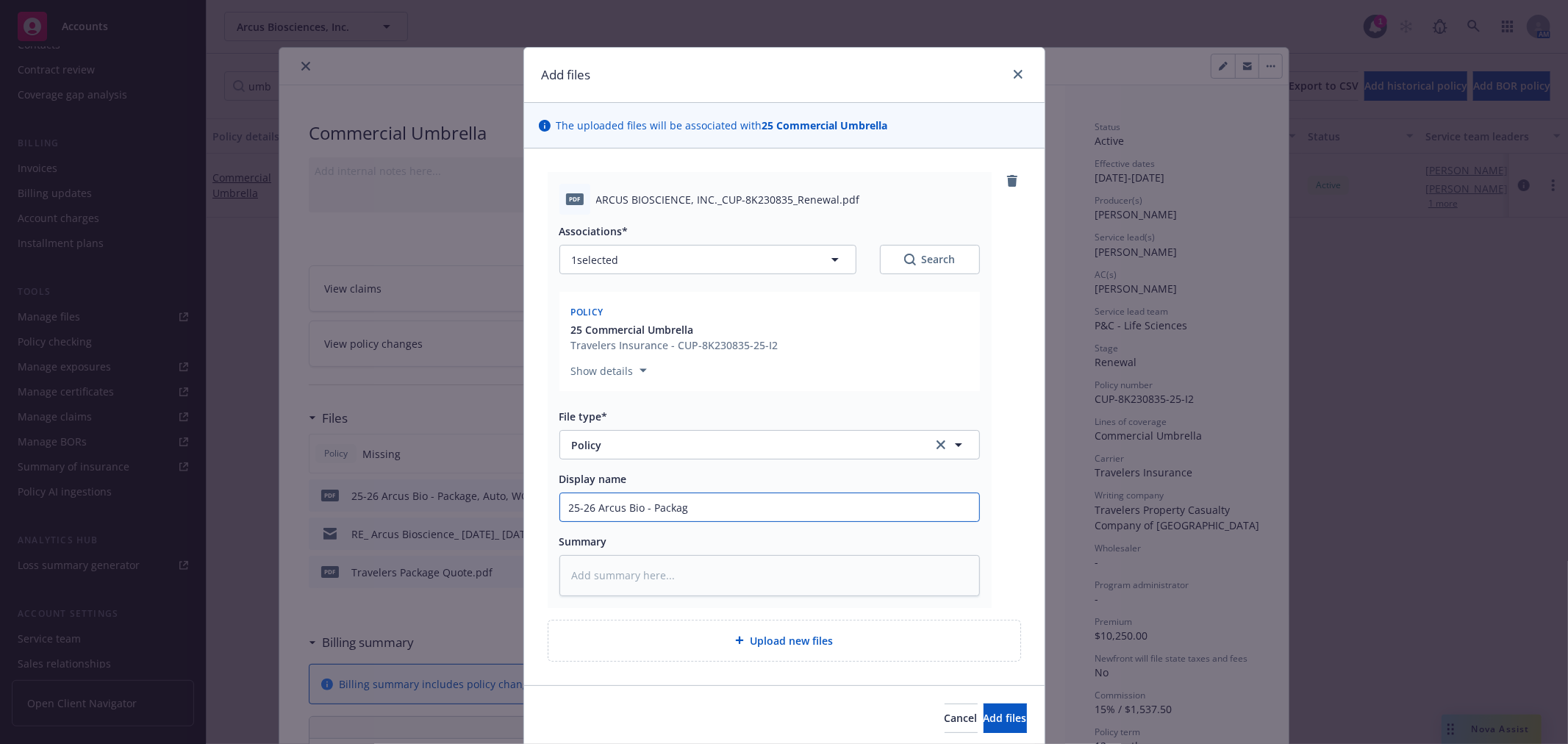
type textarea "x"
type input "25-26 Arcus Bio - Packa"
type textarea "x"
type input "25-26 Arcus Bio - Pack"
type textarea "x"
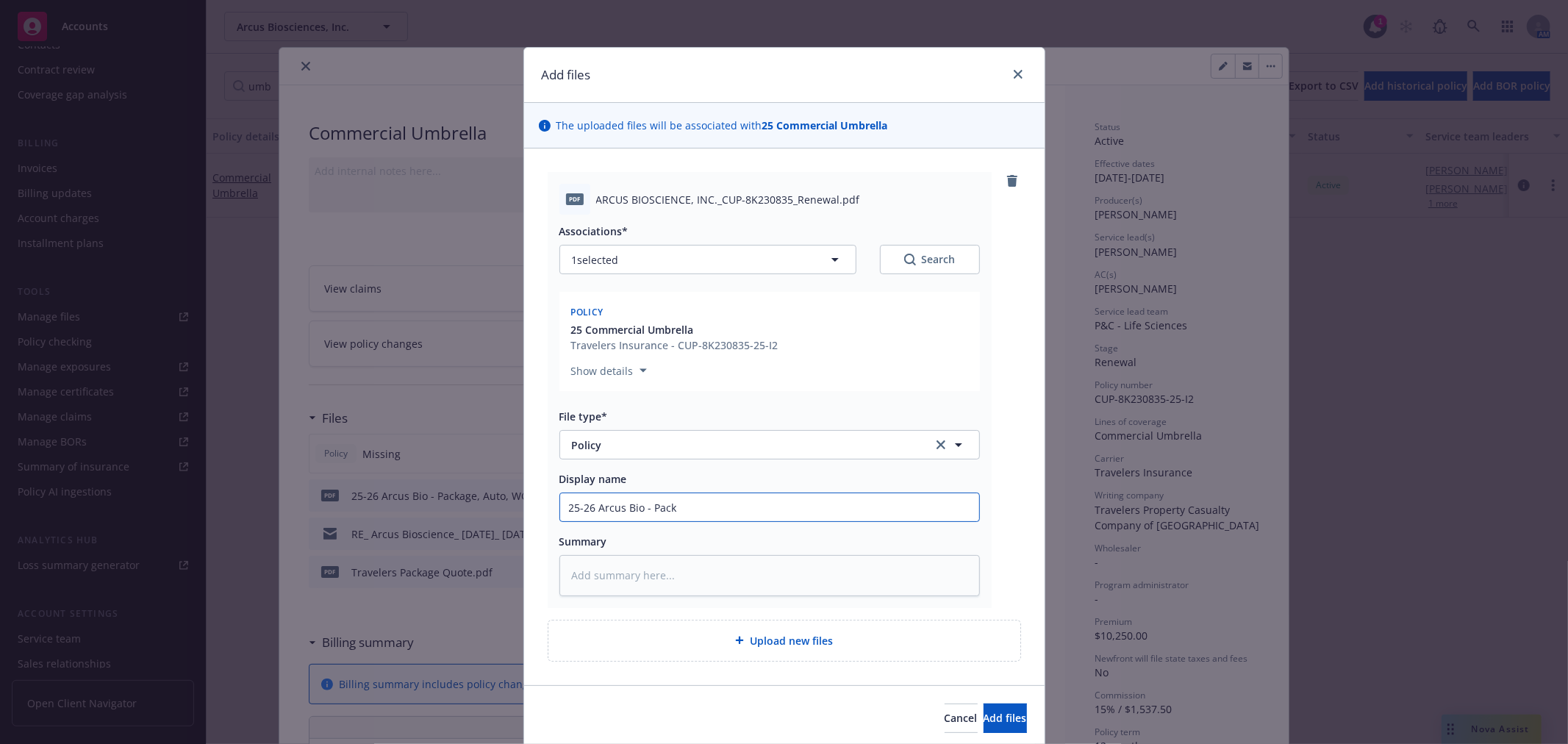
type input "25-26 Arcus Bio - Pac"
type textarea "x"
type input "25-26 Arcus Bio - Pa"
type textarea "x"
type input "25-26 Arcus Bio - P"
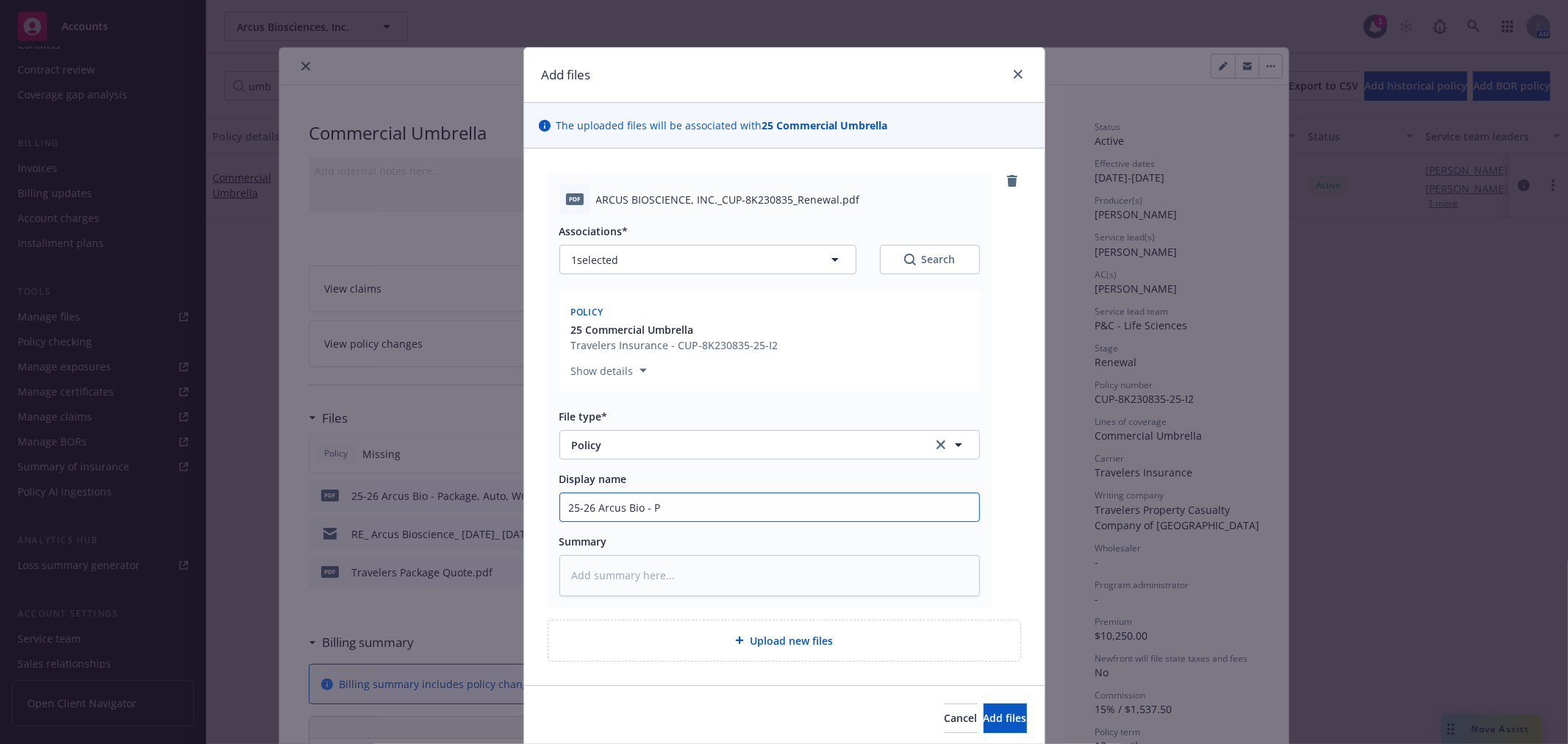
type textarea "x"
type input "25-26 Arcus Bio - uy"
type textarea "x"
type input "25-26 Arcus Bio - uym"
type textarea "x"
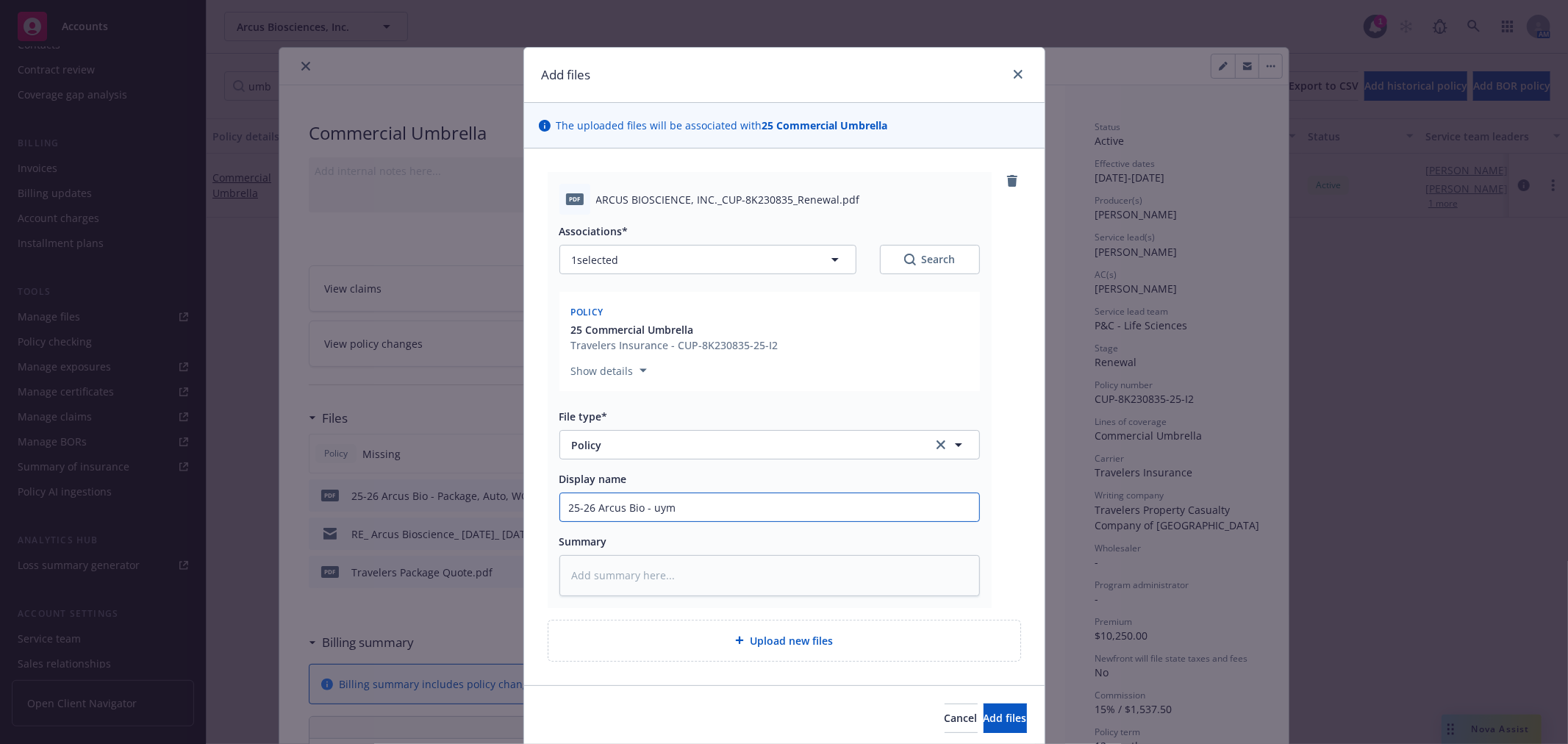
type input "25-26 Arcus Bio - uymb"
type textarea "x"
type input "25-26 Arcus Bio - uym"
type textarea "x"
type input "25-26 Arcus Bio - uy"
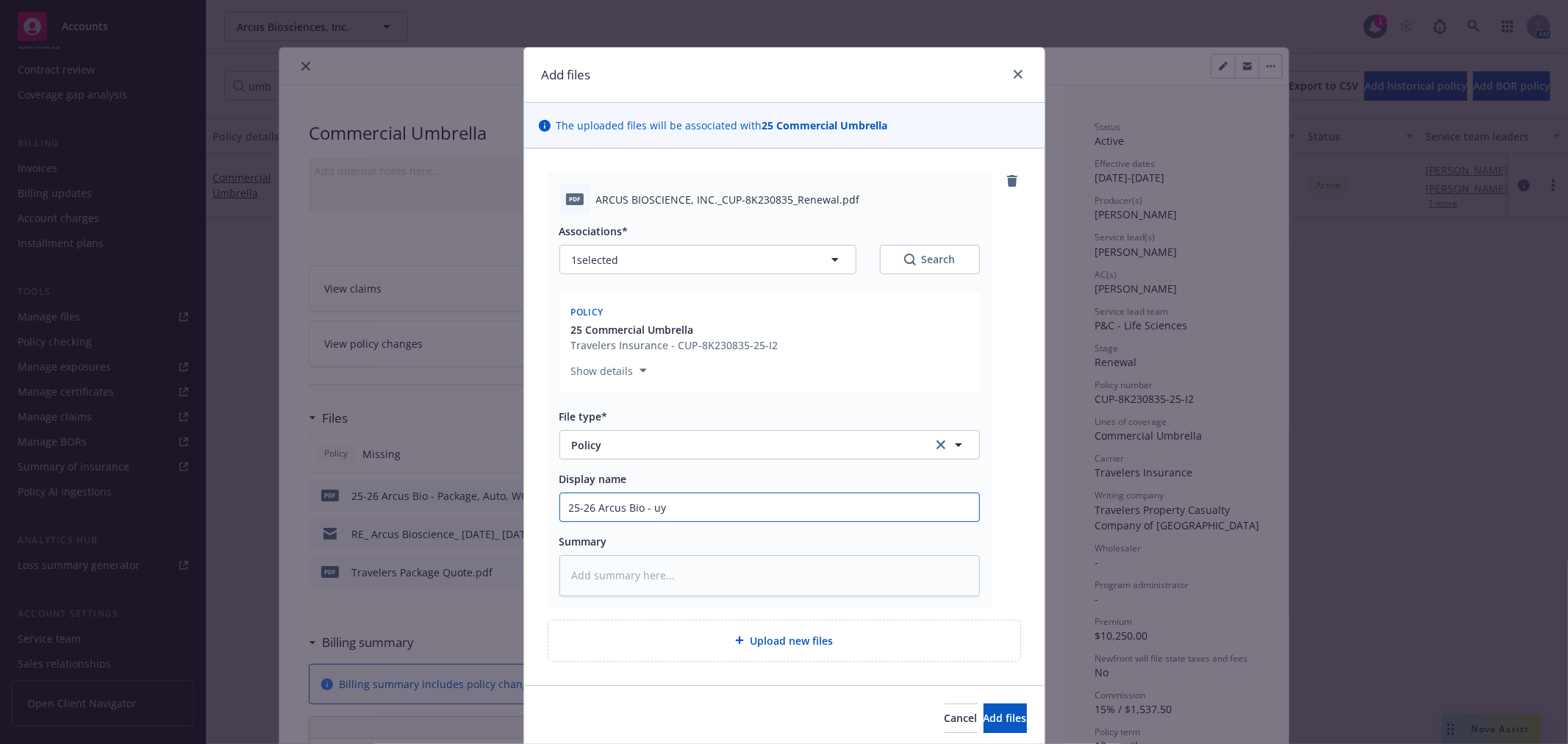
type textarea "x"
type input "25-26 Arcus Bio - u"
type textarea "x"
type input "25-26 Arcus Bio -"
type textarea "x"
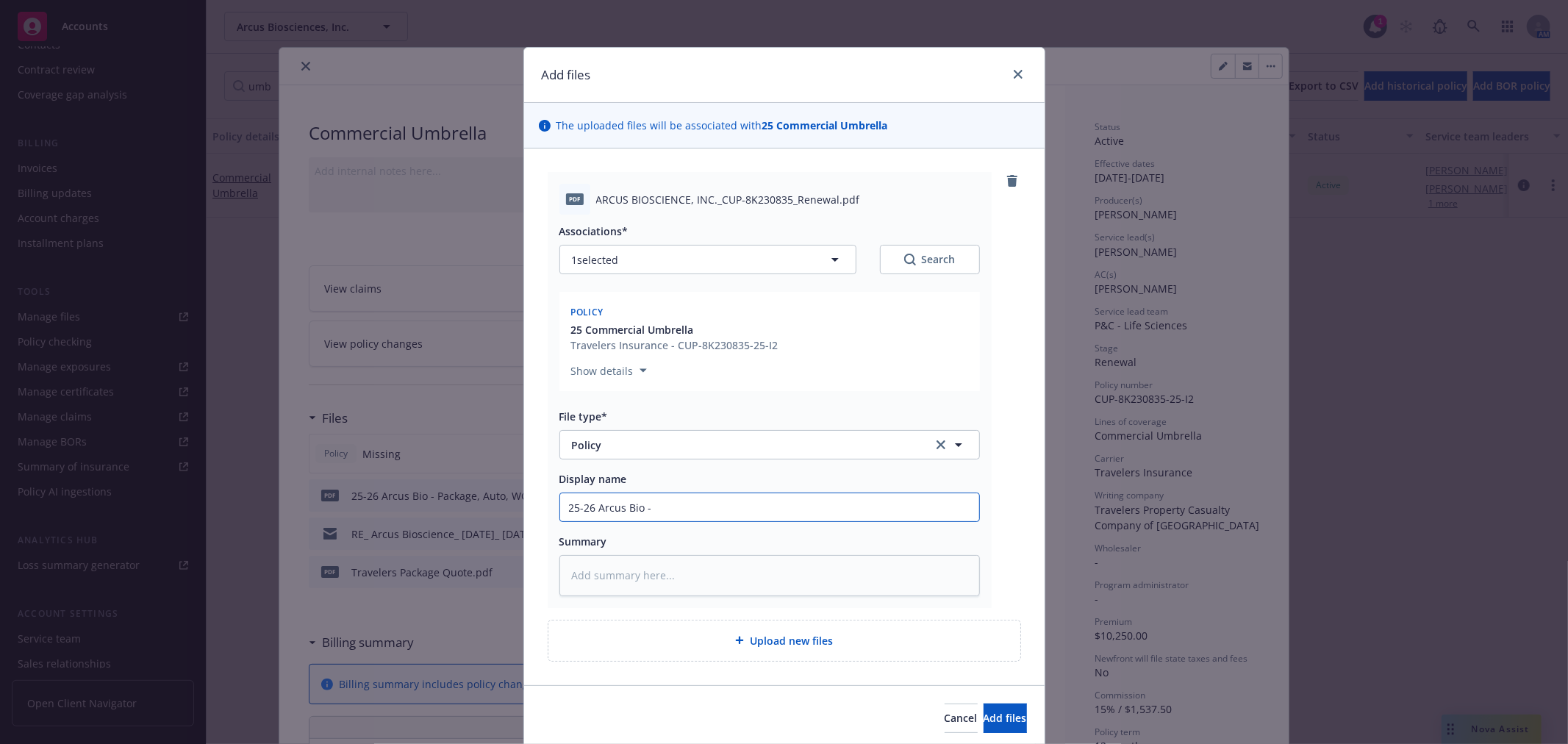
type input "25-26 Arcus Bio - U"
type textarea "x"
type input "25-26 Arcus Bio - Um"
type textarea "x"
type input "25-26 Arcus Bio - Umb"
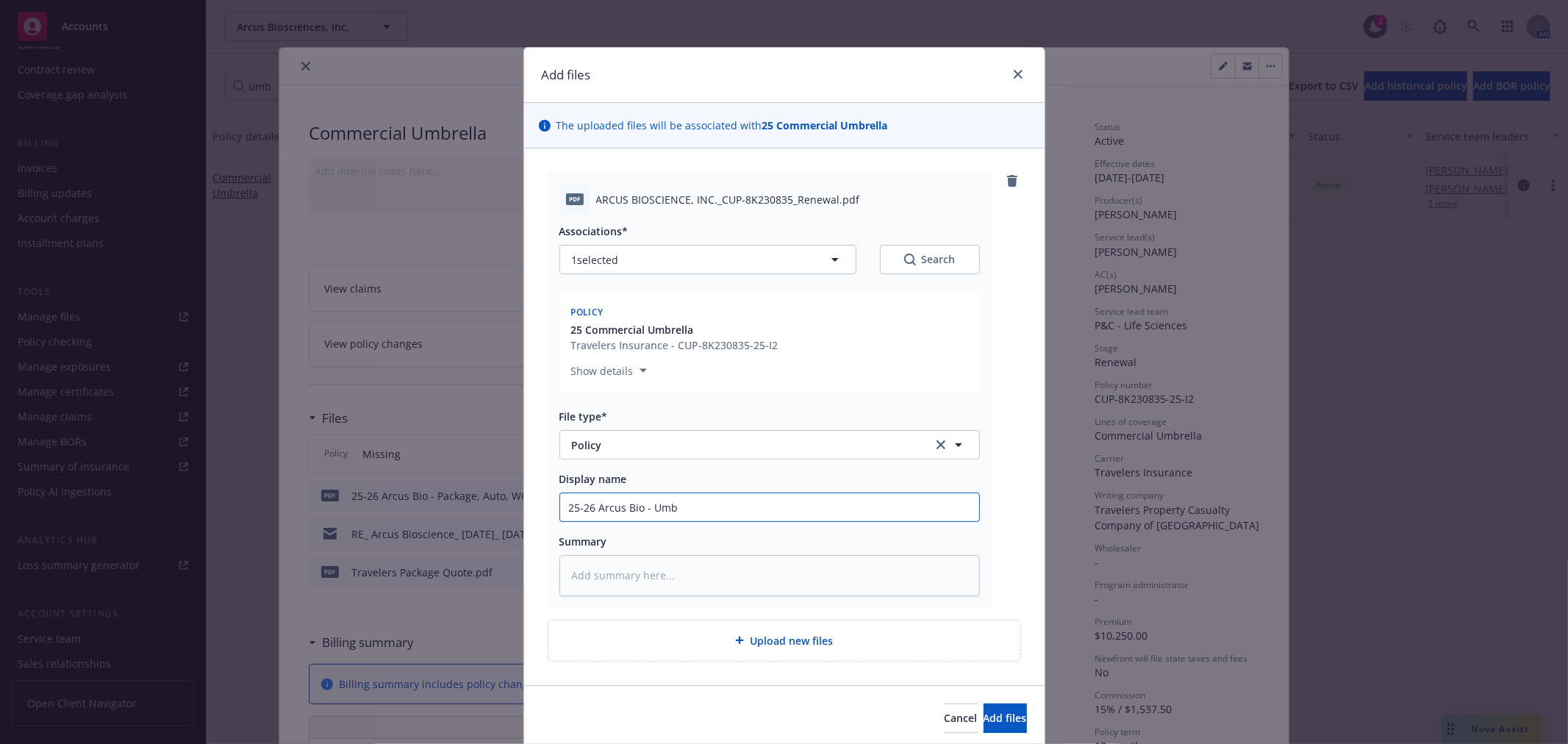
type textarea "x"
type input "25-26 Arcus Bio - Umbr"
type textarea "x"
type input "25-26 Arcus Bio - Umbre"
type textarea "x"
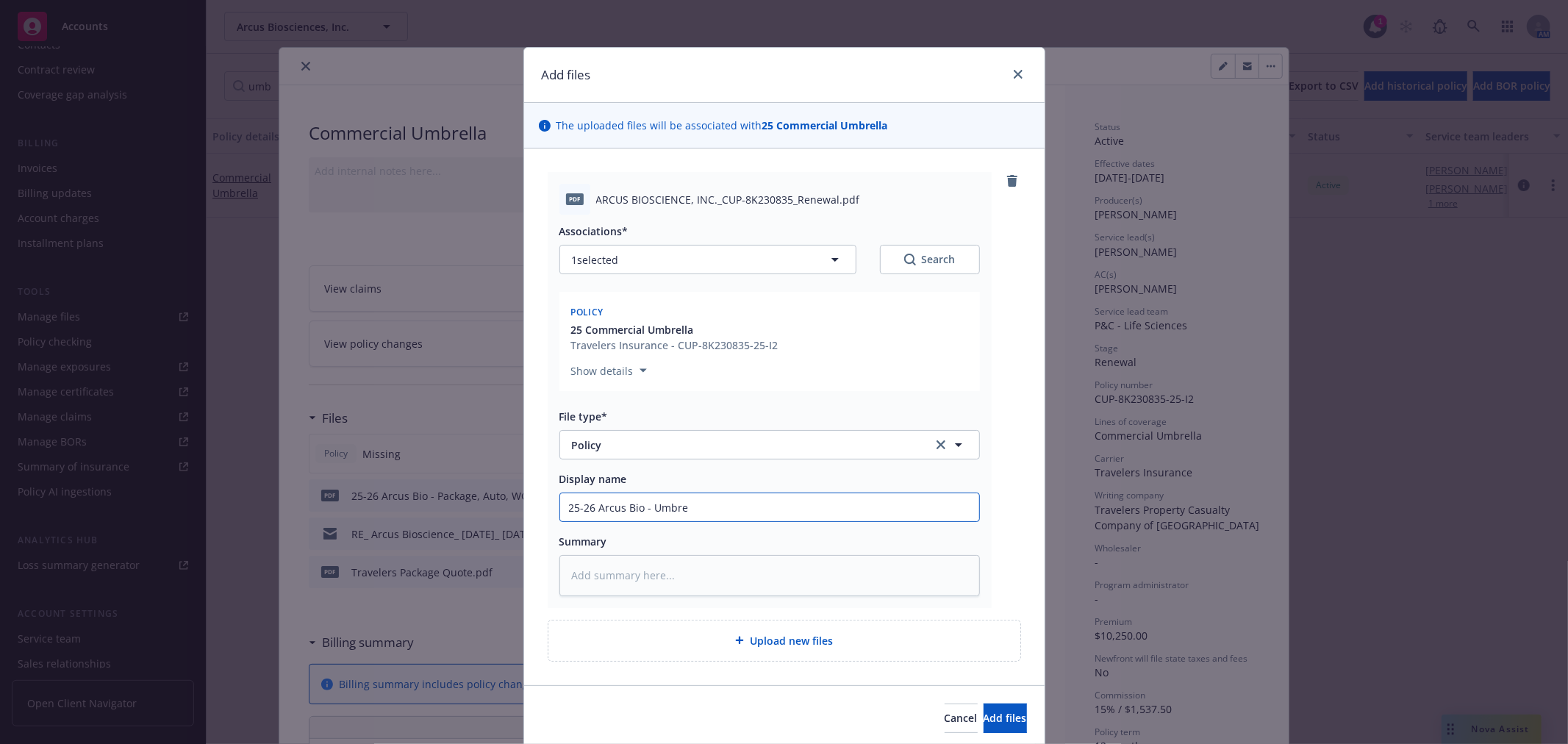
type input "25-26 Arcus Bio - Umbrel"
type textarea "x"
type input "25-26 Arcus Bio - Umbrell"
type textarea "x"
type input "25-26 Arcus Bio - Umbrella"
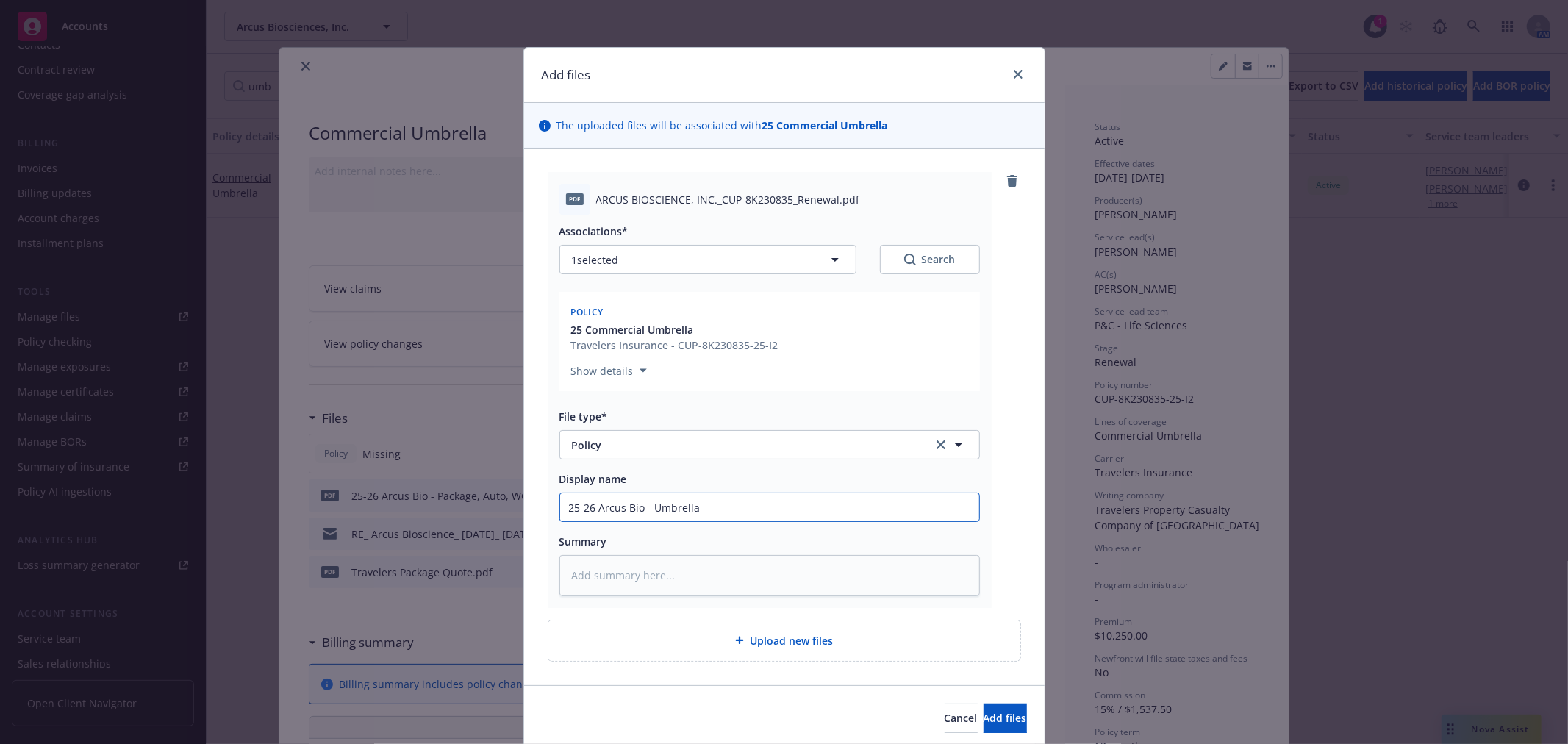
type textarea "x"
type input "25-26 Arcus Bio - Umbrella"
type textarea "x"
type input "25-26 Arcus Bio - Umbrella P"
type textarea "x"
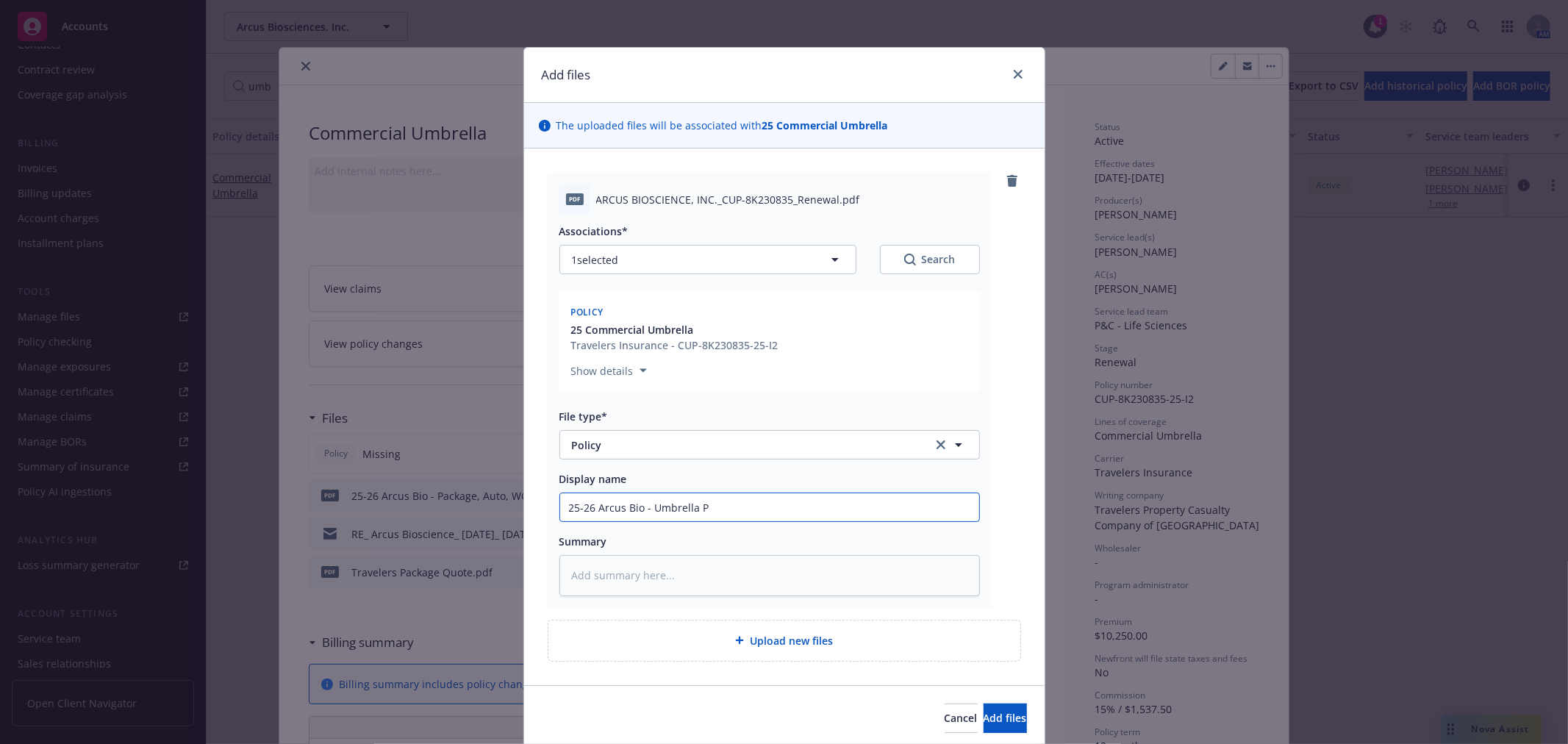
type input "25-26 Arcus Bio - Umbrella Po"
type textarea "x"
type input "25-26 Arcus Bio - Umbrella Pol"
type textarea "x"
type input "25-26 Arcus Bio - Umbrella Poli"
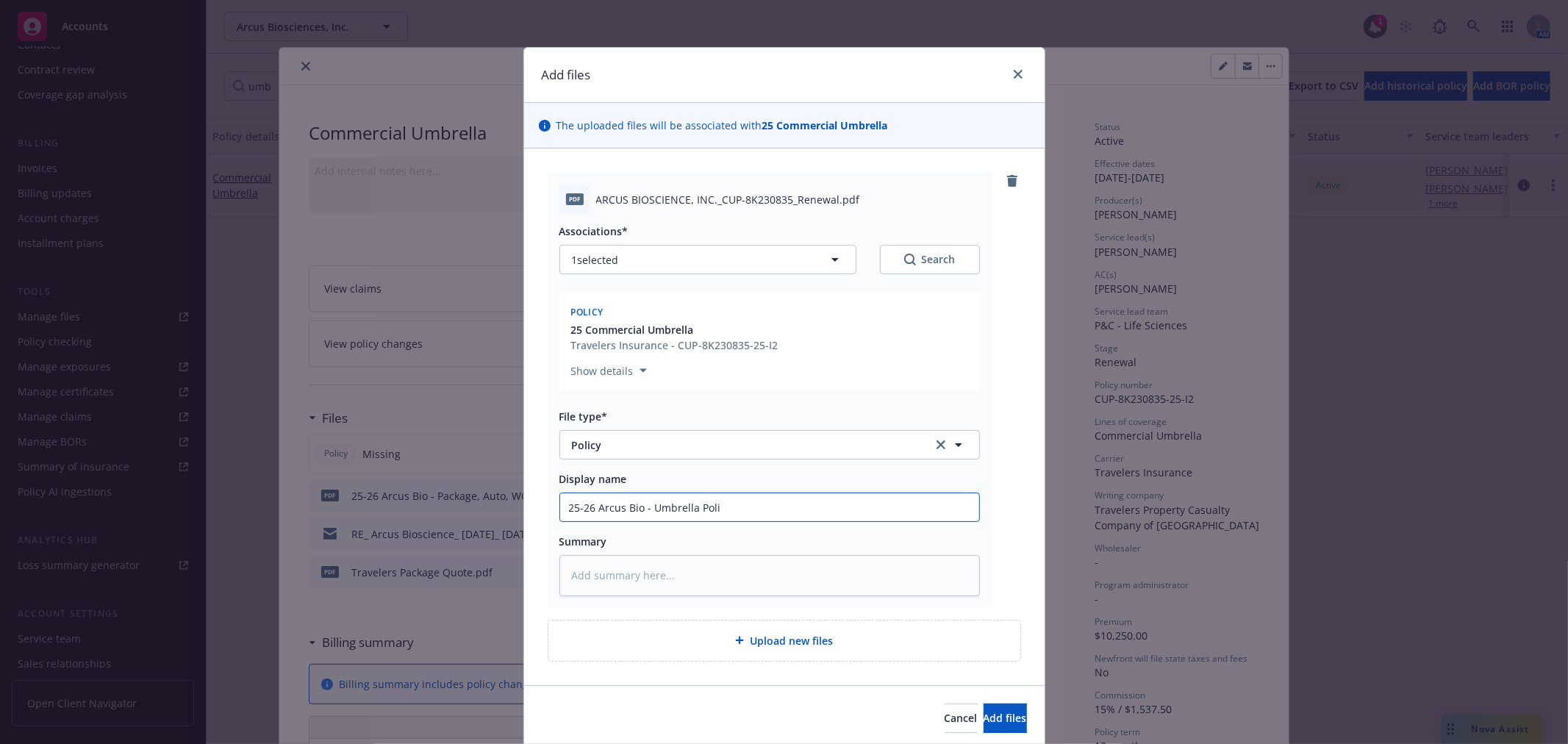
type textarea "x"
type input "25-26 Arcus Bio - Umbrella Polic"
type textarea "x"
type input "25-26 Arcus Bio - Umbrella Policy"
click at [983, 724] on span "Add files" at bounding box center [1005, 718] width 43 height 14
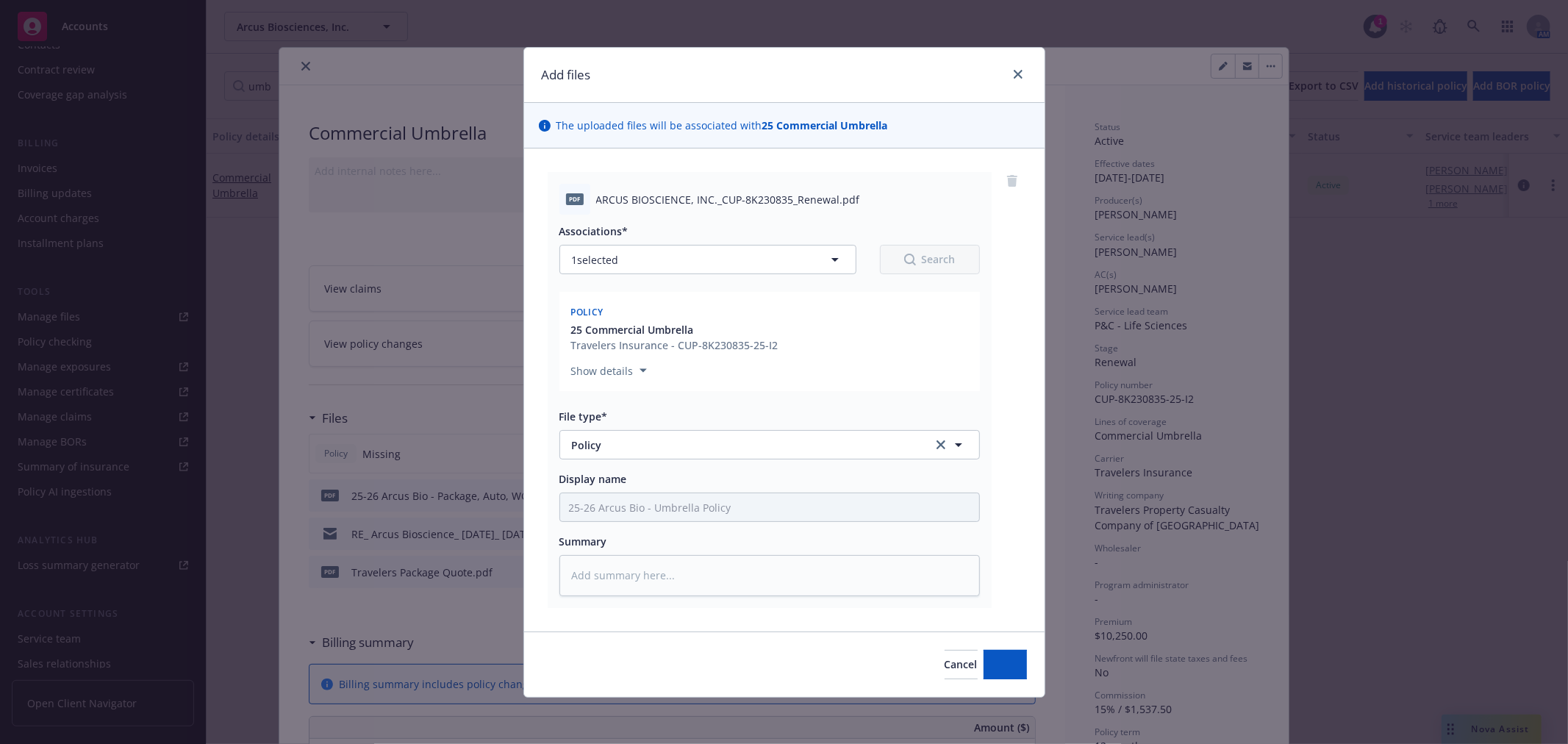
type textarea "x"
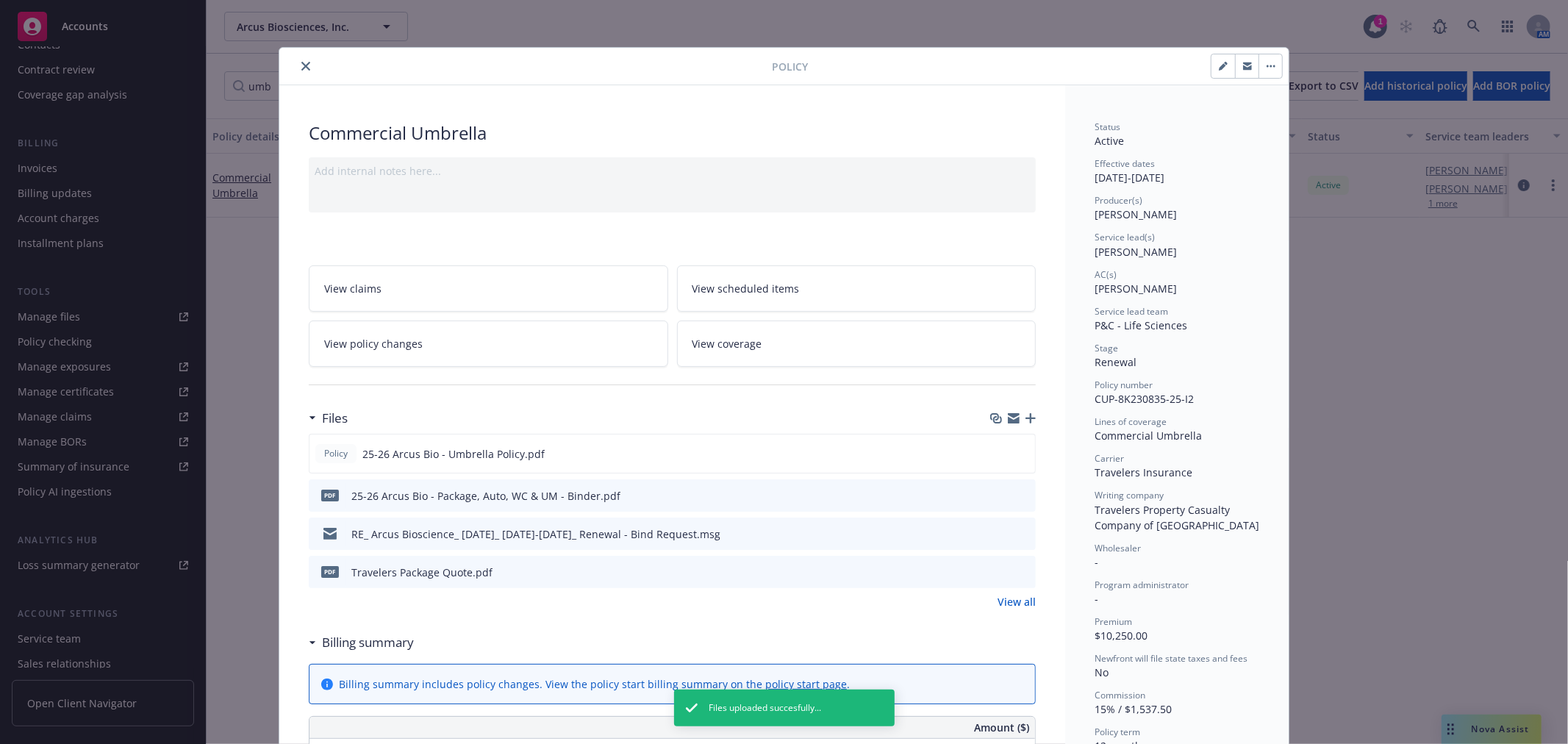
click at [301, 64] on icon "close" at bounding box center [305, 66] width 8 height 8
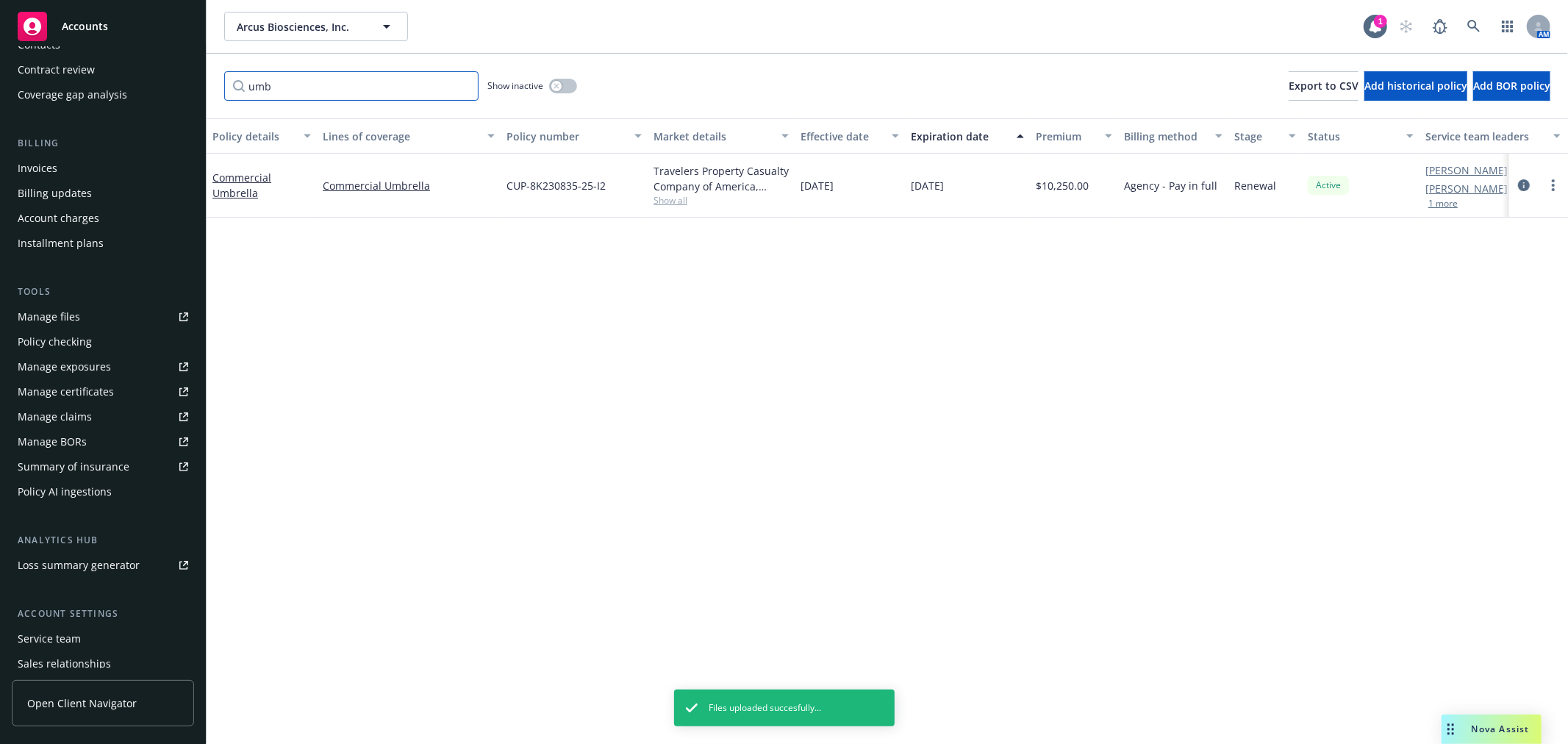
drag, startPoint x: 318, startPoint y: 91, endPoint x: -80, endPoint y: 91, distance: 398.0
click at [0, 91] on html "Accounts Overview Coverage Policies Policy changes SSC Cases Quoting plans Cont…" at bounding box center [784, 372] width 1568 height 744
click at [312, 84] on input "umb" at bounding box center [352, 85] width 254 height 29
type input "u"
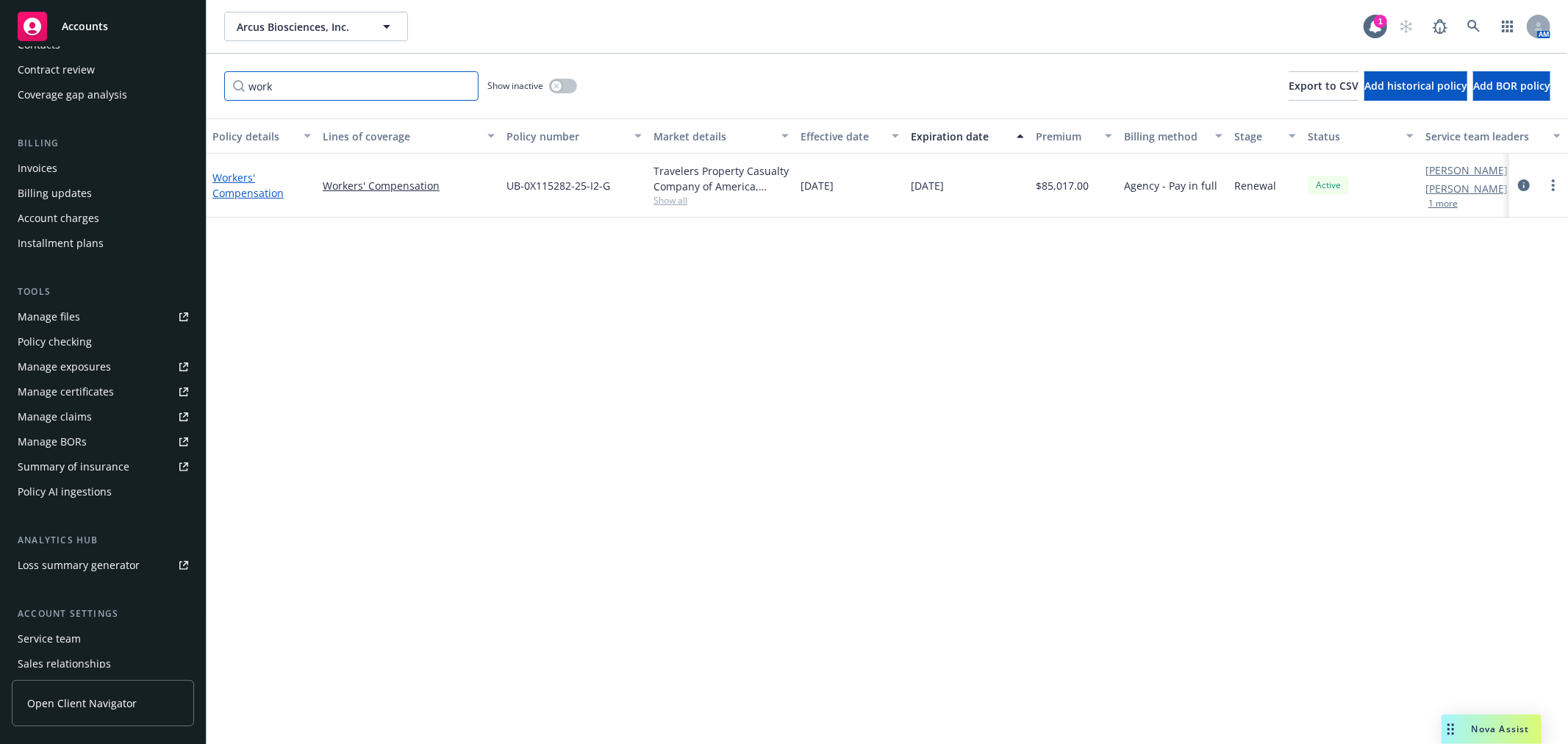
type input "work"
click at [248, 191] on link "Workers' Compensation" at bounding box center [248, 184] width 71 height 29
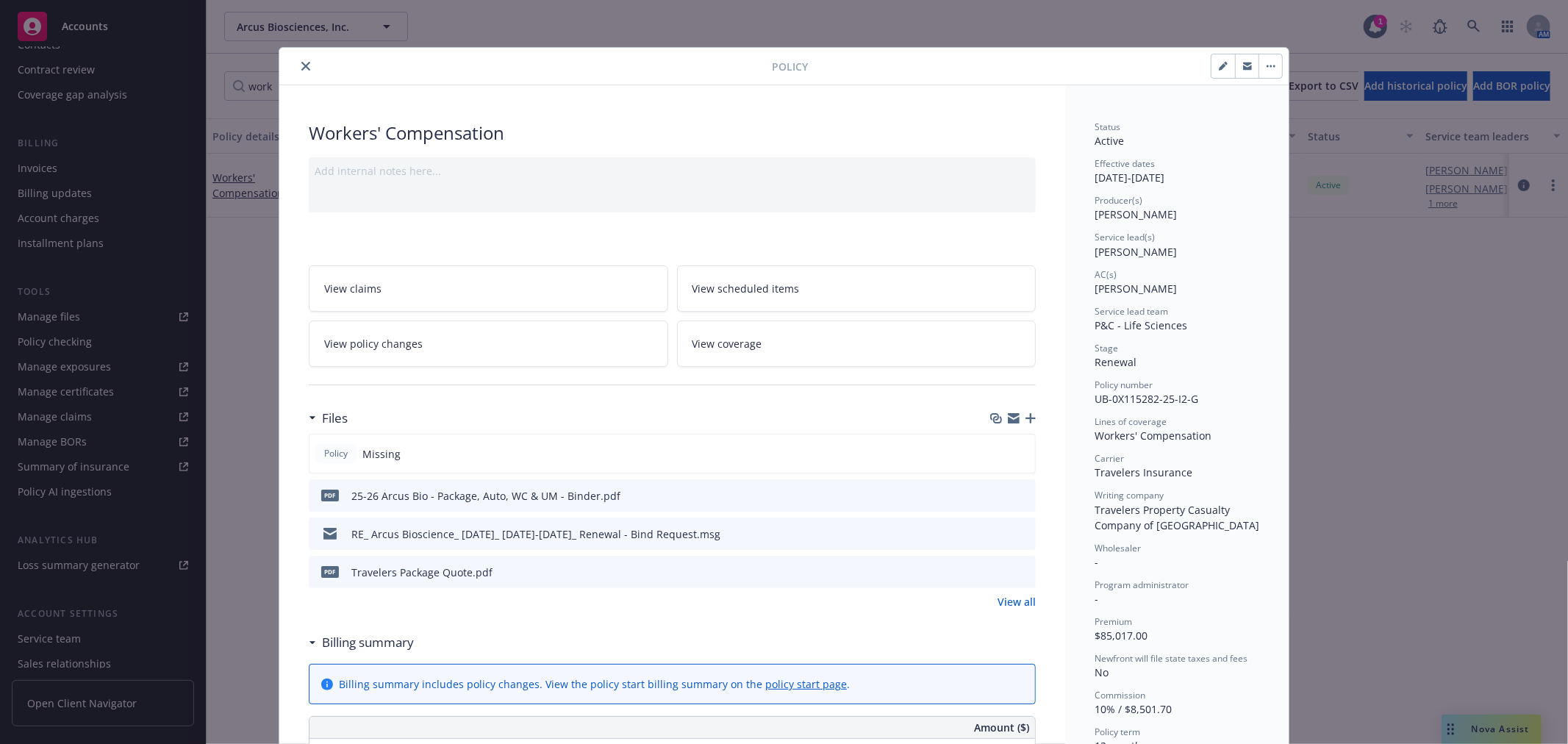
click at [1025, 417] on icon "button" at bounding box center [1030, 418] width 10 height 10
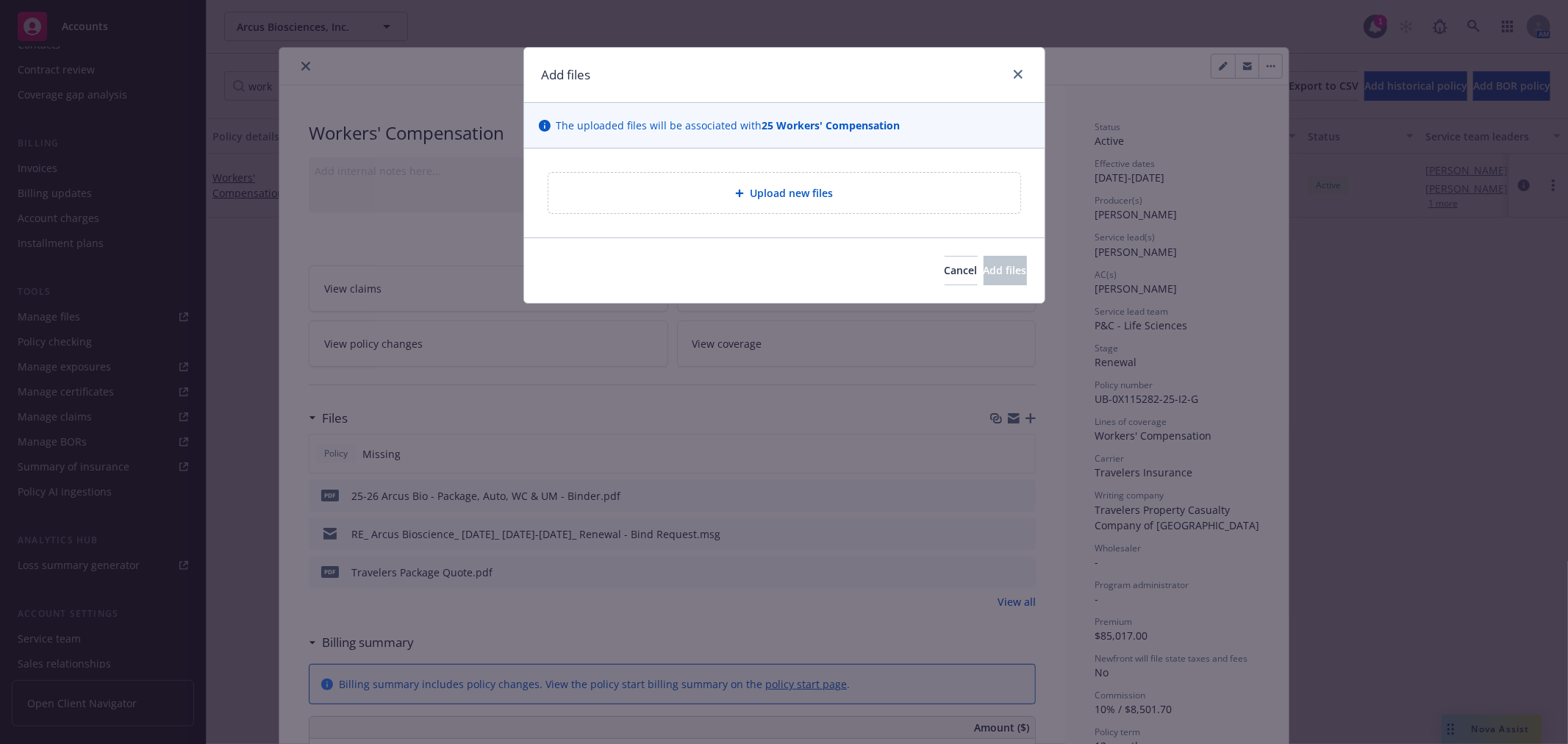
type textarea "x"
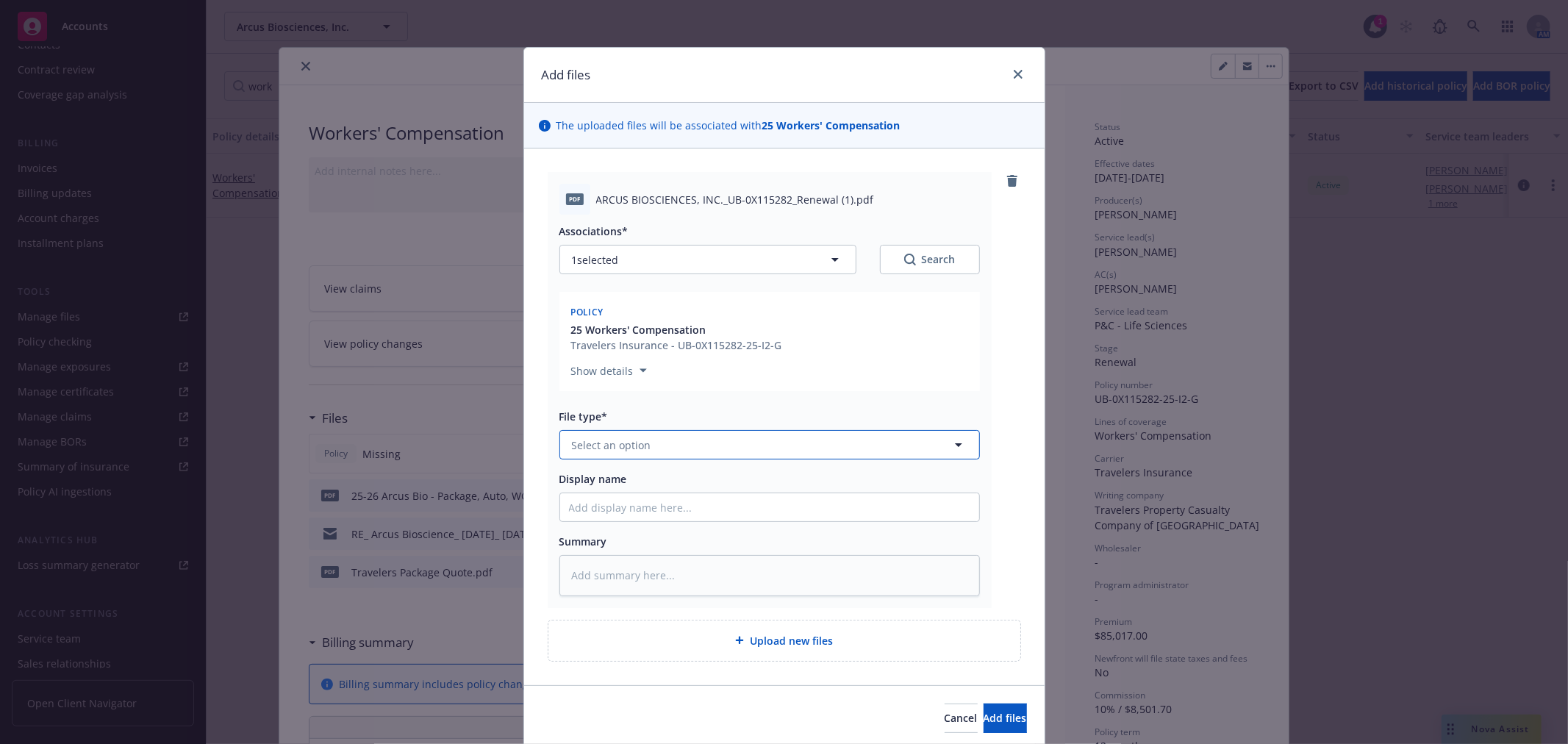
click at [619, 449] on span "Select an option" at bounding box center [611, 445] width 80 height 16
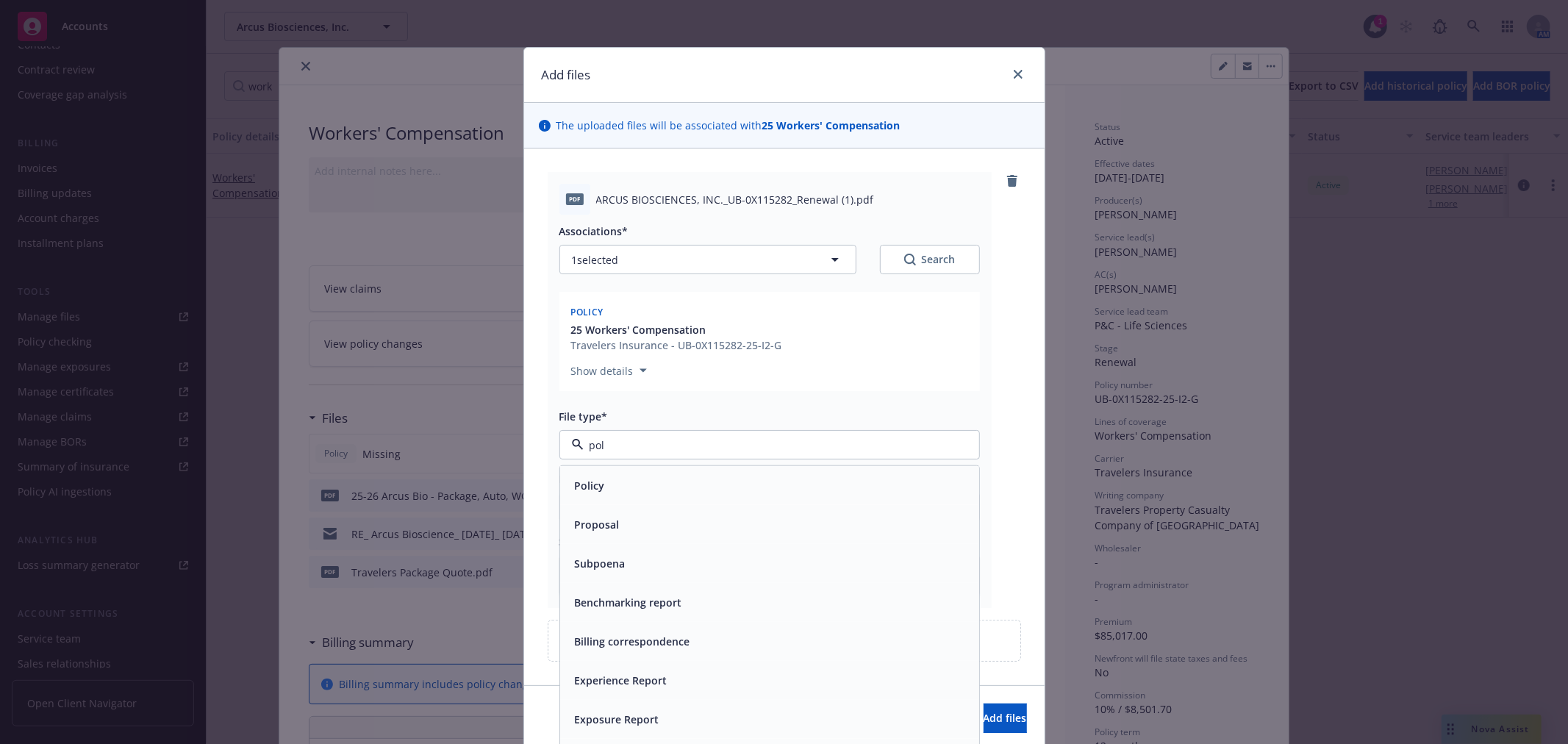
type input "poli"
click at [611, 479] on div "Policy" at bounding box center [769, 486] width 401 height 22
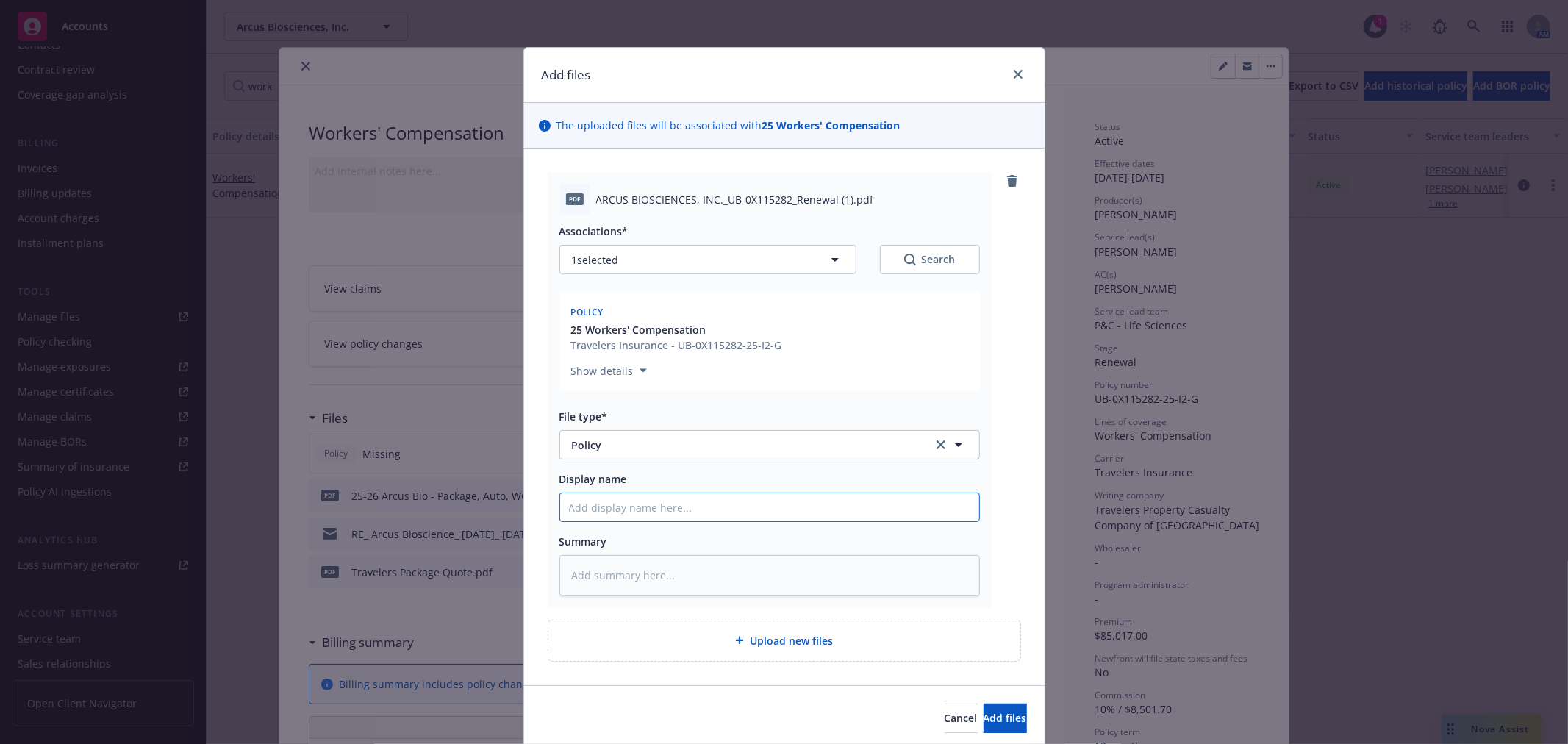
click at [608, 504] on input "Display name" at bounding box center [770, 507] width 419 height 28
type textarea "x"
type input "2"
type textarea "x"
type input "25"
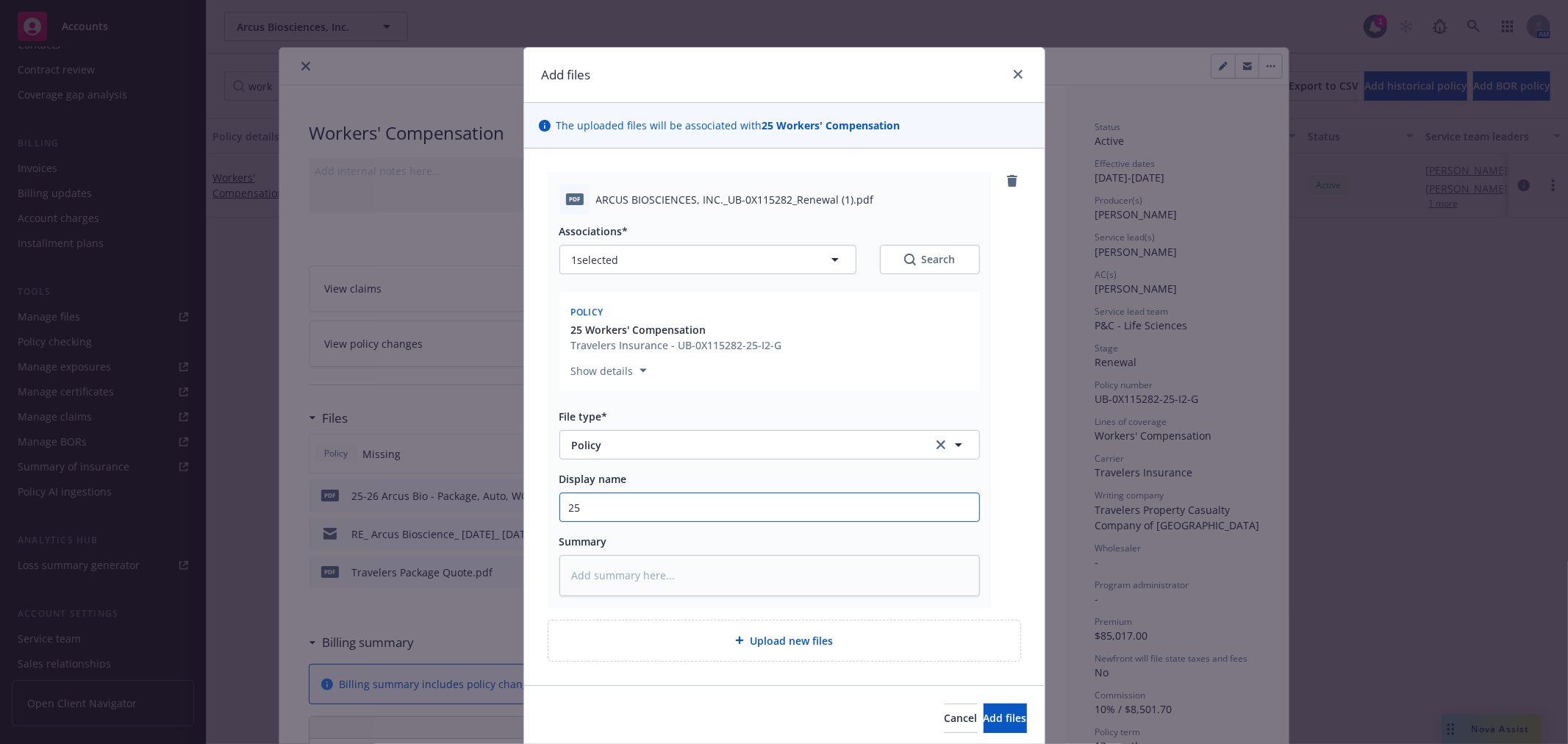
type textarea "x"
type input "25-"
type textarea "x"
type input "25-2"
type textarea "x"
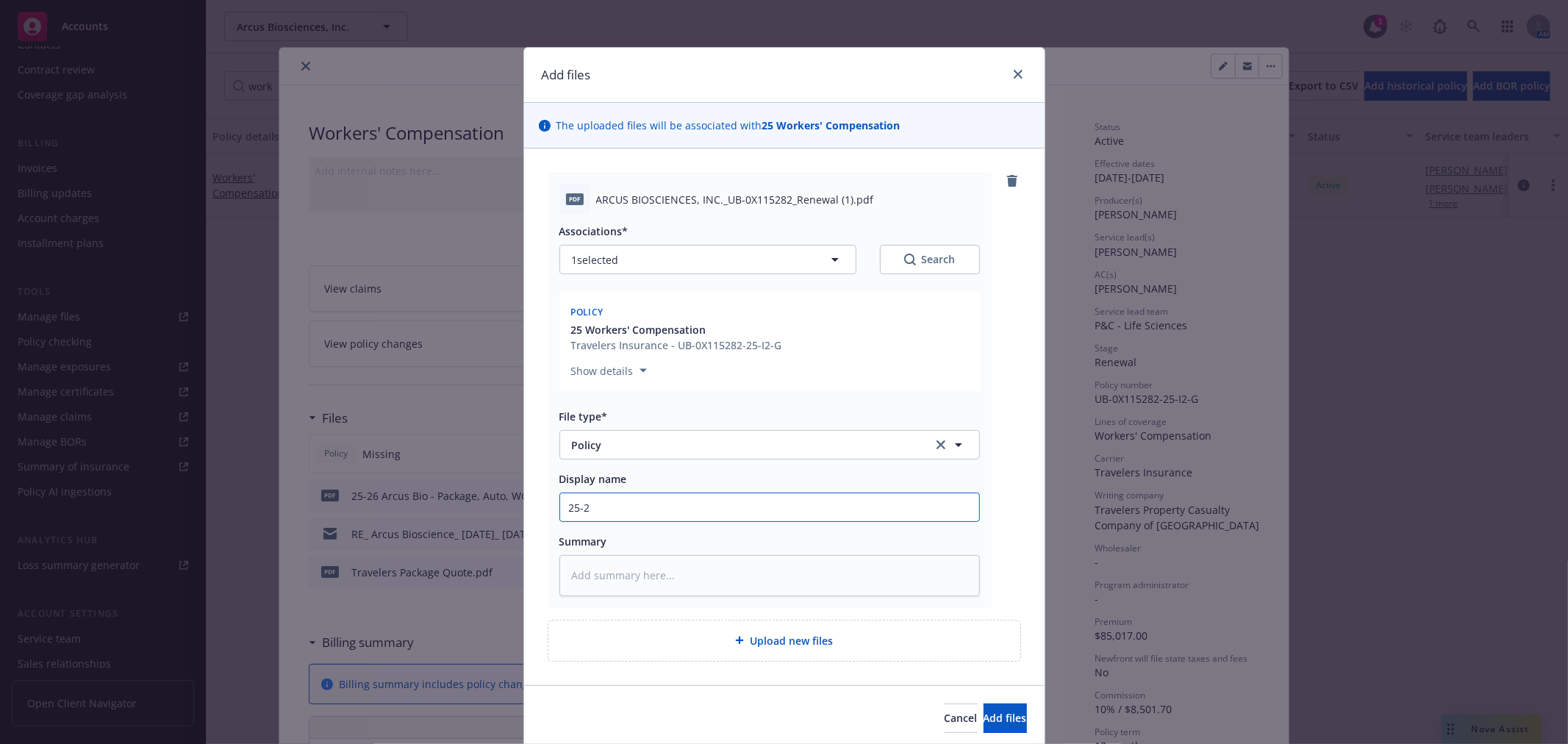
type input "25-26"
type textarea "x"
type input "25-26"
type textarea "x"
type input "25-26 A"
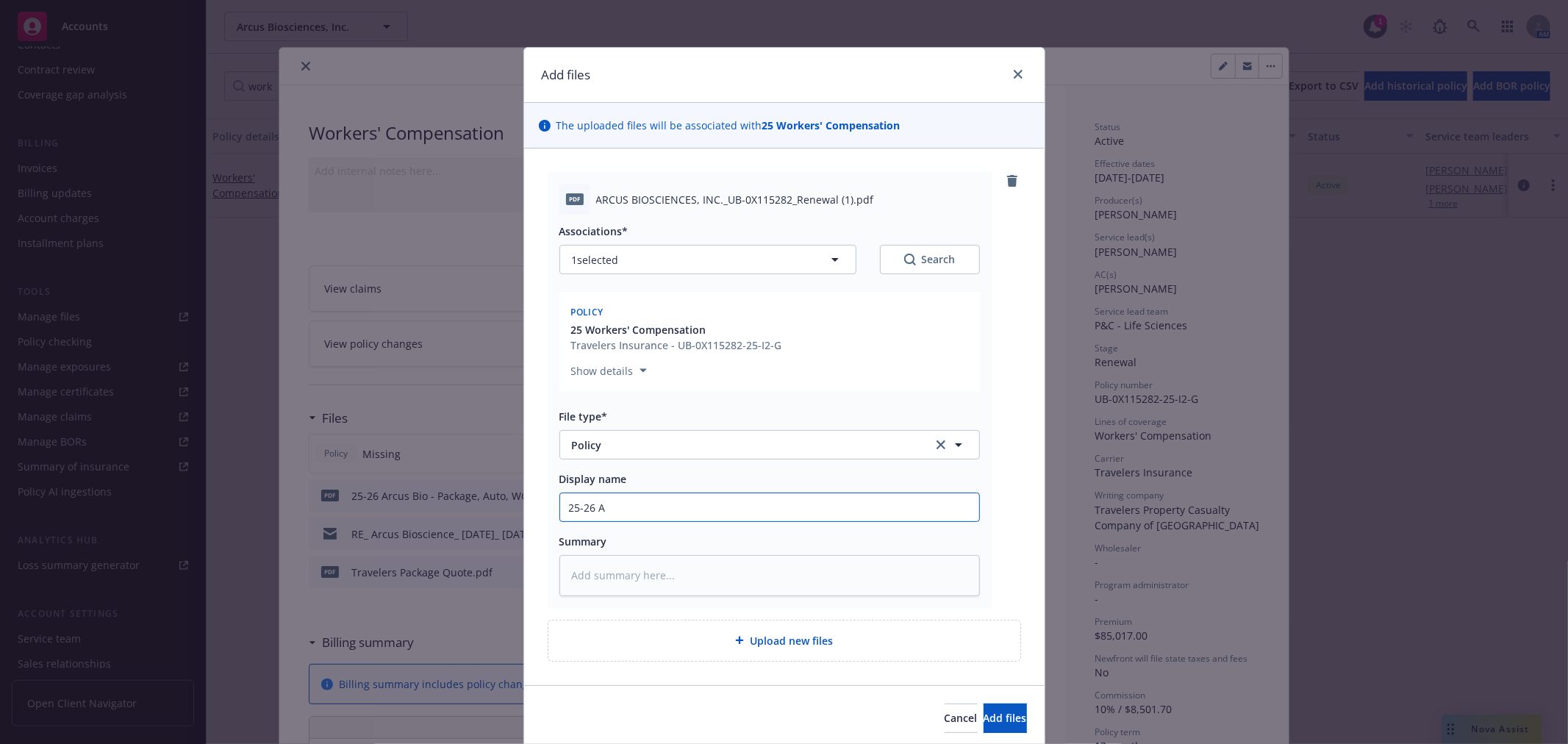
type textarea "x"
type input "25-26 Ar"
type textarea "x"
type input "25-26 Aru"
type textarea "x"
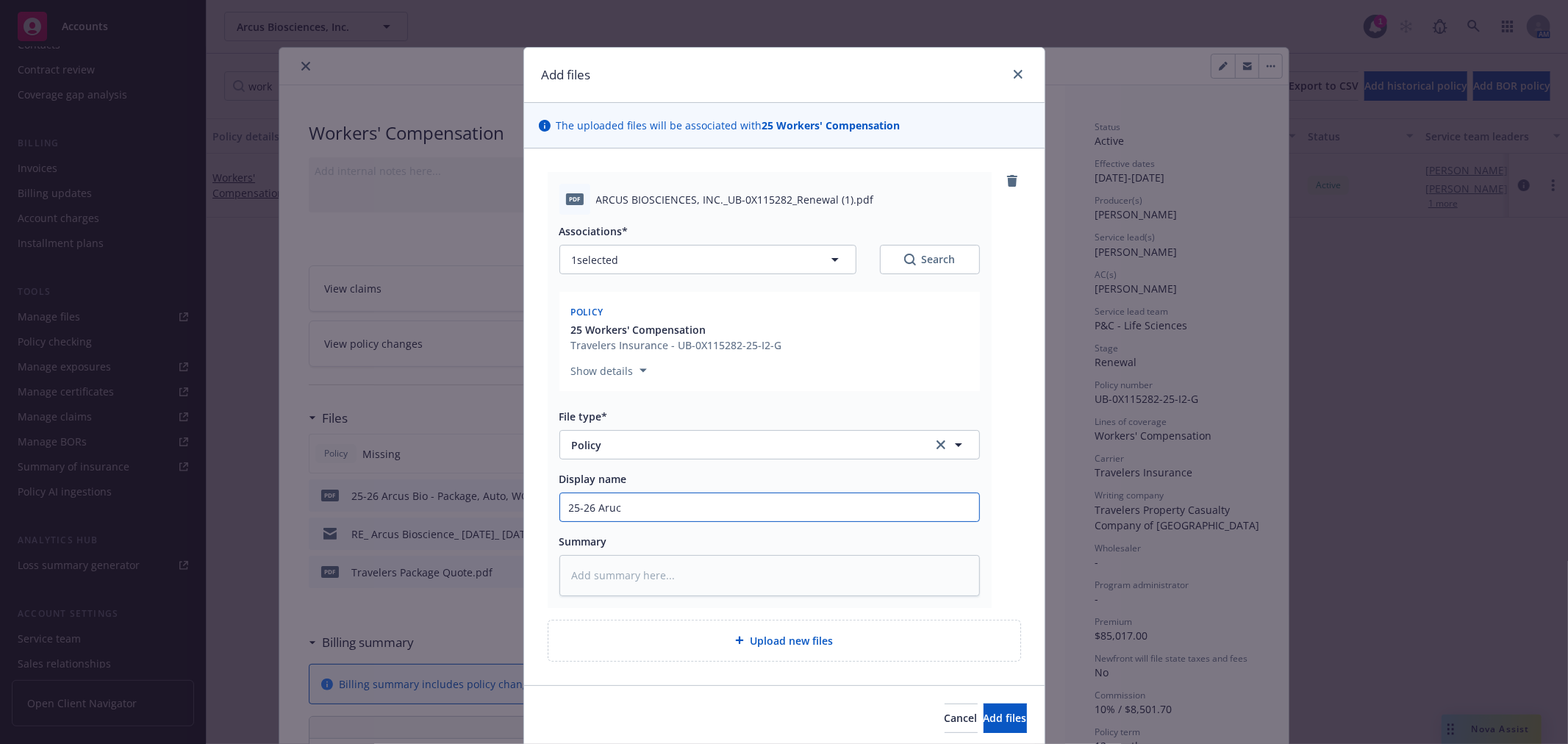
type input "25-26 Arucs"
type textarea "x"
type input "25-26 Arucs B"
type textarea "x"
type input "25-26 Arucs Bi"
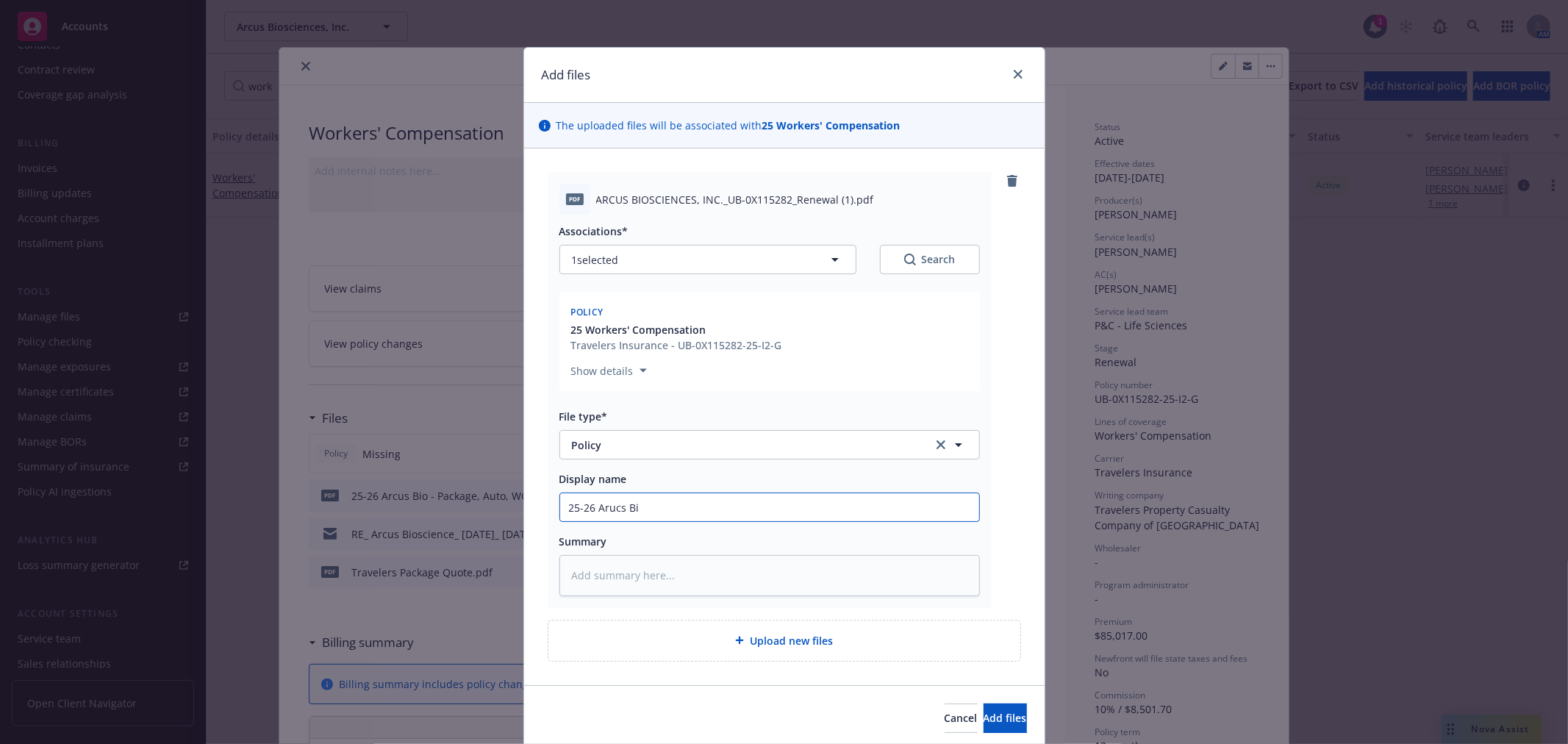
type textarea "x"
type input "25-26 Arucs Bio"
type textarea "x"
type input "25-26 Arucs Bi"
type textarea "x"
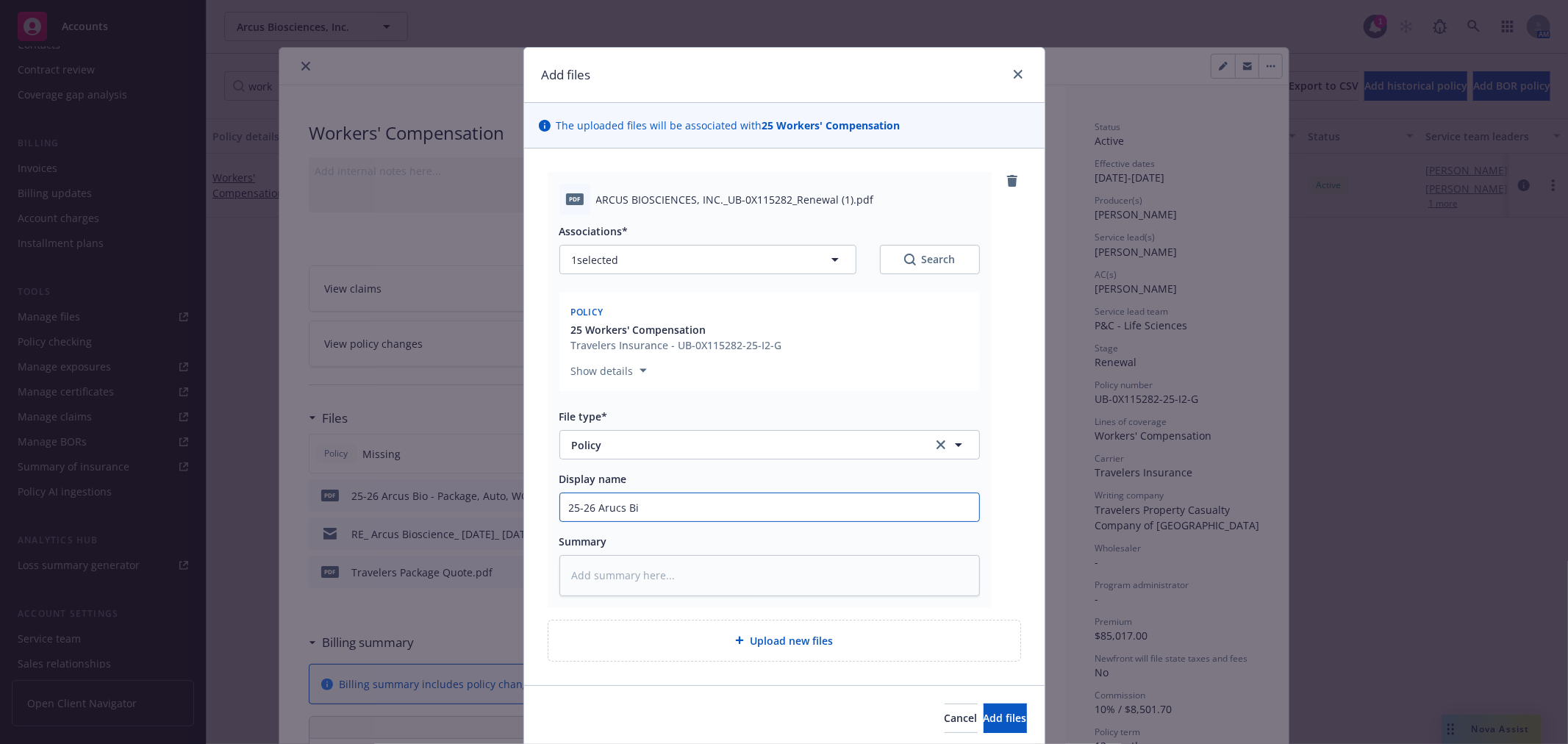
type input "25-26 Arucs B"
type textarea "x"
type input "25-26 Arucs"
type textarea "x"
type input "25-26 Arucs"
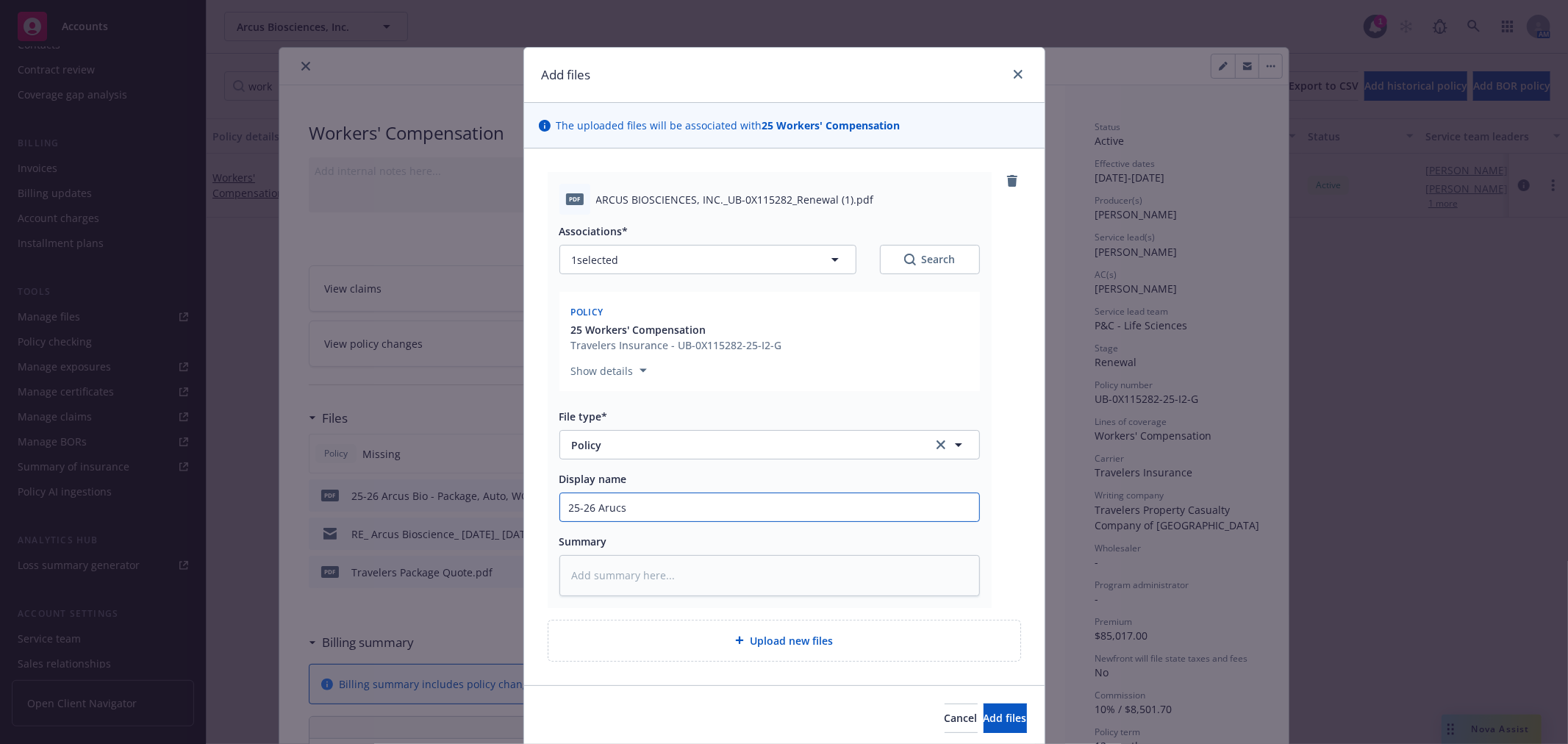
type textarea "x"
type input "25-26 Aruc"
type textarea "x"
type input "25-26 Aru"
type textarea "x"
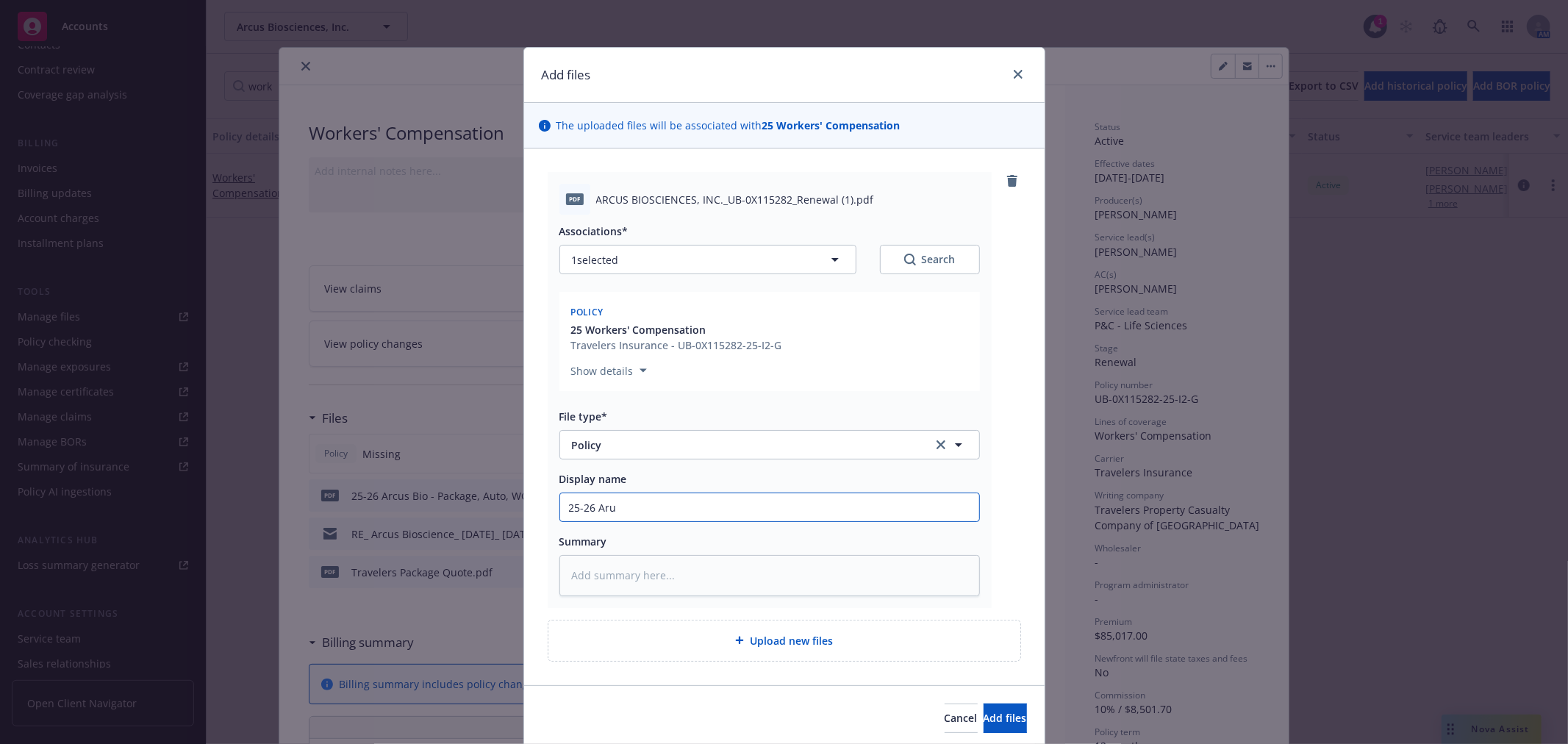
type input "25-26 Ar"
type textarea "x"
type input "25-26 Arc"
type textarea "x"
type input "25-26 Arcu"
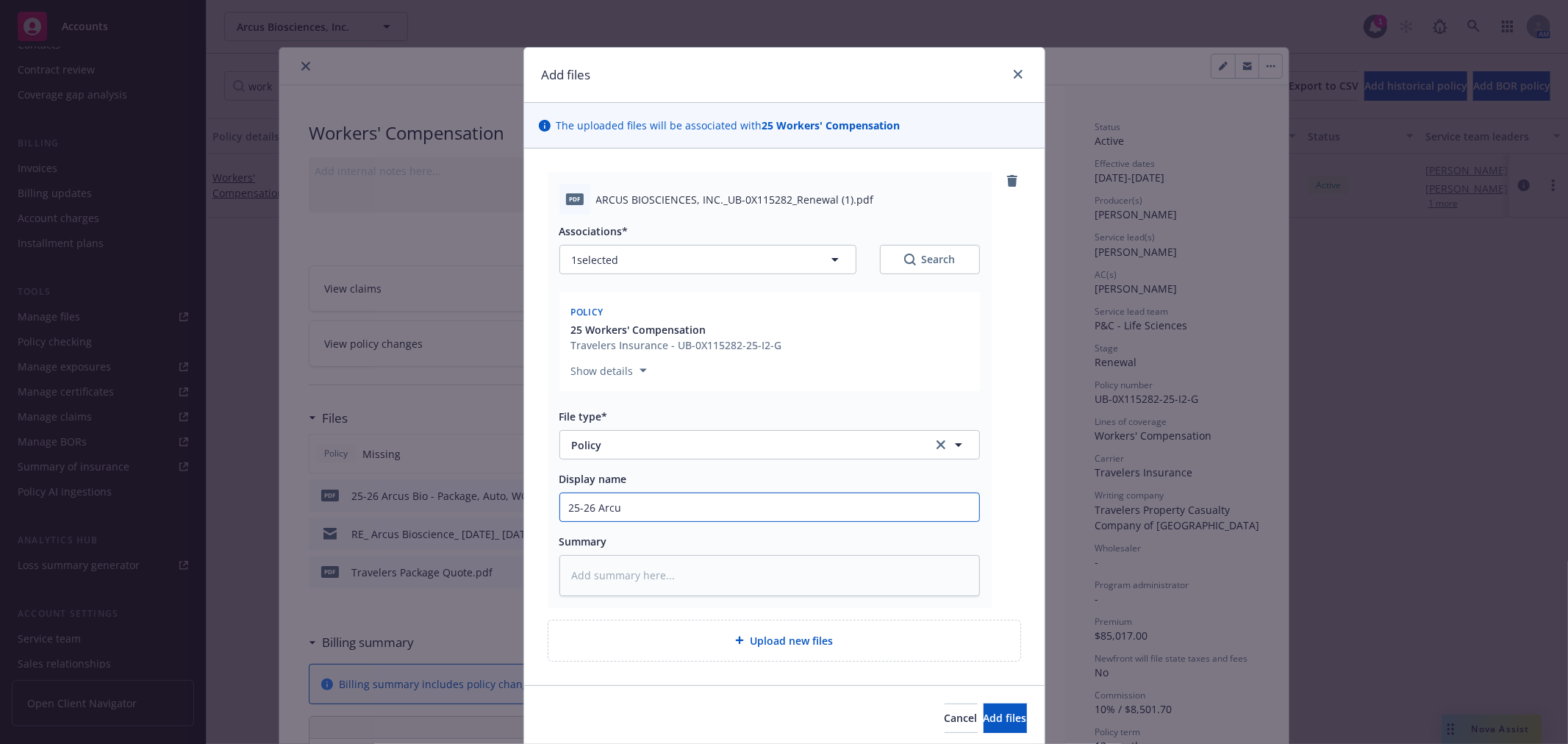
type textarea "x"
type input "25-26 Arcus"
type textarea "x"
type input "25-26 Arcus"
type textarea "x"
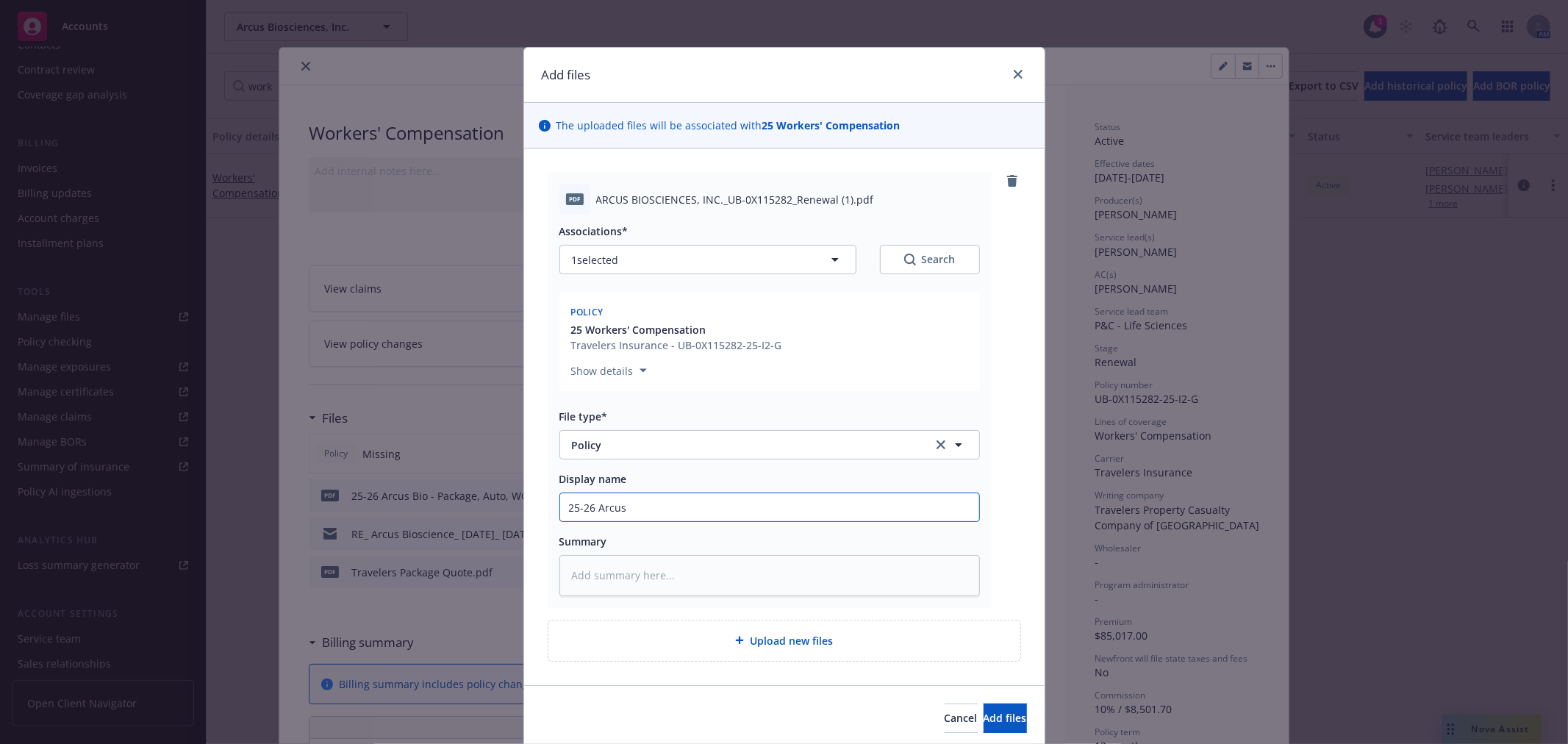
type input "25-26 Arcus B"
type textarea "x"
type input "25-26 Arcus Bi"
type textarea "x"
type input "25-26 Arcus Bio"
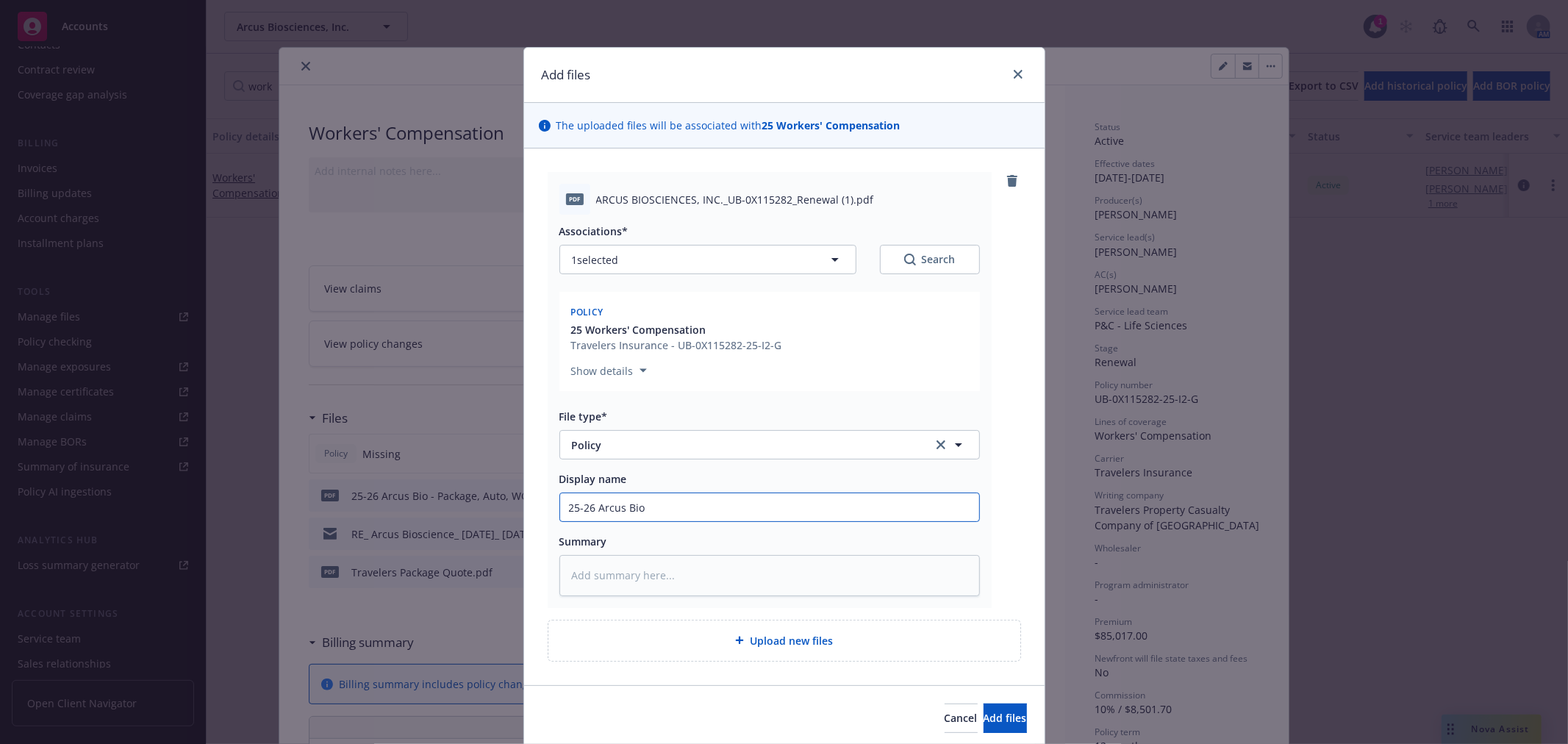
type textarea "x"
type input "25-26 Arcus Bio"
type textarea "x"
type input "25-26 Arcus Bio -"
type textarea "x"
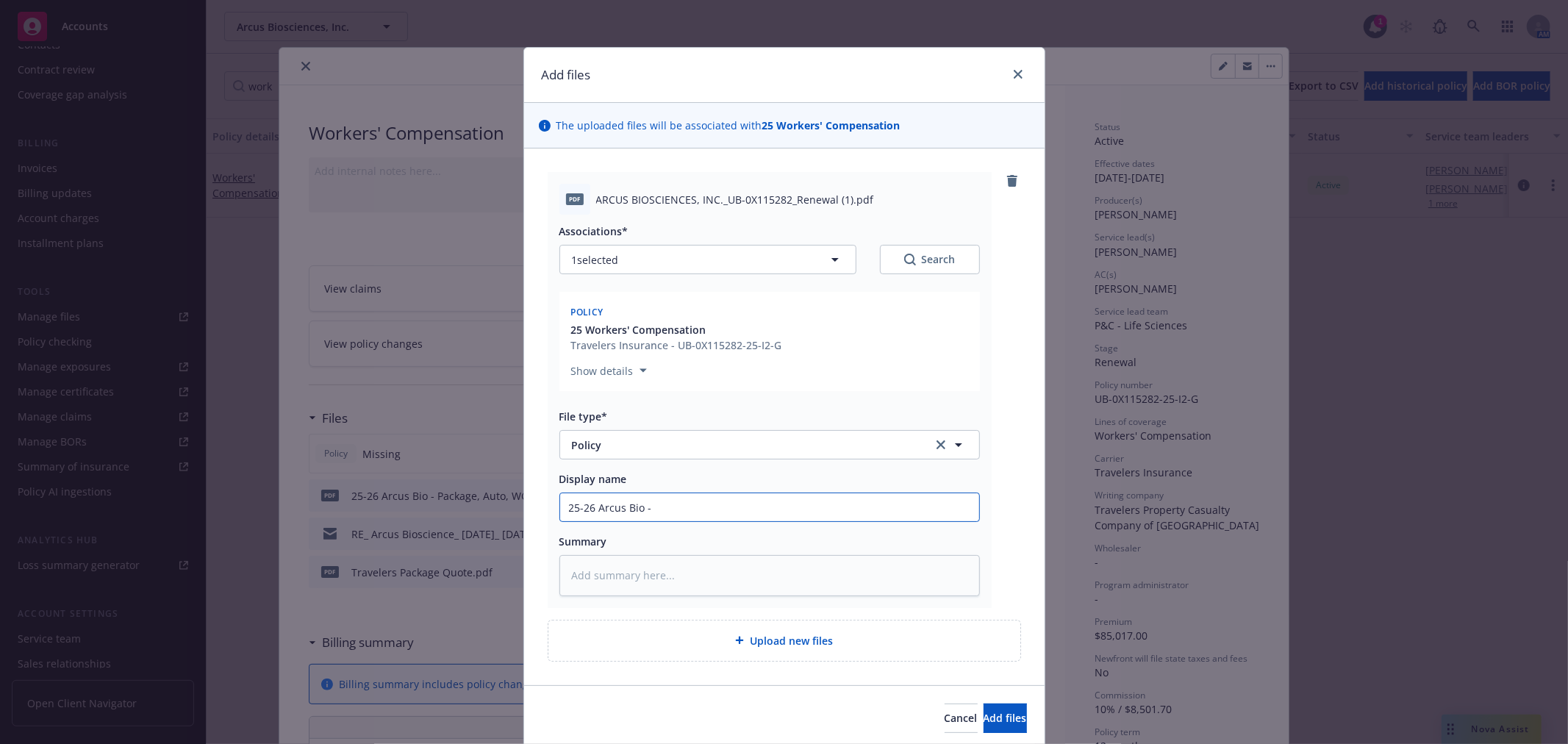
type input "25-26 Arcus Bio -"
type textarea "x"
type input "25-26 Arcus Bio - P"
type textarea "x"
type input "25-26 Arcus Bio - Pa"
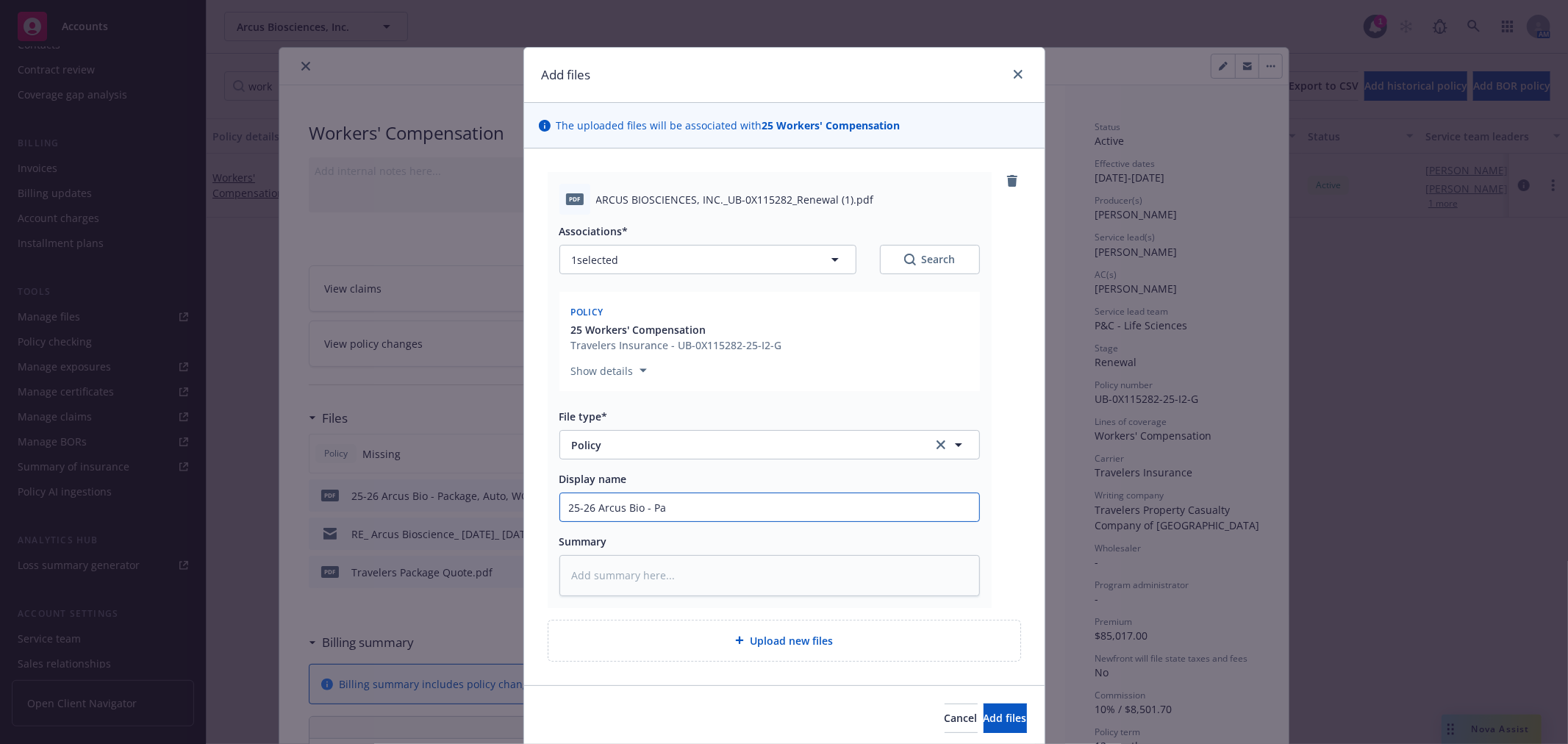
type textarea "x"
type input "25-26 Arcus Bio - Pac"
type textarea "x"
type input "25-26 Arcus Bio - Pack"
type textarea "x"
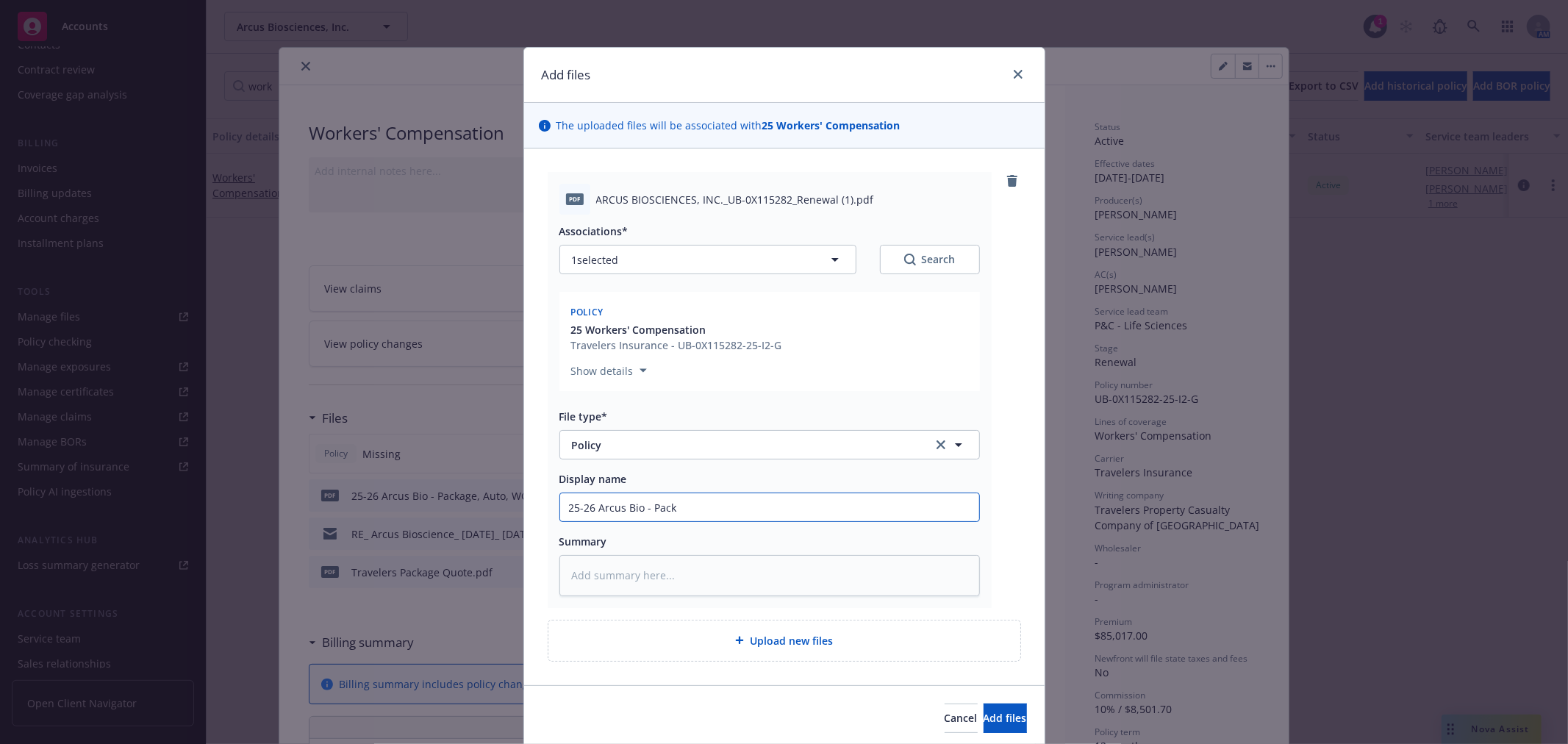
type input "25-26 Arcus Bio - Packa"
type textarea "x"
type input "25-26 Arcus Bio - Packag"
type textarea "x"
type input "25-26 Arcus Bio - Package"
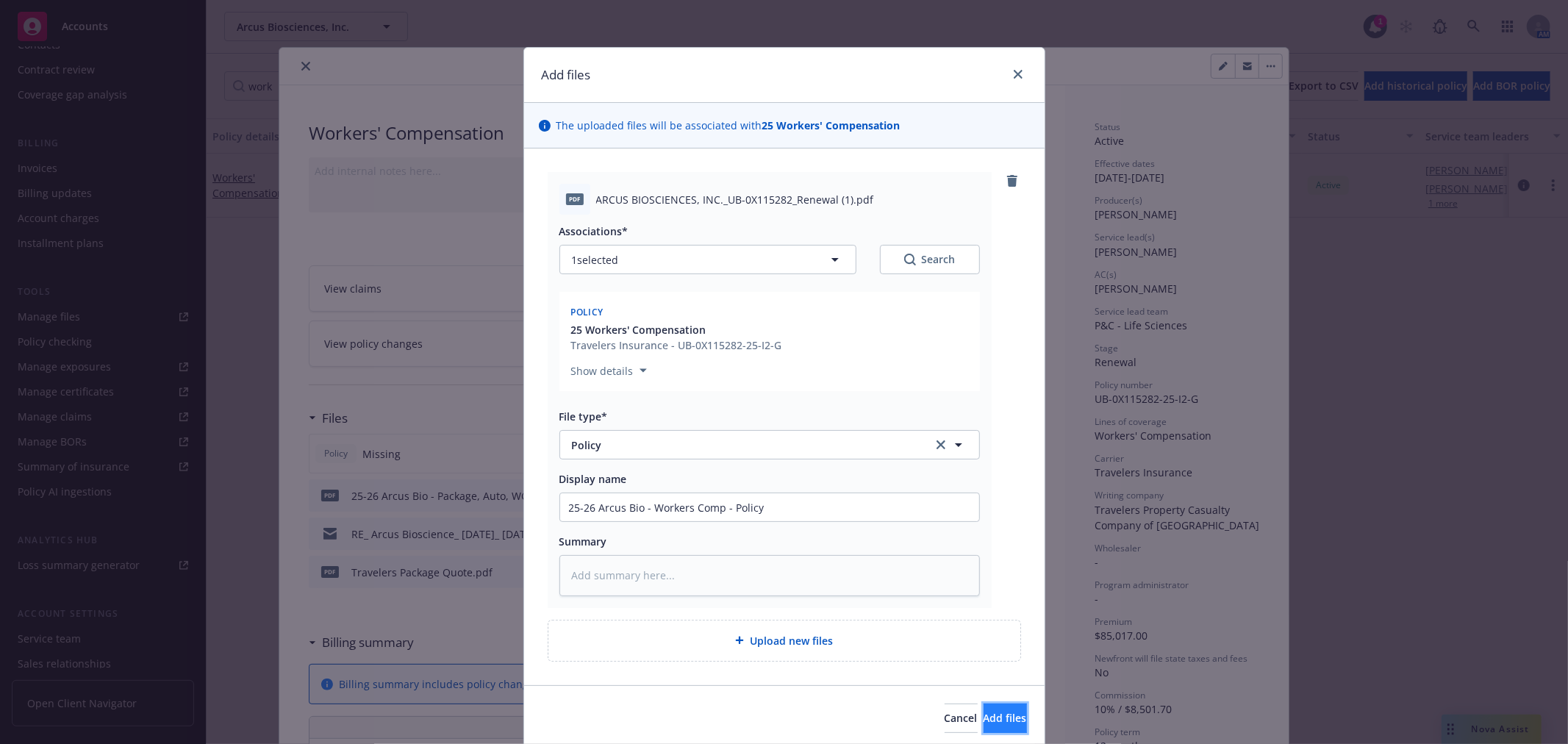
click at [983, 718] on span "Add files" at bounding box center [1005, 718] width 43 height 14
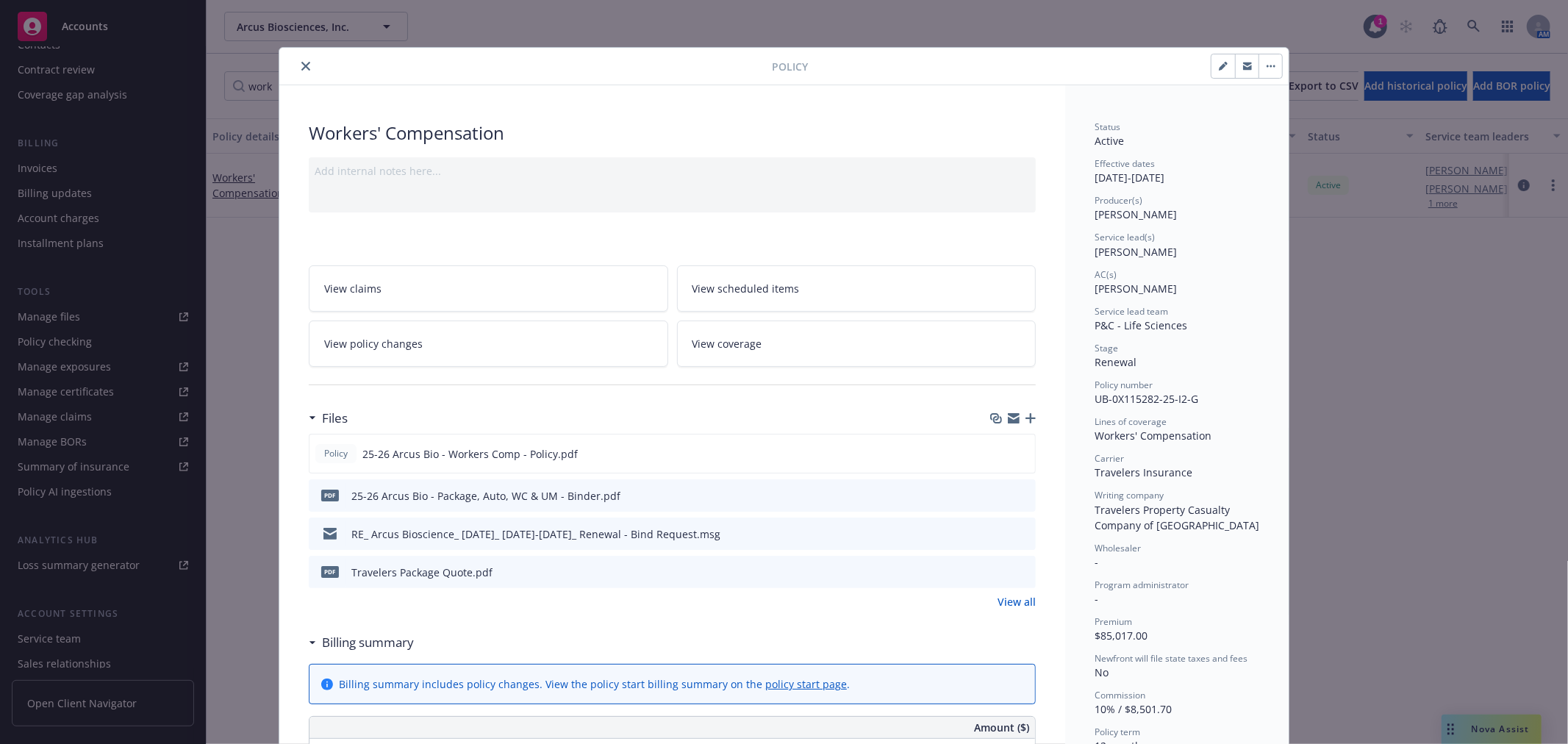
click at [301, 65] on icon "close" at bounding box center [305, 66] width 8 height 8
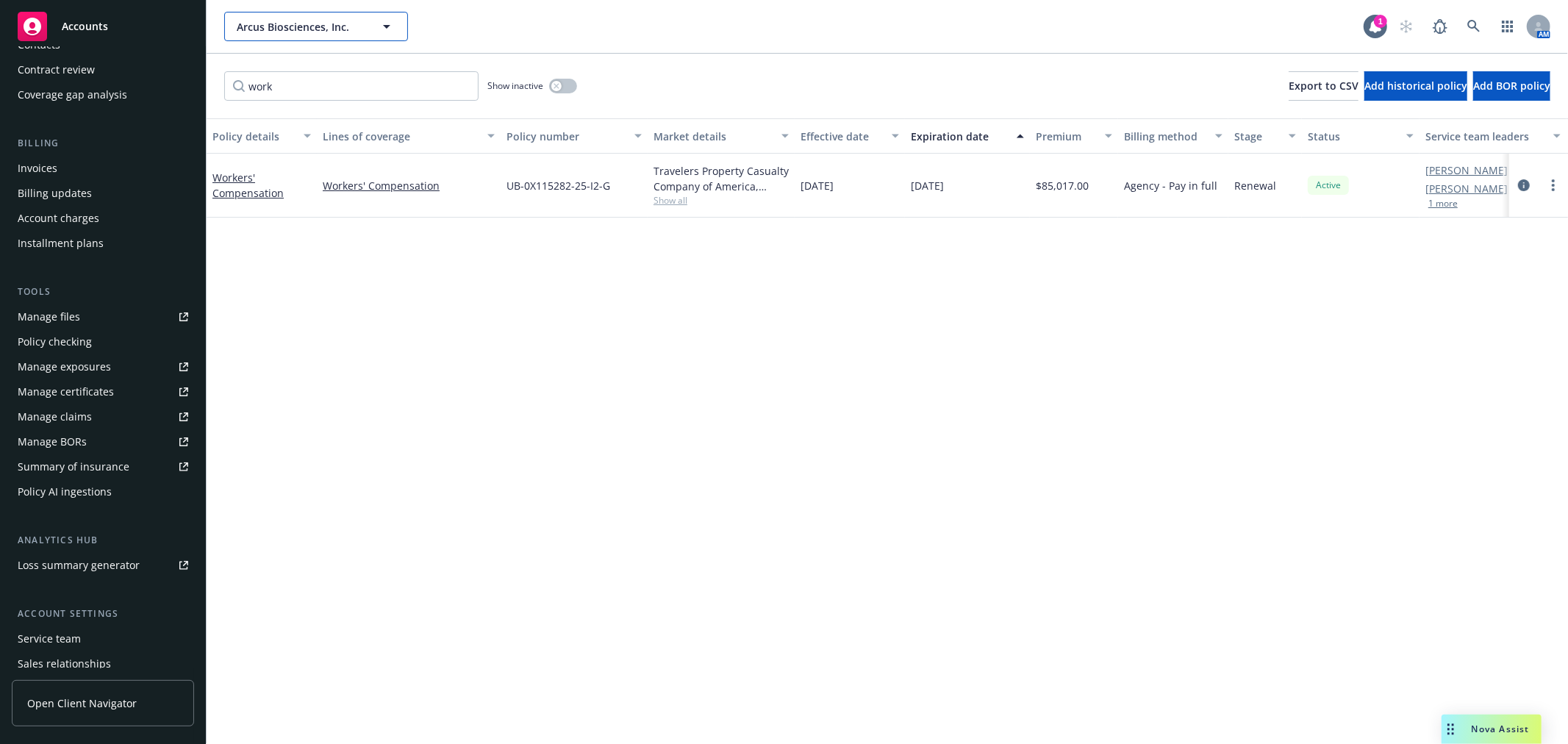
click at [299, 23] on span "Arcus Biosciences, Inc." at bounding box center [300, 26] width 127 height 16
click at [289, 69] on strong "Twist Bioscience Corporation" at bounding box center [313, 67] width 147 height 14
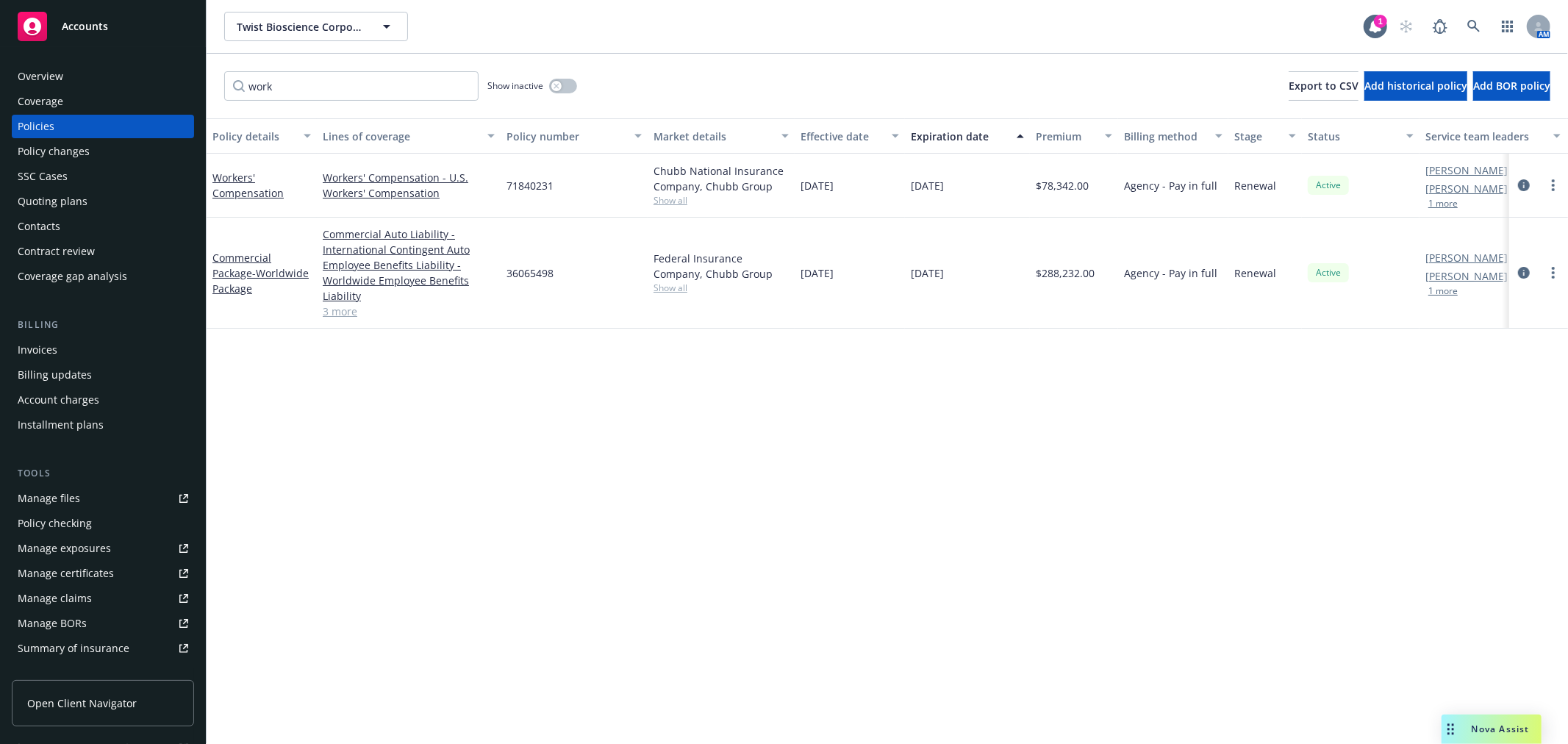
click at [65, 78] on div "Overview" at bounding box center [103, 76] width 170 height 23
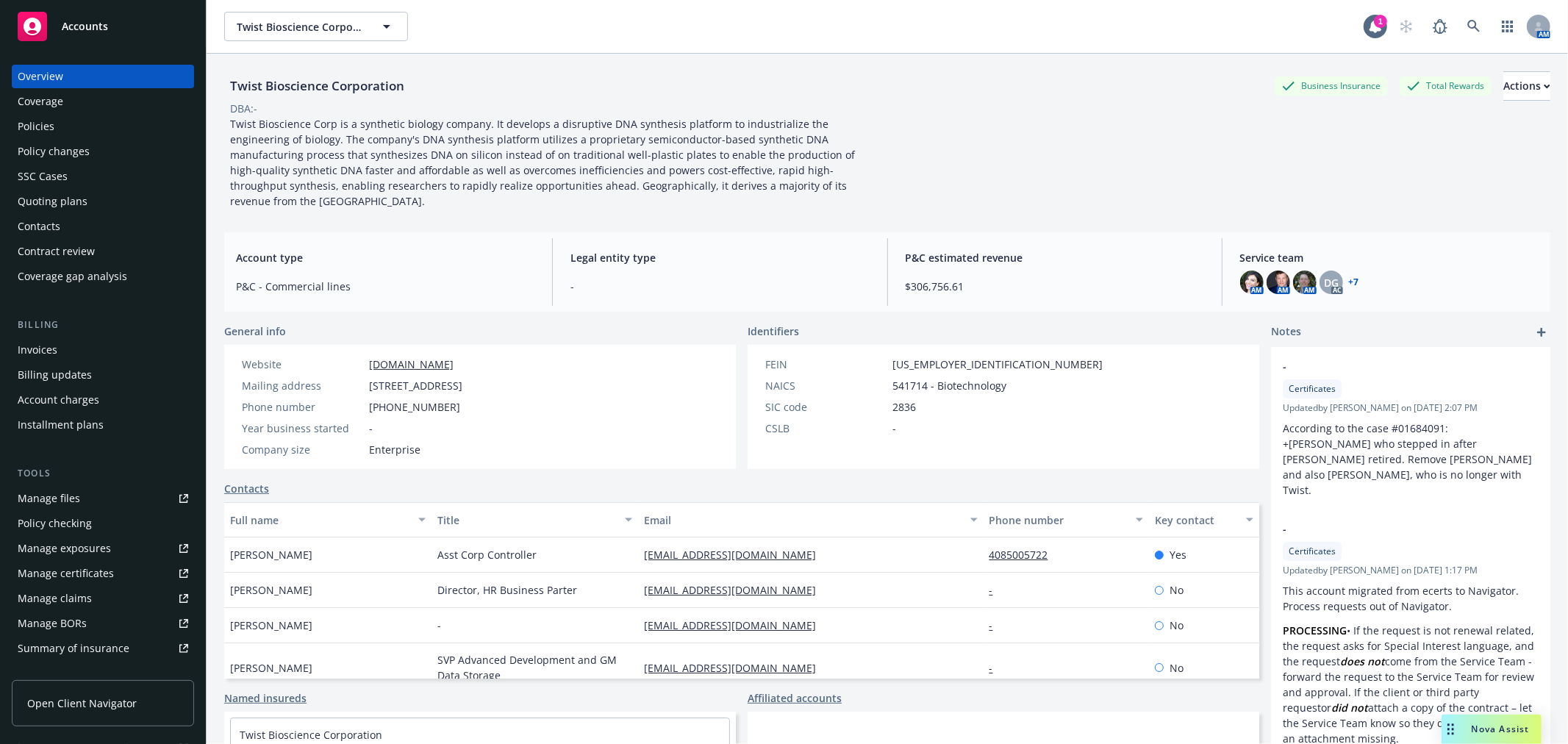
drag, startPoint x: 616, startPoint y: 372, endPoint x: 364, endPoint y: 378, distance: 252.1
click at [364, 378] on div "Website twistbioscience.com Mailing address 681 Gateway Blvd, South San Francis…" at bounding box center [352, 407] width 255 height 124
copy div "681 Gateway Blvd, South San Francisco, CA, 94080"
click at [324, 19] on span "Twist Bioscience Corporation" at bounding box center [300, 26] width 127 height 16
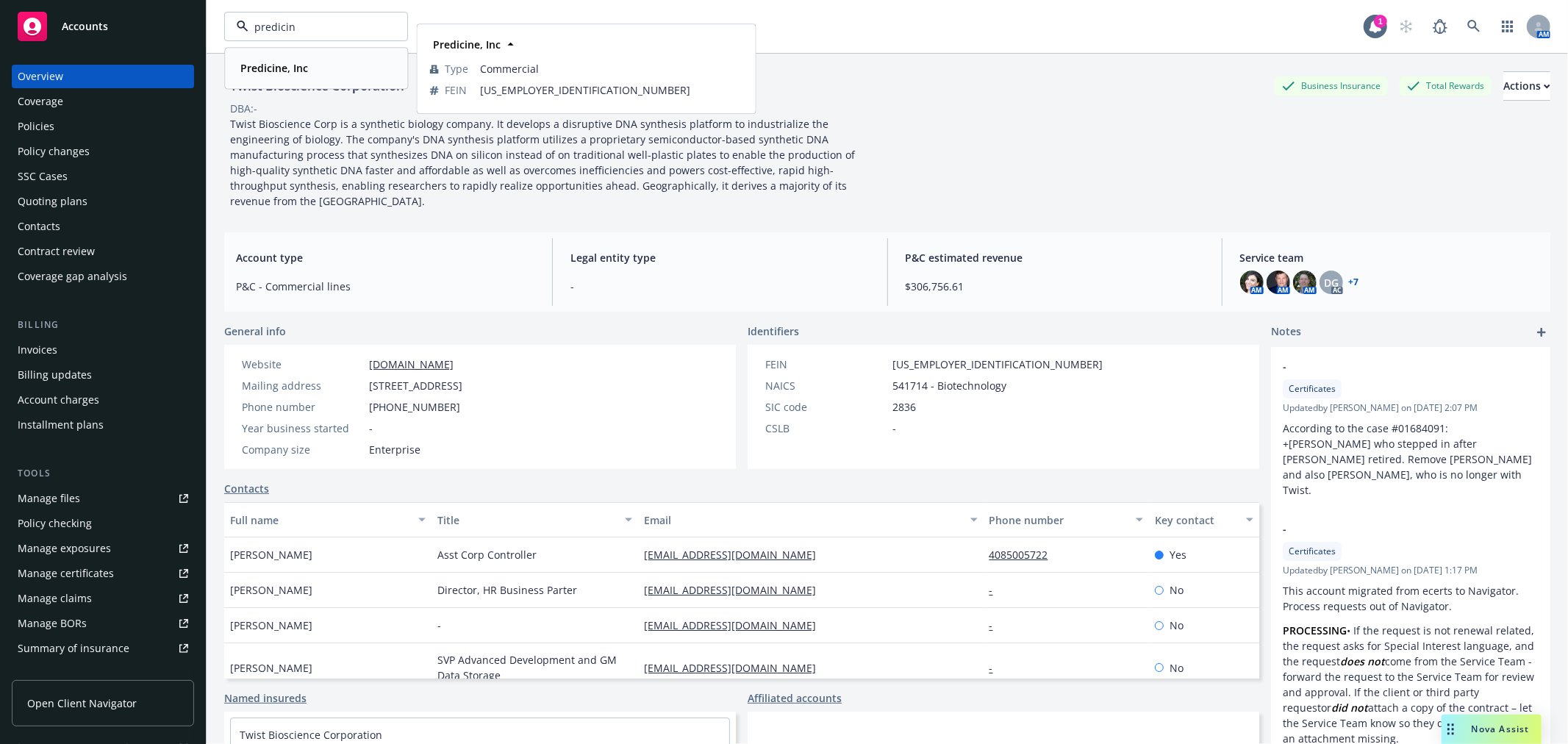
click at [313, 57] on div "Predicine, Inc" at bounding box center [316, 67] width 163 height 22
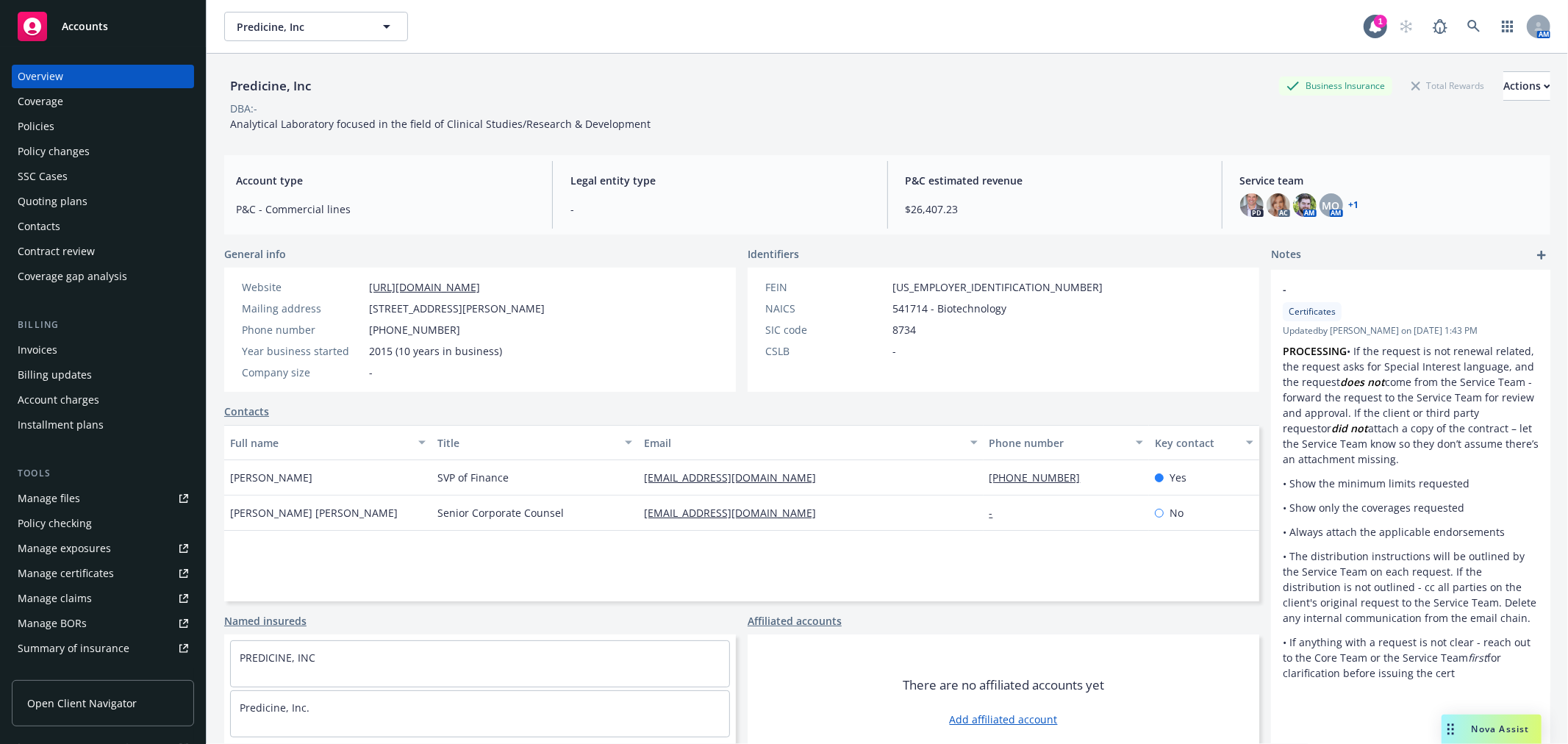
click at [82, 129] on div "Policies" at bounding box center [103, 126] width 170 height 23
